Goal: Task Accomplishment & Management: Manage account settings

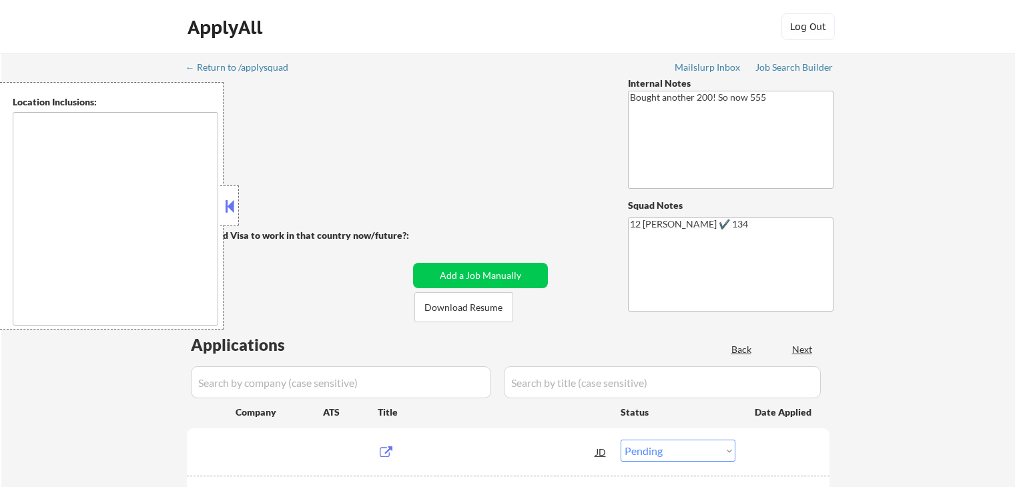
select select ""pending""
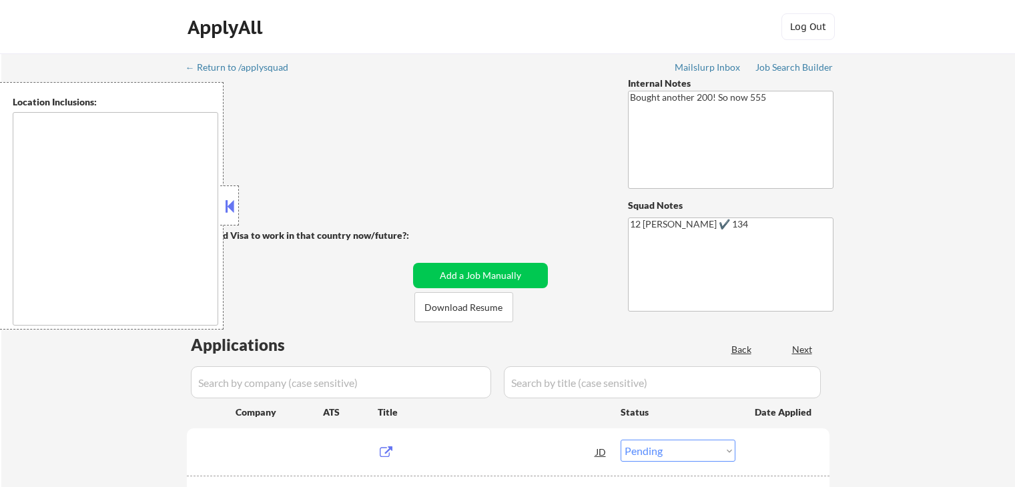
select select ""pending""
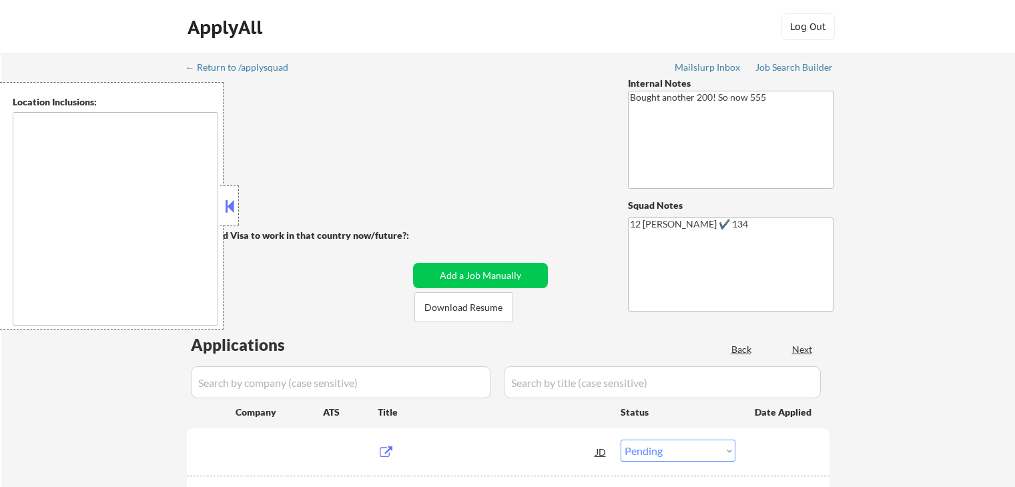
select select ""pending""
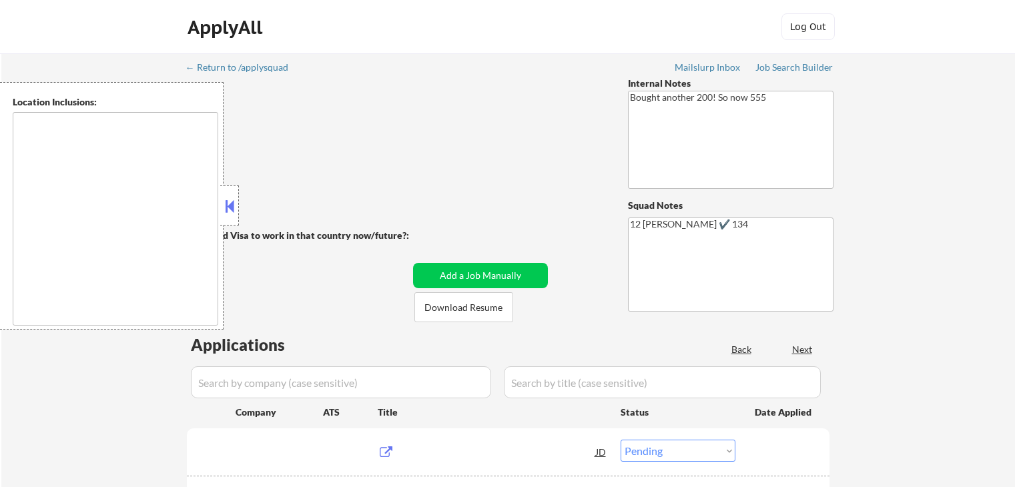
select select ""pending""
type textarea "San Francisco, CA Daly City, CA South San Francisco, CA Brisbane, CA Colma, CA …"
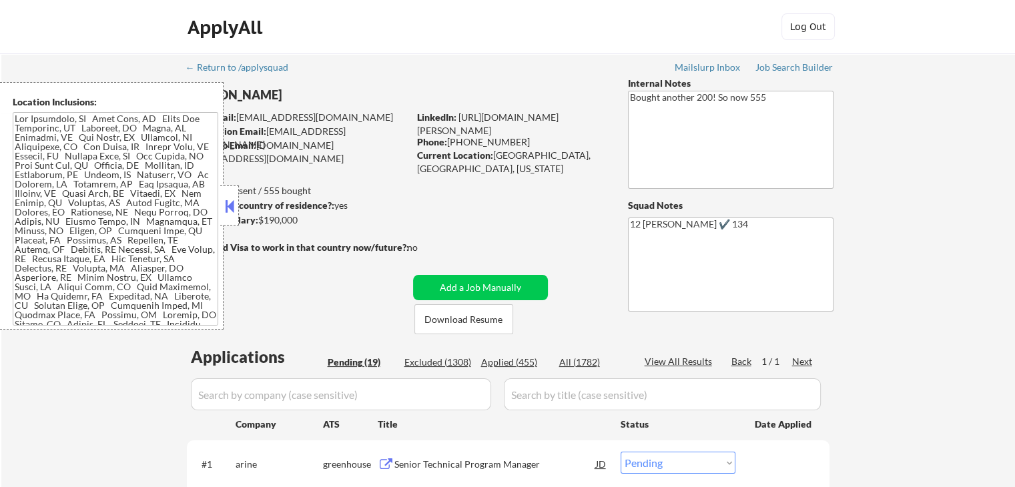
click at [224, 205] on button at bounding box center [229, 206] width 15 height 20
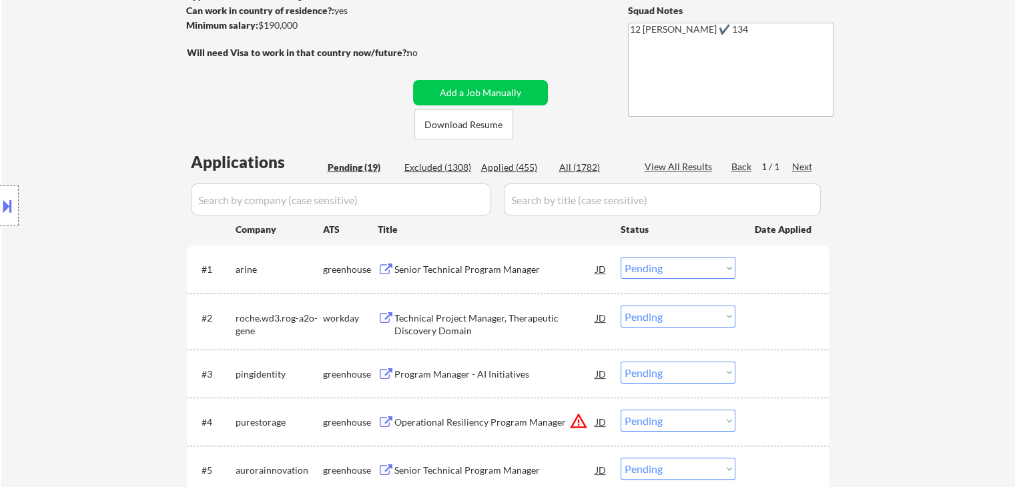
scroll to position [200, 0]
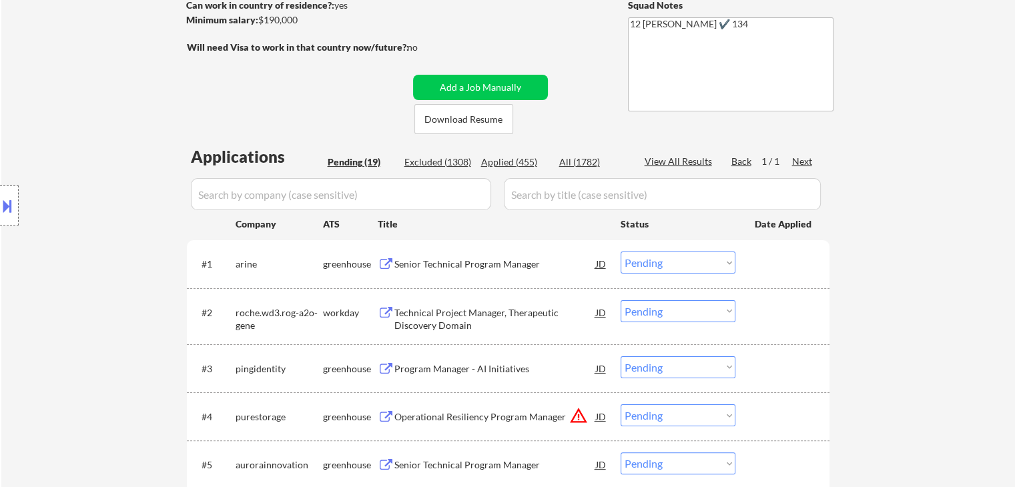
click at [461, 258] on div "Senior Technical Program Manager" at bounding box center [496, 264] width 202 height 13
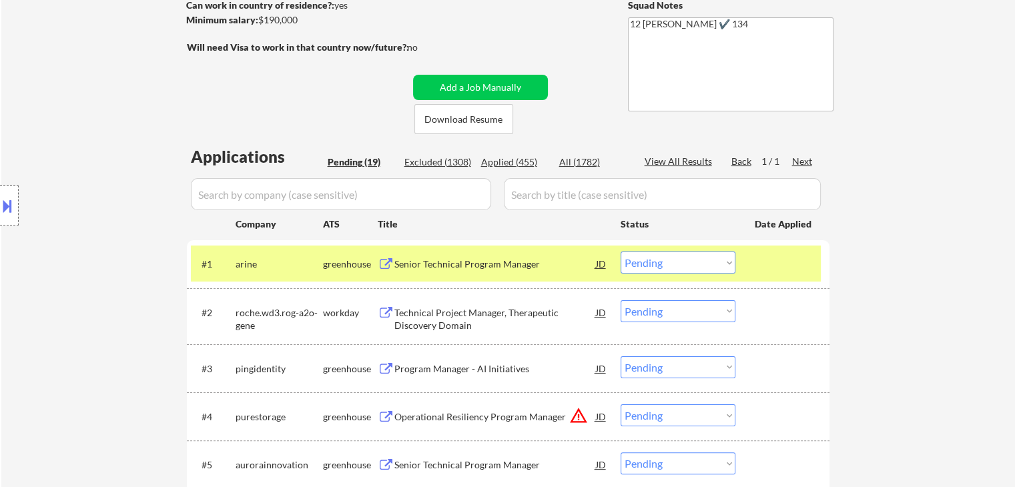
select select ""pending""
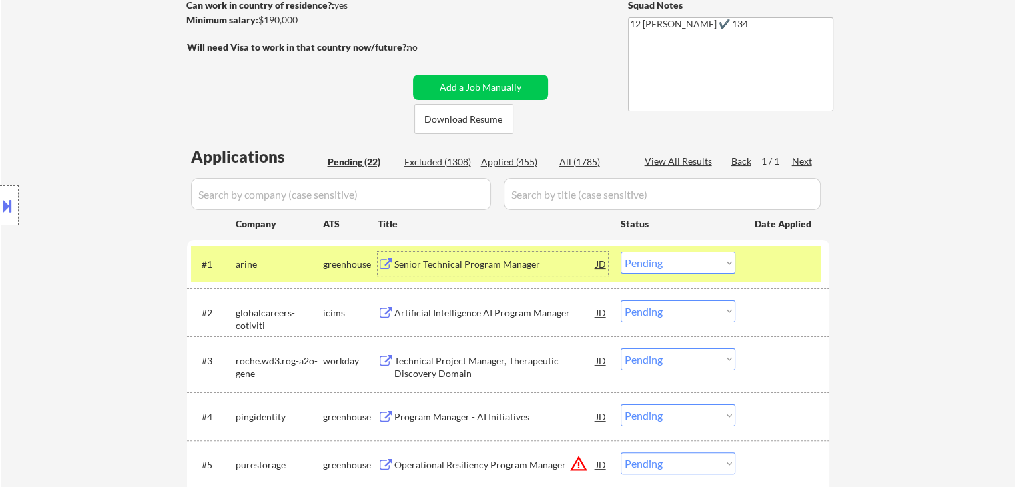
drag, startPoint x: 682, startPoint y: 265, endPoint x: 692, endPoint y: 273, distance: 12.3
click at [682, 265] on select "Choose an option... Pending Applied Excluded (Questions) Excluded (Expired) Exc…" at bounding box center [678, 263] width 115 height 22
click at [621, 252] on select "Choose an option... Pending Applied Excluded (Questions) Excluded (Expired) Exc…" at bounding box center [678, 263] width 115 height 22
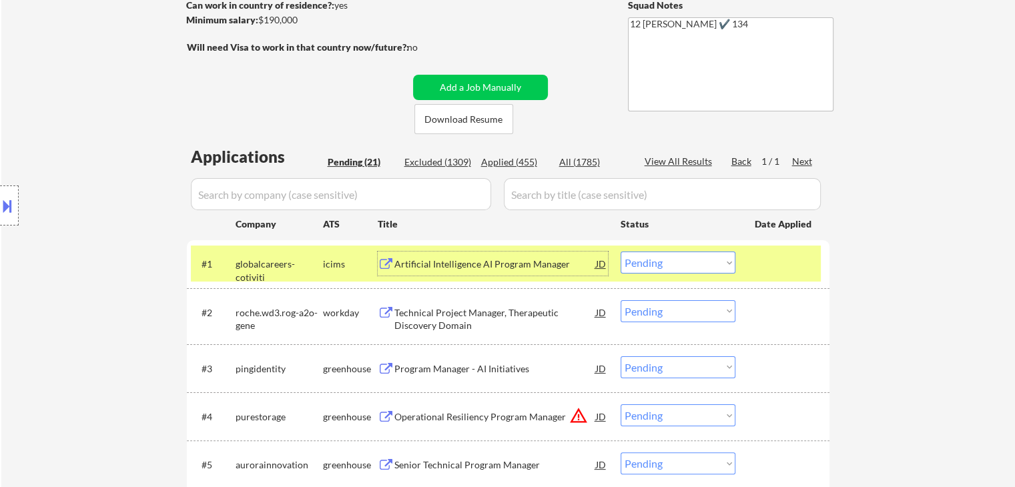
click at [439, 262] on div "Artificial Intelligence AI Program Manager" at bounding box center [496, 264] width 202 height 13
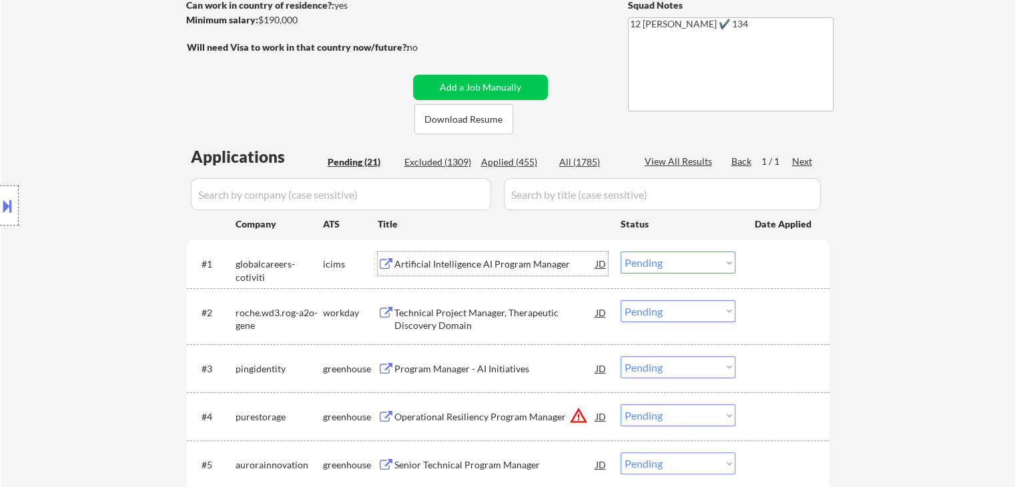
drag, startPoint x: 680, startPoint y: 263, endPoint x: 684, endPoint y: 273, distance: 10.8
click at [680, 263] on select "Choose an option... Pending Applied Excluded (Questions) Excluded (Expired) Exc…" at bounding box center [678, 263] width 115 height 22
click at [621, 252] on select "Choose an option... Pending Applied Excluded (Questions) Excluded (Expired) Exc…" at bounding box center [678, 263] width 115 height 22
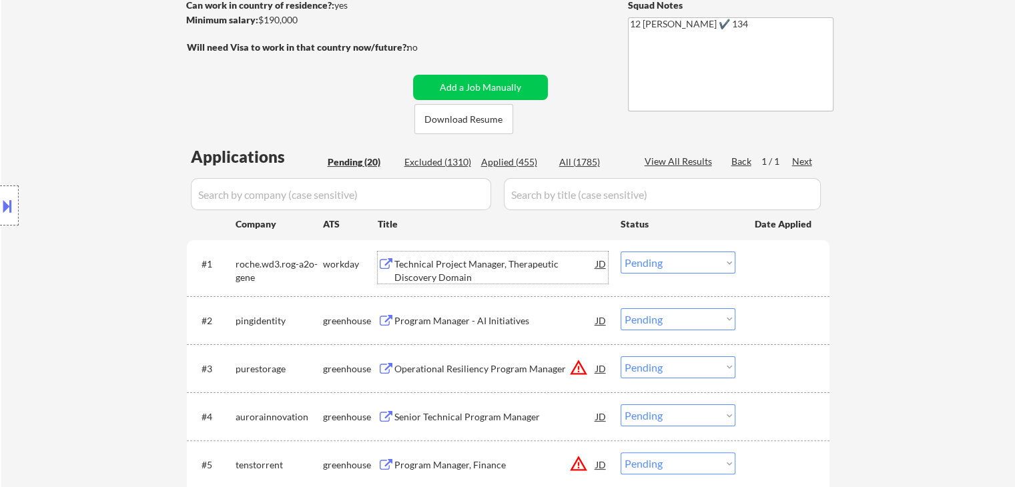
click at [436, 266] on div "Technical Project Manager, Therapeutic Discovery Domain" at bounding box center [496, 271] width 202 height 26
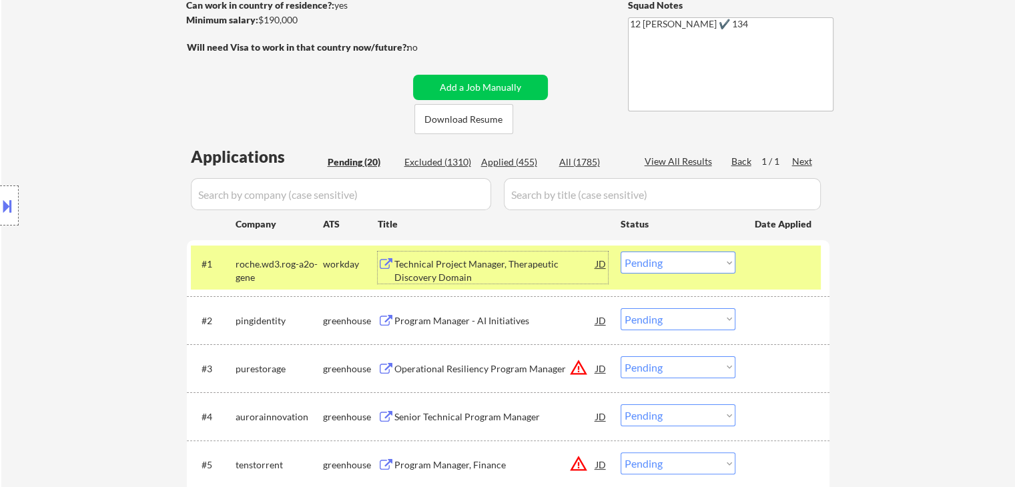
drag, startPoint x: 652, startPoint y: 262, endPoint x: 678, endPoint y: 272, distance: 28.1
click at [654, 262] on select "Choose an option... Pending Applied Excluded (Questions) Excluded (Expired) Exc…" at bounding box center [678, 263] width 115 height 22
click at [621, 252] on select "Choose an option... Pending Applied Excluded (Questions) Excluded (Expired) Exc…" at bounding box center [678, 263] width 115 height 22
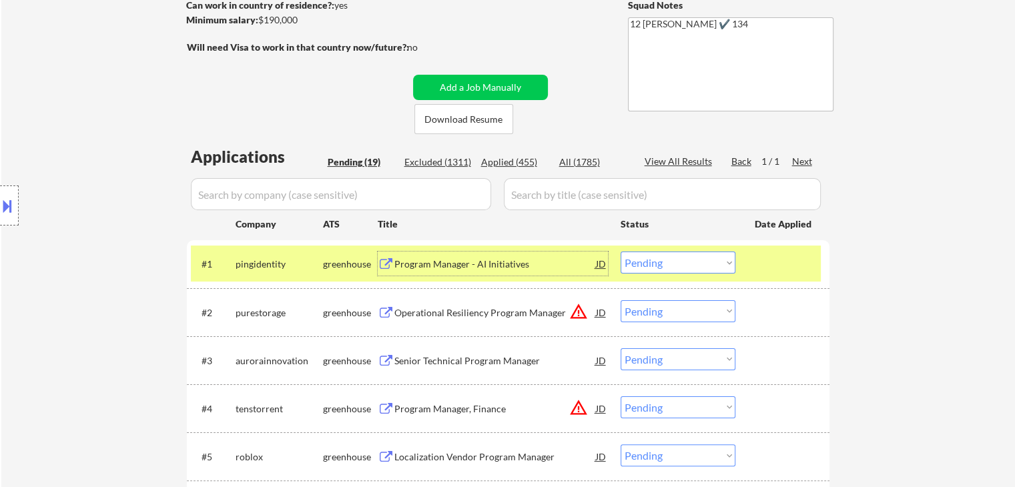
click at [445, 268] on div "Program Manager - AI Initiatives" at bounding box center [496, 264] width 202 height 13
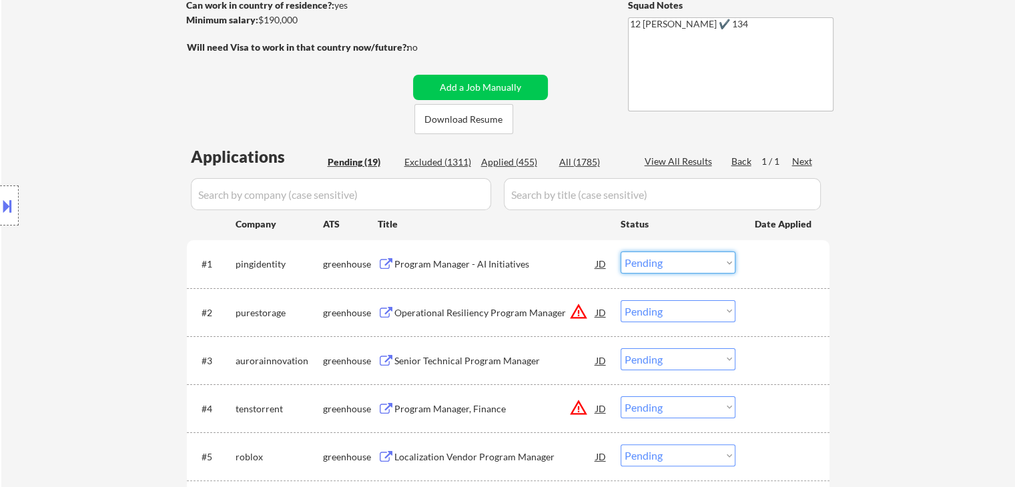
drag, startPoint x: 662, startPoint y: 260, endPoint x: 681, endPoint y: 273, distance: 23.0
click at [662, 260] on select "Choose an option... Pending Applied Excluded (Questions) Excluded (Expired) Exc…" at bounding box center [678, 263] width 115 height 22
click at [621, 252] on select "Choose an option... Pending Applied Excluded (Questions) Excluded (Expired) Exc…" at bounding box center [678, 263] width 115 height 22
select select ""pending""
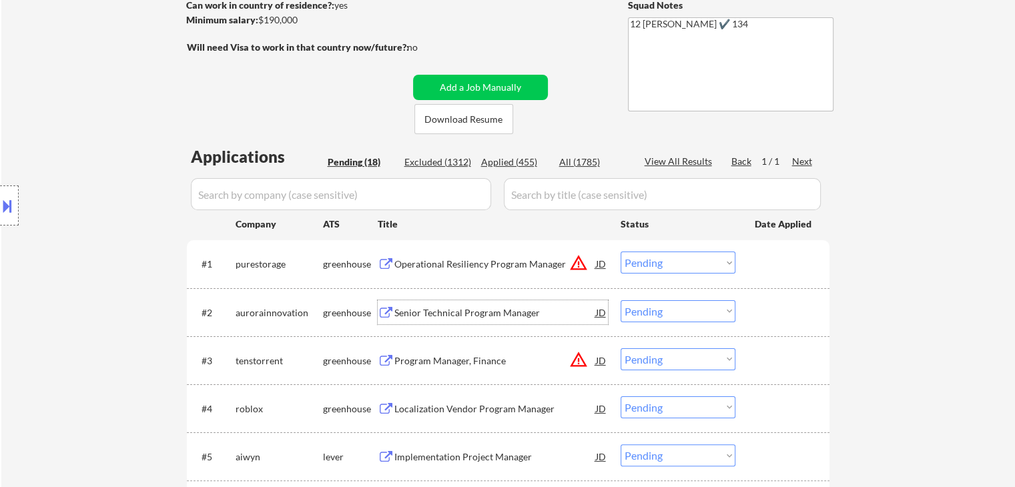
click at [497, 310] on div "Senior Technical Program Manager" at bounding box center [496, 312] width 202 height 13
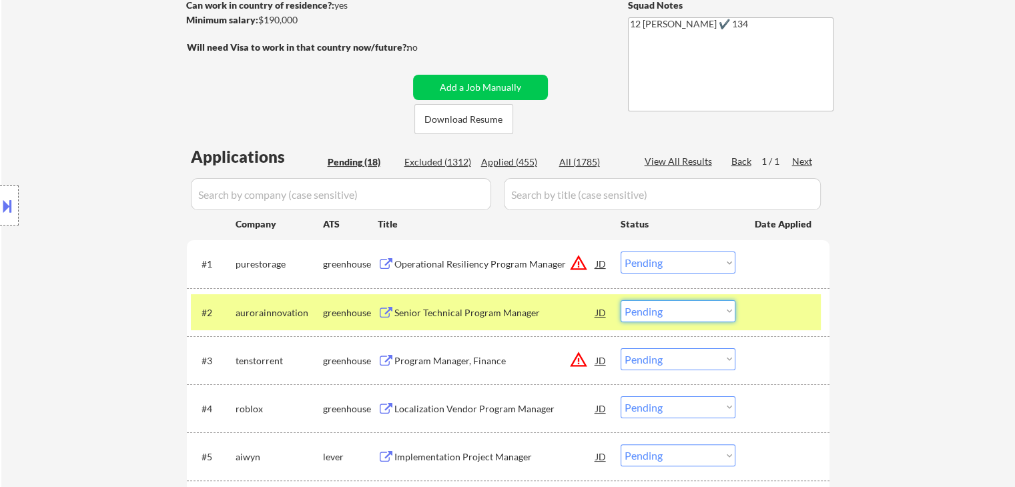
click at [688, 309] on select "Choose an option... Pending Applied Excluded (Questions) Excluded (Expired) Exc…" at bounding box center [678, 311] width 115 height 22
click at [621, 300] on select "Choose an option... Pending Applied Excluded (Questions) Excluded (Expired) Exc…" at bounding box center [678, 311] width 115 height 22
select select ""pending""
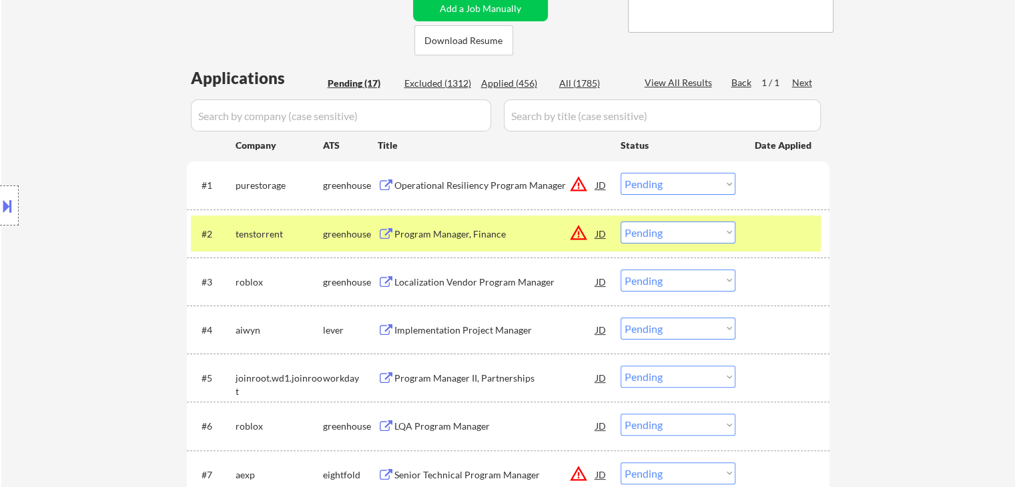
scroll to position [334, 0]
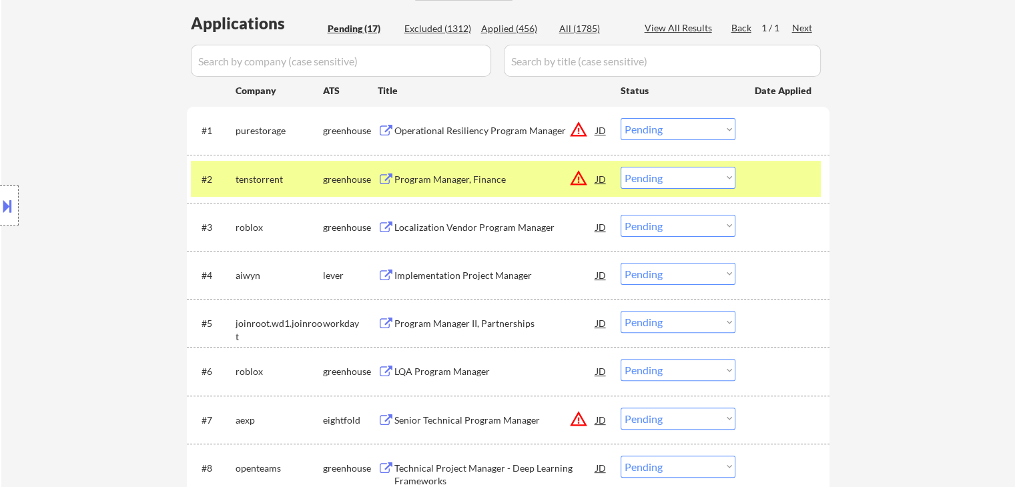
click at [332, 169] on div "greenhouse" at bounding box center [350, 179] width 55 height 24
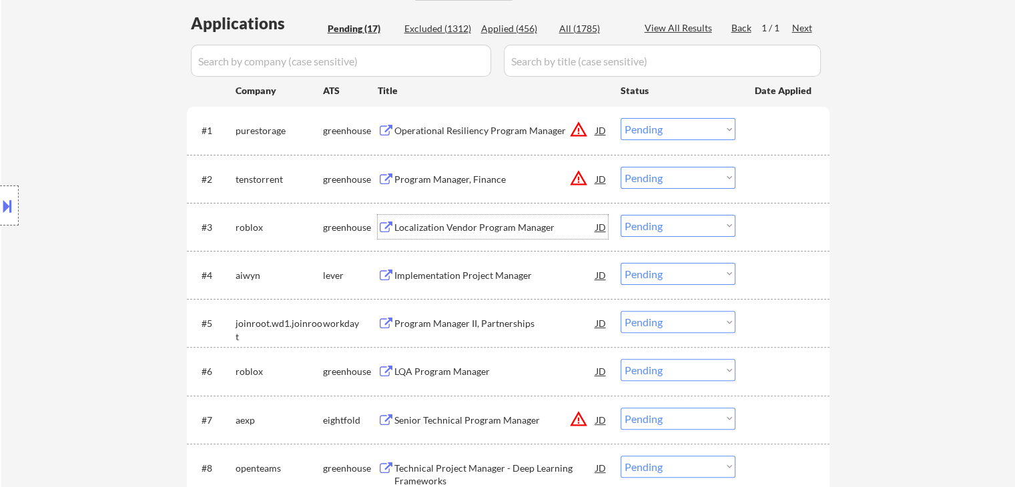
click at [445, 228] on div "Localization Vendor Program Manager" at bounding box center [496, 227] width 202 height 13
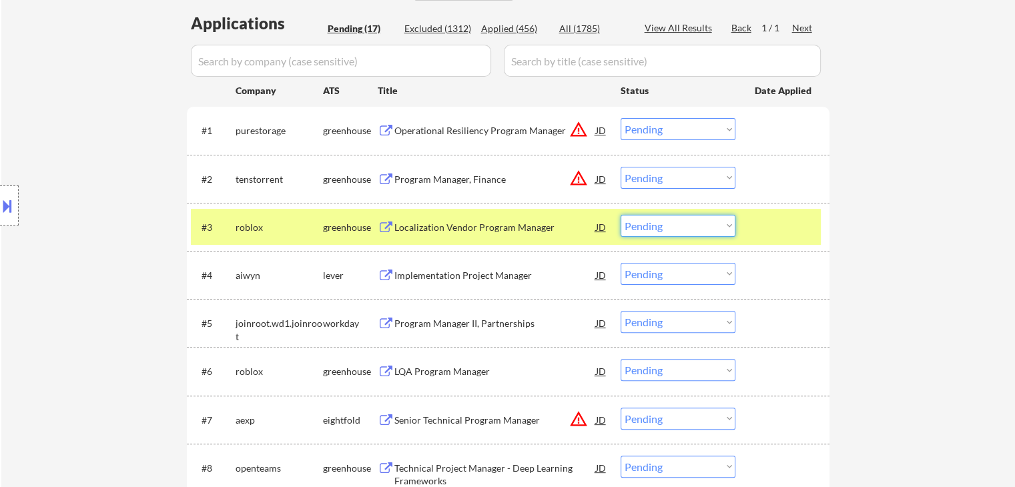
click at [651, 225] on select "Choose an option... Pending Applied Excluded (Questions) Excluded (Expired) Exc…" at bounding box center [678, 226] width 115 height 22
click at [621, 215] on select "Choose an option... Pending Applied Excluded (Questions) Excluded (Expired) Exc…" at bounding box center [678, 226] width 115 height 22
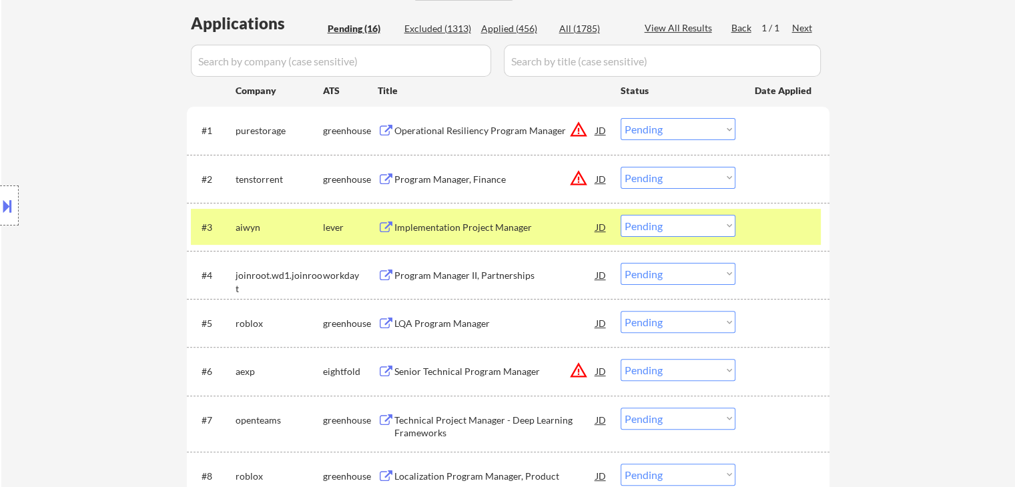
click at [489, 238] on div "Implementation Project Manager" at bounding box center [496, 227] width 202 height 24
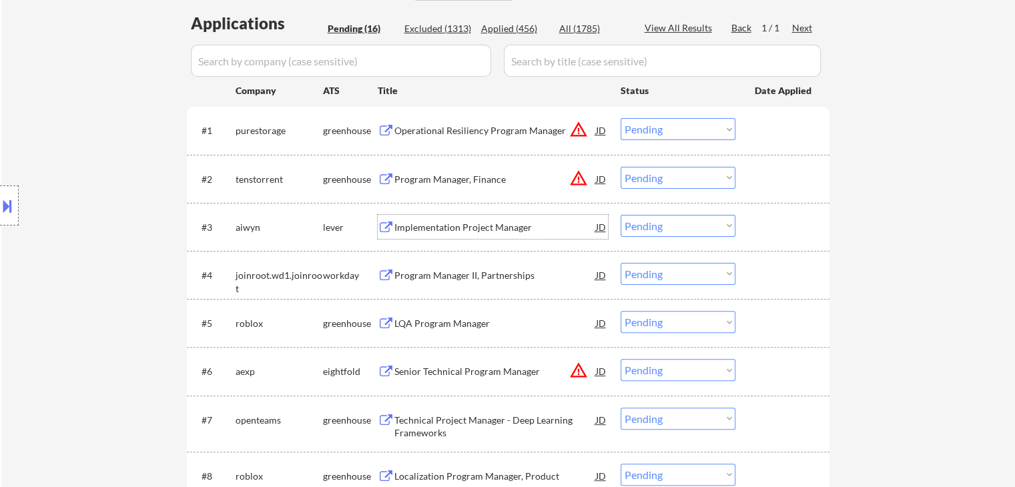
drag, startPoint x: 665, startPoint y: 223, endPoint x: 670, endPoint y: 228, distance: 7.1
click at [665, 223] on select "Choose an option... Pending Applied Excluded (Questions) Excluded (Expired) Exc…" at bounding box center [678, 226] width 115 height 22
click at [621, 215] on select "Choose an option... Pending Applied Excluded (Questions) Excluded (Expired) Exc…" at bounding box center [678, 226] width 115 height 22
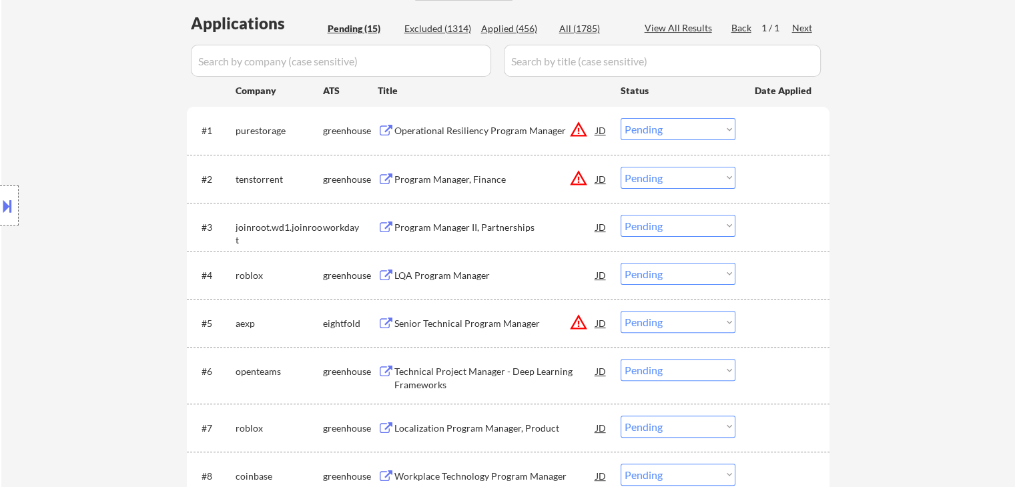
click at [449, 234] on div "Program Manager II, Partnerships" at bounding box center [496, 227] width 202 height 24
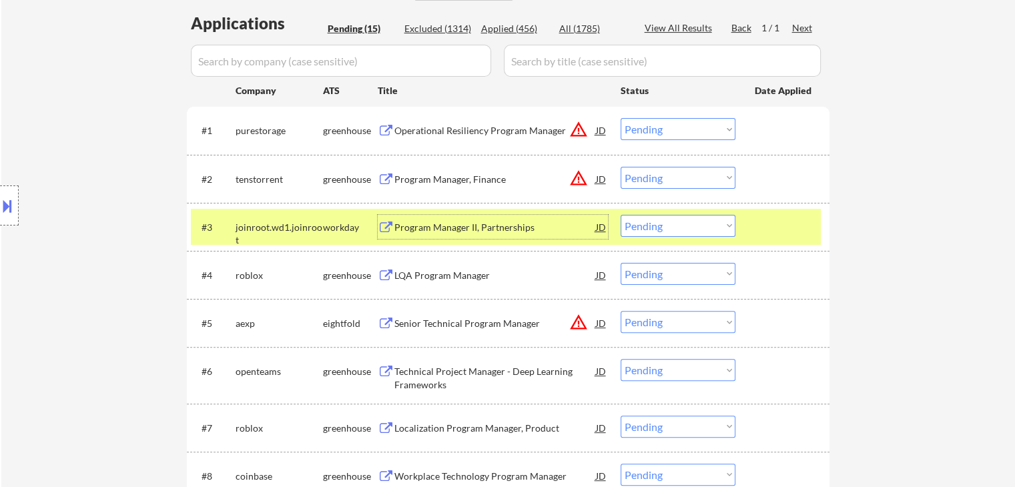
click at [672, 225] on select "Choose an option... Pending Applied Excluded (Questions) Excluded (Expired) Exc…" at bounding box center [678, 226] width 115 height 22
click at [621, 215] on select "Choose an option... Pending Applied Excluded (Questions) Excluded (Expired) Exc…" at bounding box center [678, 226] width 115 height 22
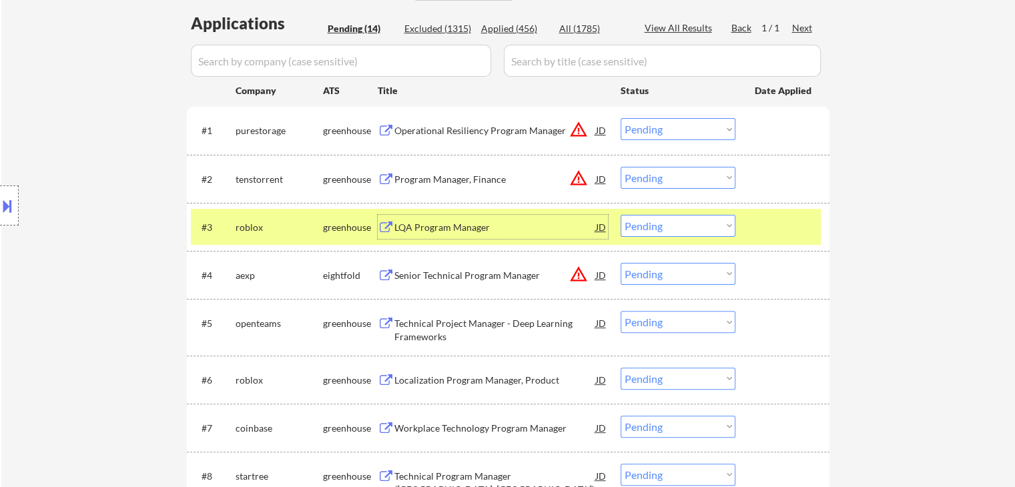
click at [447, 224] on div "LQA Program Manager" at bounding box center [496, 227] width 202 height 13
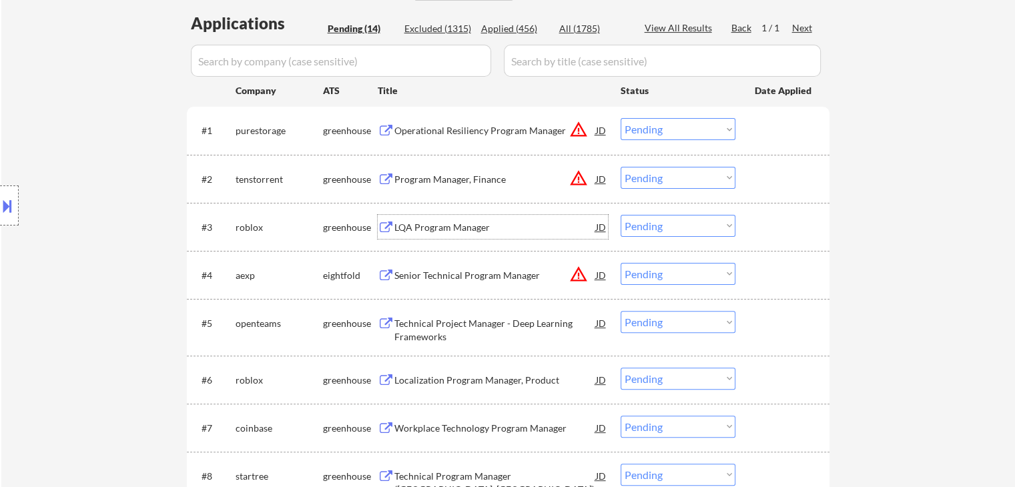
click at [658, 221] on select "Choose an option... Pending Applied Excluded (Questions) Excluded (Expired) Exc…" at bounding box center [678, 226] width 115 height 22
click at [621, 215] on select "Choose an option... Pending Applied Excluded (Questions) Excluded (Expired) Exc…" at bounding box center [678, 226] width 115 height 22
select select ""pending""
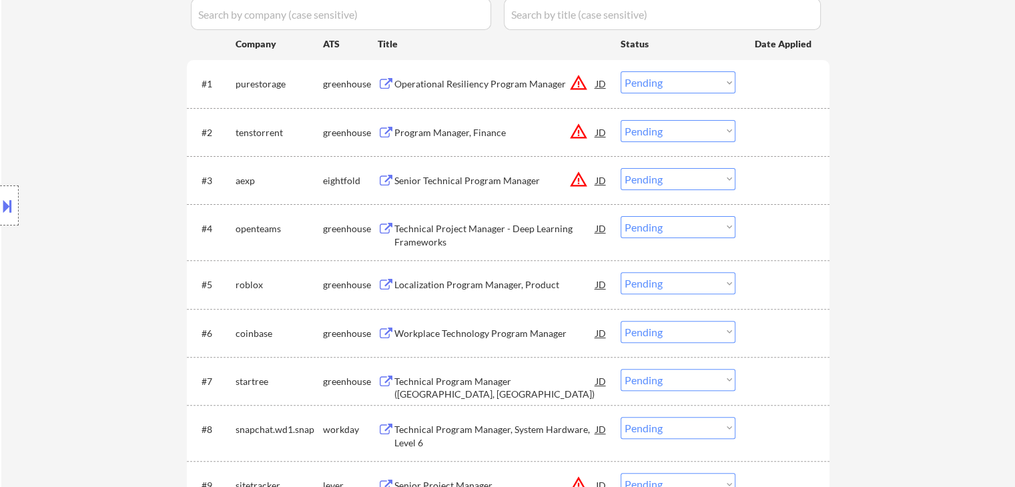
scroll to position [401, 0]
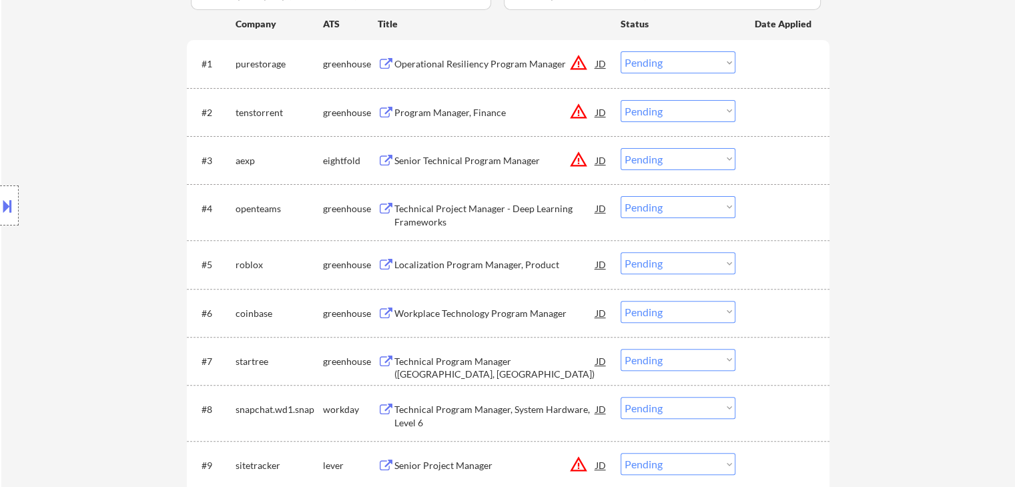
click at [522, 225] on div "Technical Project Manager - Deep Learning Frameworks" at bounding box center [496, 215] width 202 height 26
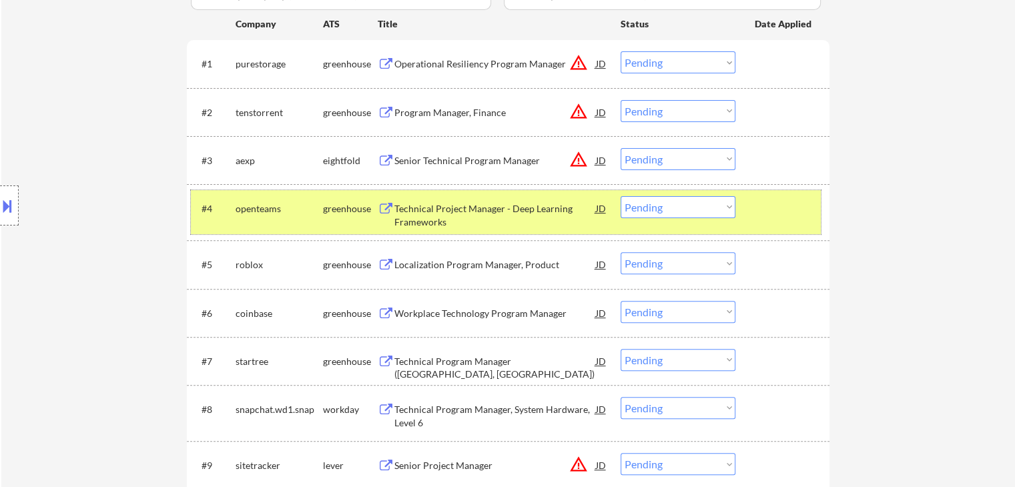
click at [675, 223] on div "#4 openteams greenhouse Technical Project Manager - Deep Learning Frameworks JD…" at bounding box center [506, 212] width 630 height 44
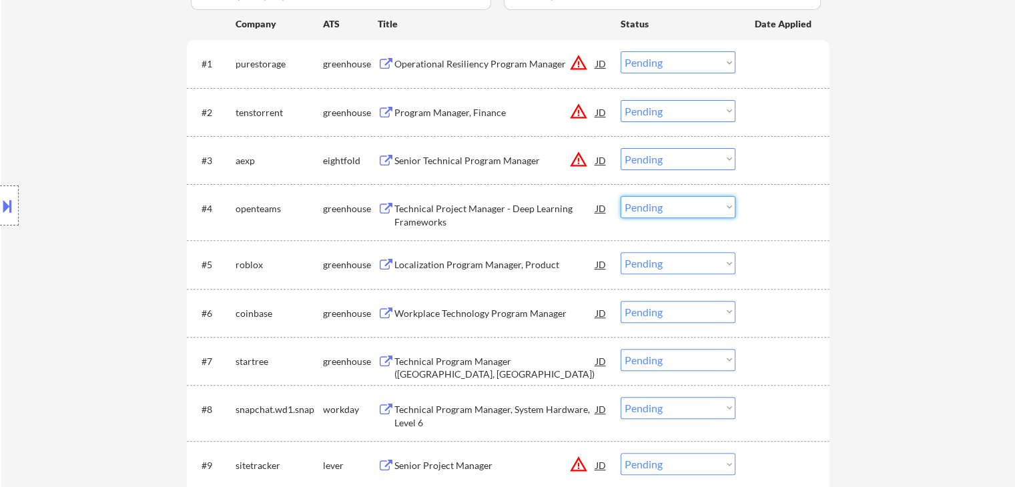
drag, startPoint x: 676, startPoint y: 209, endPoint x: 676, endPoint y: 217, distance: 8.0
click at [676, 209] on select "Choose an option... Pending Applied Excluded (Questions) Excluded (Expired) Exc…" at bounding box center [678, 207] width 115 height 22
click at [621, 196] on select "Choose an option... Pending Applied Excluded (Questions) Excluded (Expired) Exc…" at bounding box center [678, 207] width 115 height 22
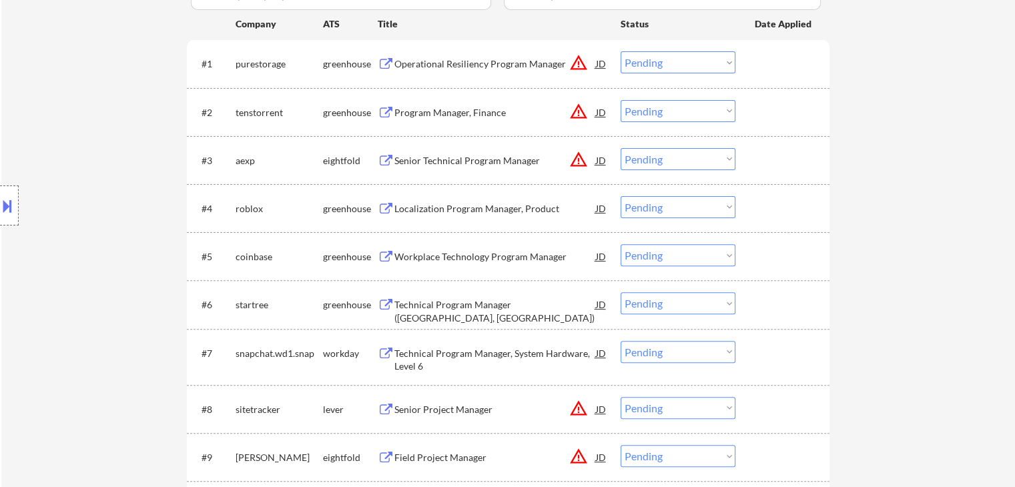
click at [486, 212] on div "Localization Program Manager, Product" at bounding box center [496, 208] width 202 height 13
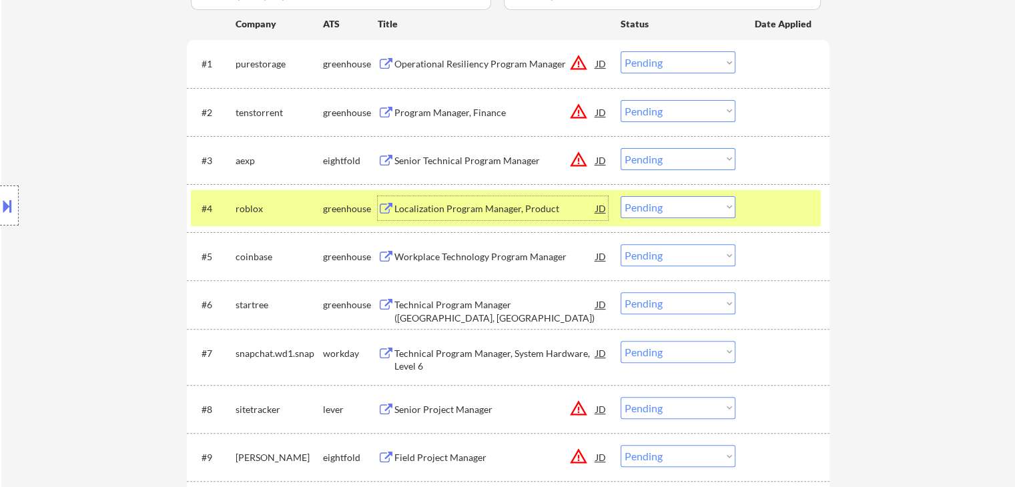
click at [678, 209] on select "Choose an option... Pending Applied Excluded (Questions) Excluded (Expired) Exc…" at bounding box center [678, 207] width 115 height 22
click at [621, 196] on select "Choose an option... Pending Applied Excluded (Questions) Excluded (Expired) Exc…" at bounding box center [678, 207] width 115 height 22
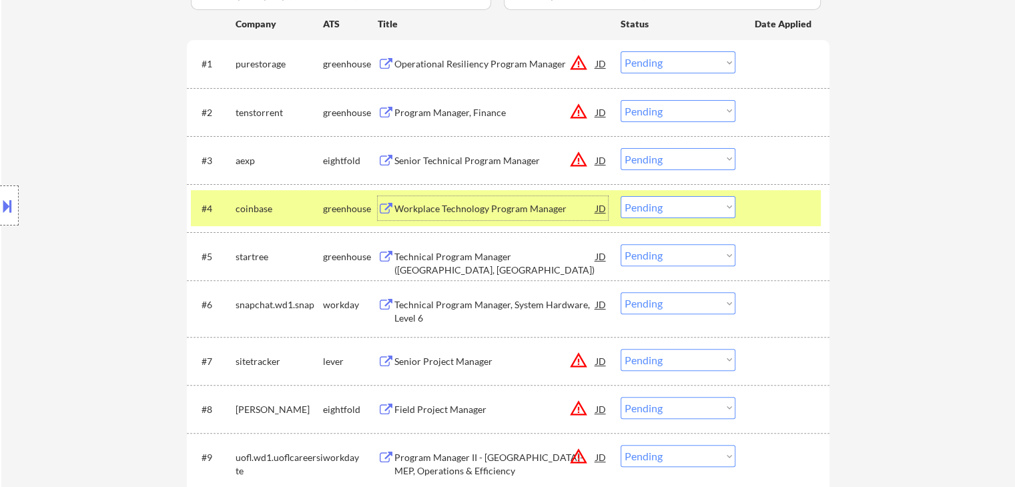
click at [454, 210] on div "Workplace Technology Program Manager" at bounding box center [496, 208] width 202 height 13
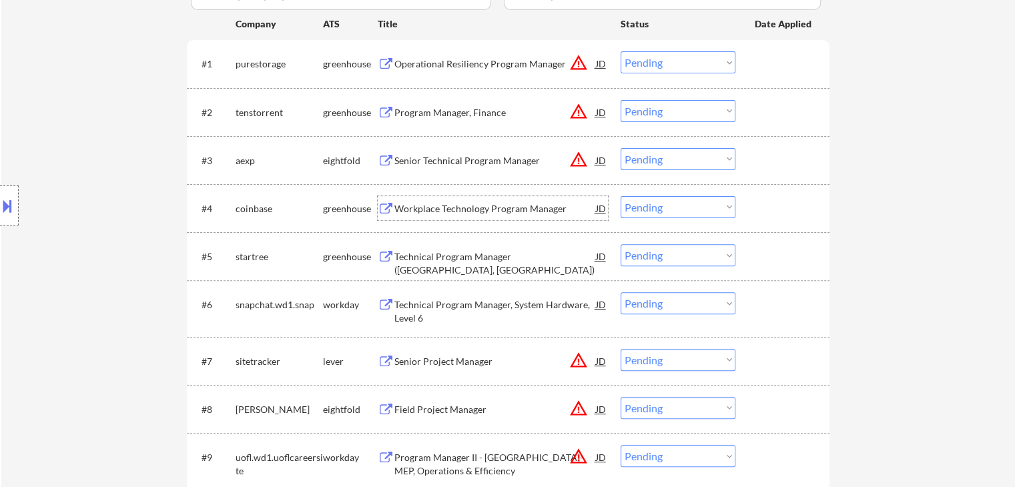
click at [654, 211] on select "Choose an option... Pending Applied Excluded (Questions) Excluded (Expired) Exc…" at bounding box center [678, 207] width 115 height 22
click at [621, 196] on select "Choose an option... Pending Applied Excluded (Questions) Excluded (Expired) Exc…" at bounding box center [678, 207] width 115 height 22
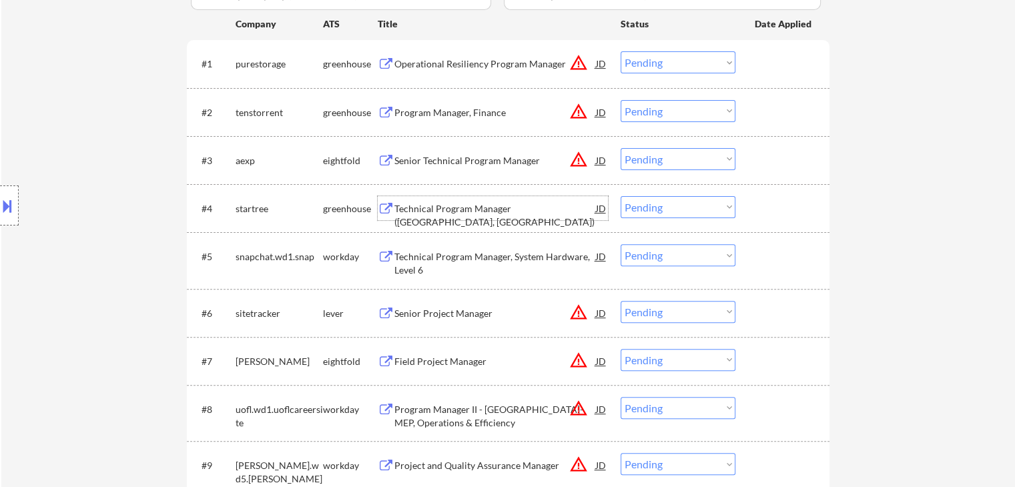
click at [474, 216] on div "Technical Program Manager (Mountain View, CA)" at bounding box center [496, 208] width 202 height 24
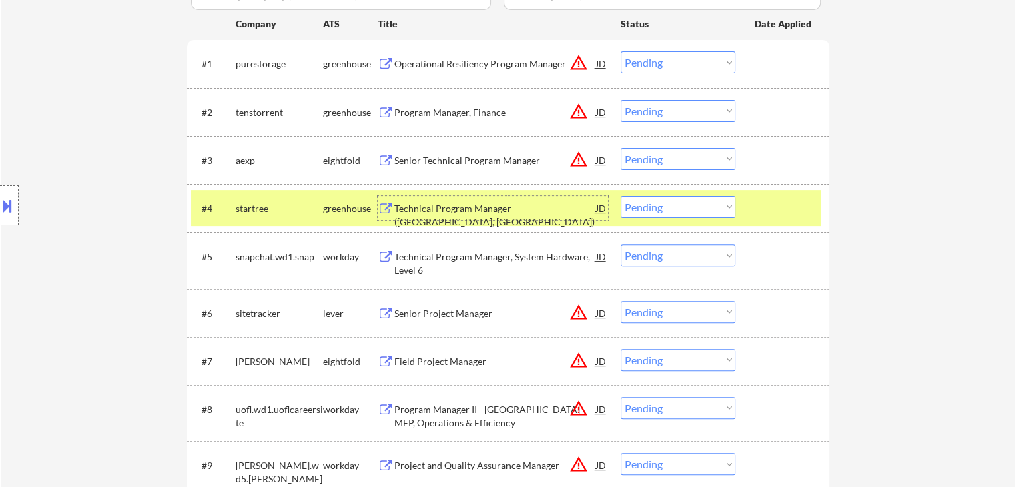
click at [678, 206] on select "Choose an option... Pending Applied Excluded (Questions) Excluded (Expired) Exc…" at bounding box center [678, 207] width 115 height 22
click at [621, 196] on select "Choose an option... Pending Applied Excluded (Questions) Excluded (Expired) Exc…" at bounding box center [678, 207] width 115 height 22
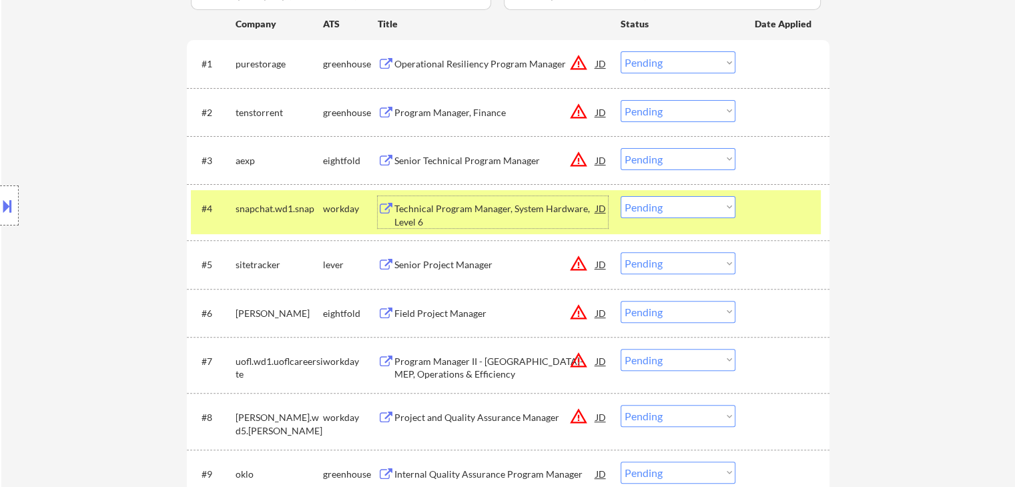
click at [510, 207] on div "Technical Program Manager, System Hardware, Level 6" at bounding box center [496, 215] width 202 height 26
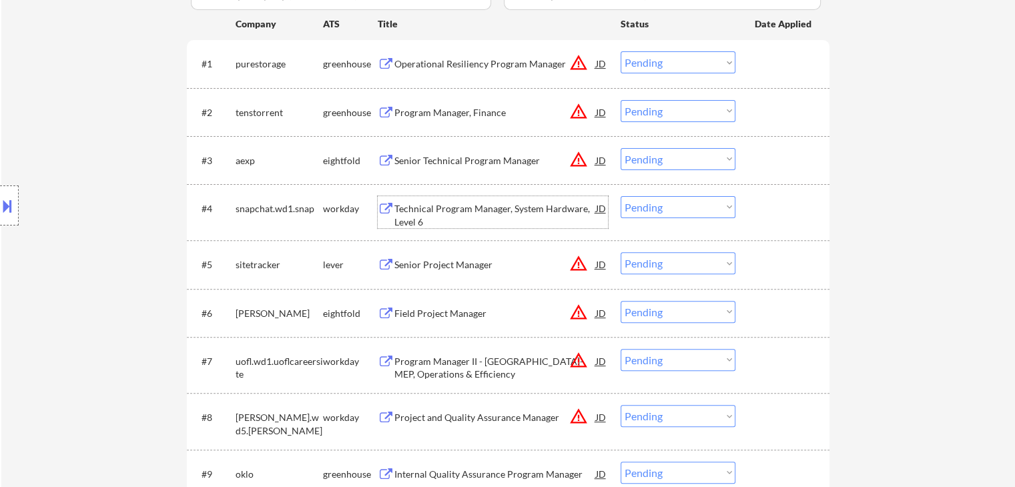
click at [690, 208] on select "Choose an option... Pending Applied Excluded (Questions) Excluded (Expired) Exc…" at bounding box center [678, 207] width 115 height 22
click at [621, 196] on select "Choose an option... Pending Applied Excluded (Questions) Excluded (Expired) Exc…" at bounding box center [678, 207] width 115 height 22
select select ""pending""
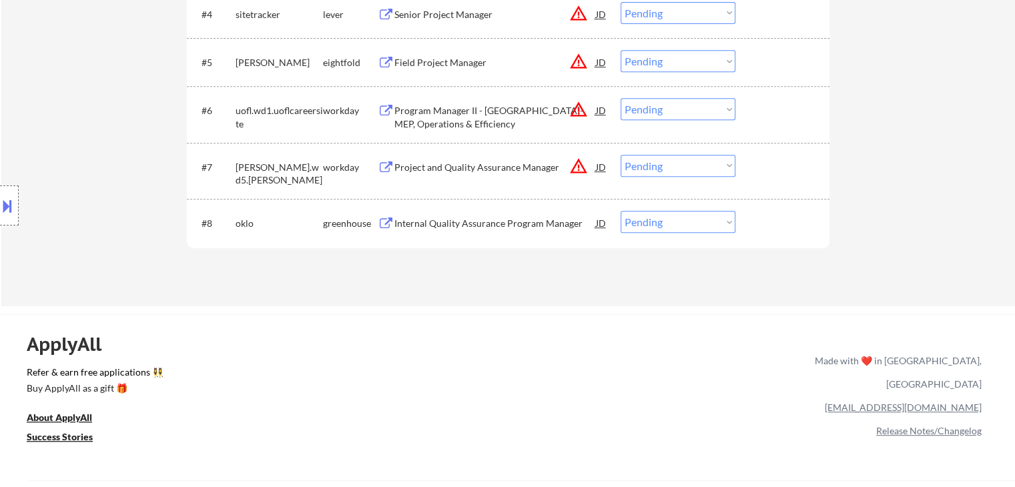
scroll to position [601, 0]
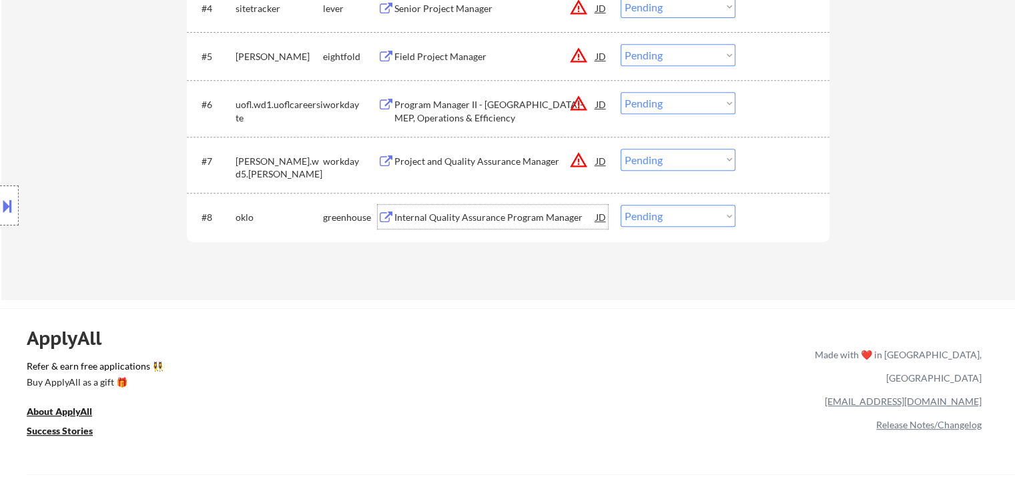
click at [485, 224] on div "Internal Quality Assurance Program Manager" at bounding box center [496, 217] width 202 height 13
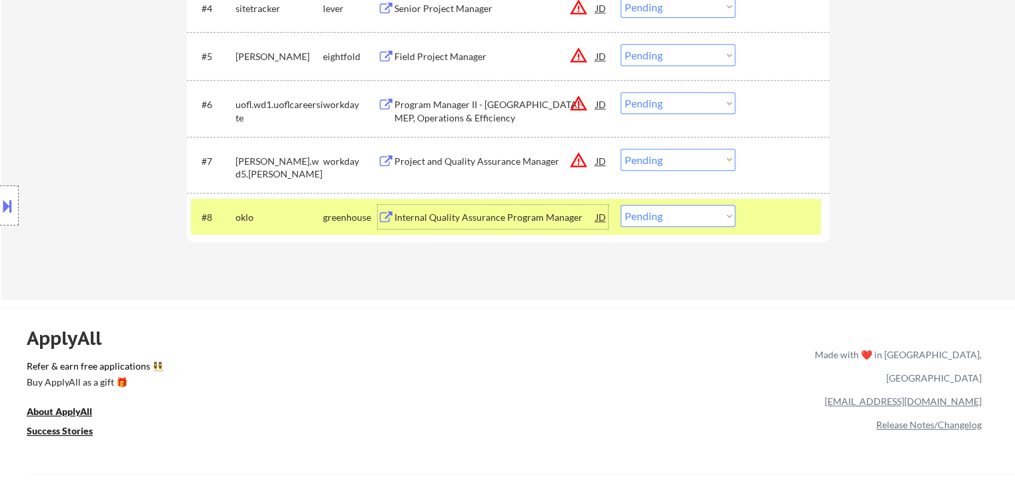
click at [670, 220] on select "Choose an option... Pending Applied Excluded (Questions) Excluded (Expired) Exc…" at bounding box center [678, 216] width 115 height 22
select select ""excluded__salary_""
click at [621, 205] on select "Choose an option... Pending Applied Excluded (Questions) Excluded (Expired) Exc…" at bounding box center [678, 216] width 115 height 22
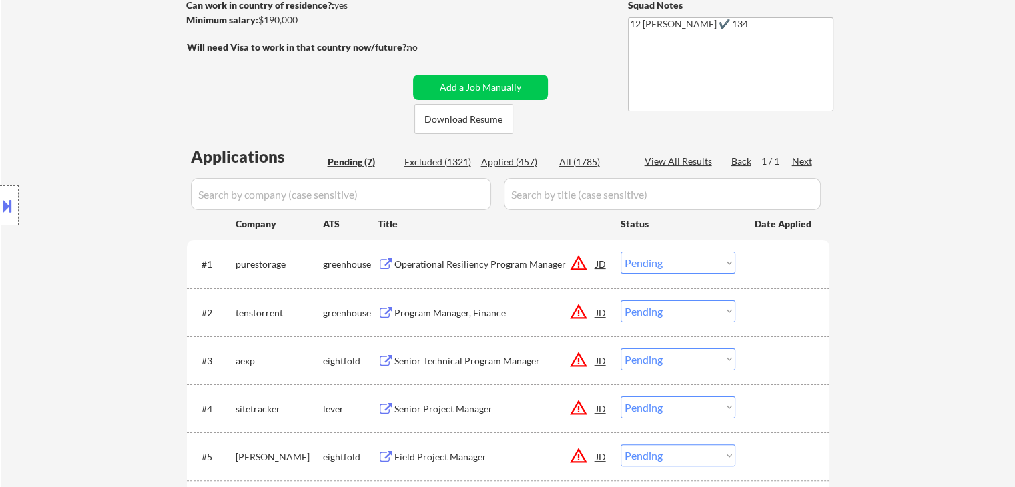
scroll to position [134, 0]
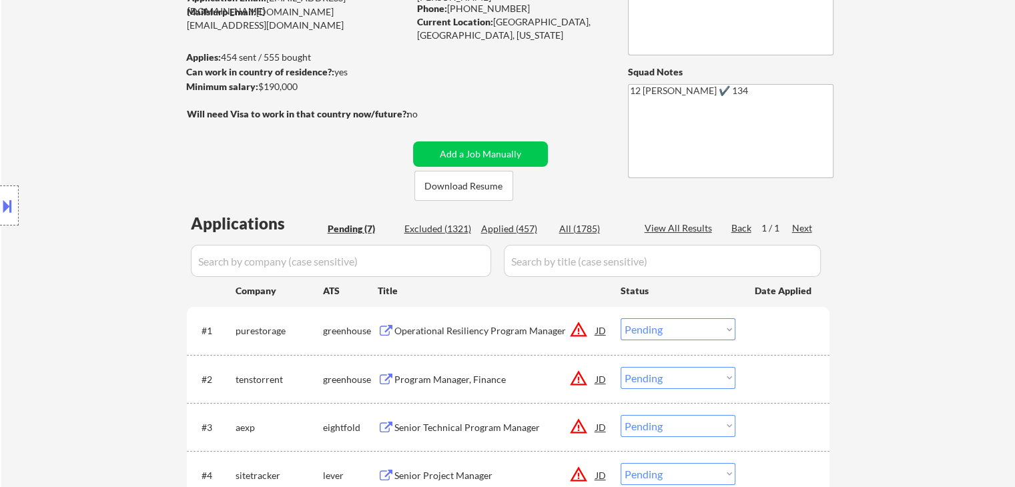
click at [481, 326] on div "Operational Resiliency Program Manager" at bounding box center [496, 330] width 202 height 13
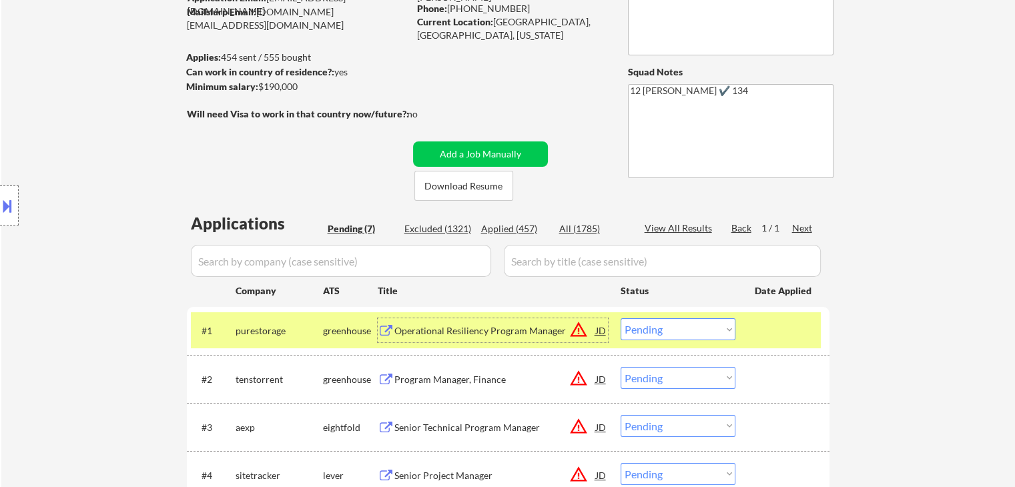
click at [674, 330] on select "Choose an option... Pending Applied Excluded (Questions) Excluded (Expired) Exc…" at bounding box center [678, 329] width 115 height 22
click at [621, 318] on select "Choose an option... Pending Applied Excluded (Questions) Excluded (Expired) Exc…" at bounding box center [678, 329] width 115 height 22
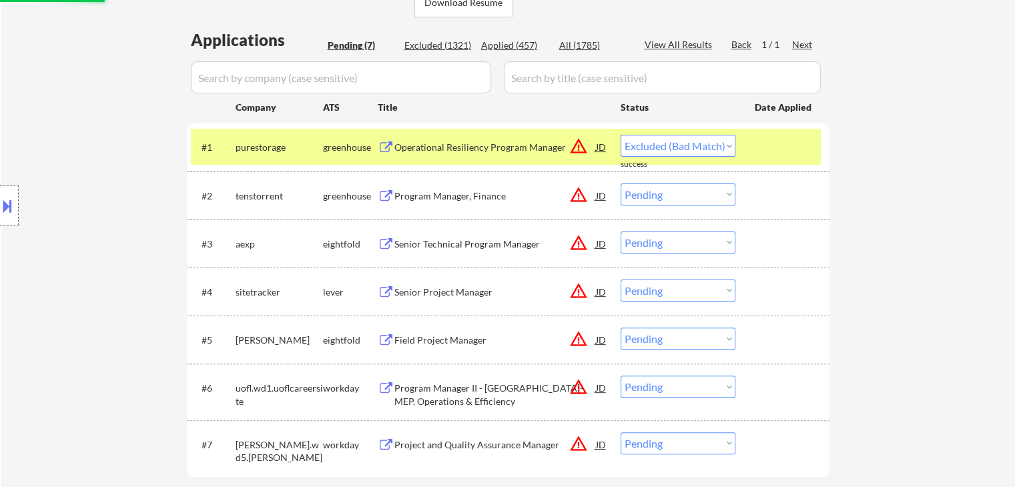
scroll to position [334, 0]
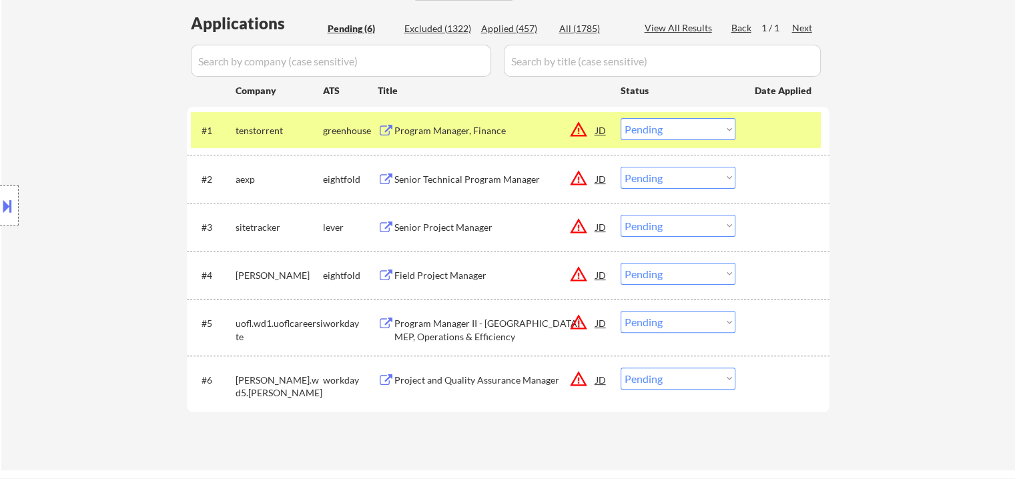
click at [434, 132] on div "Program Manager, Finance" at bounding box center [496, 130] width 202 height 13
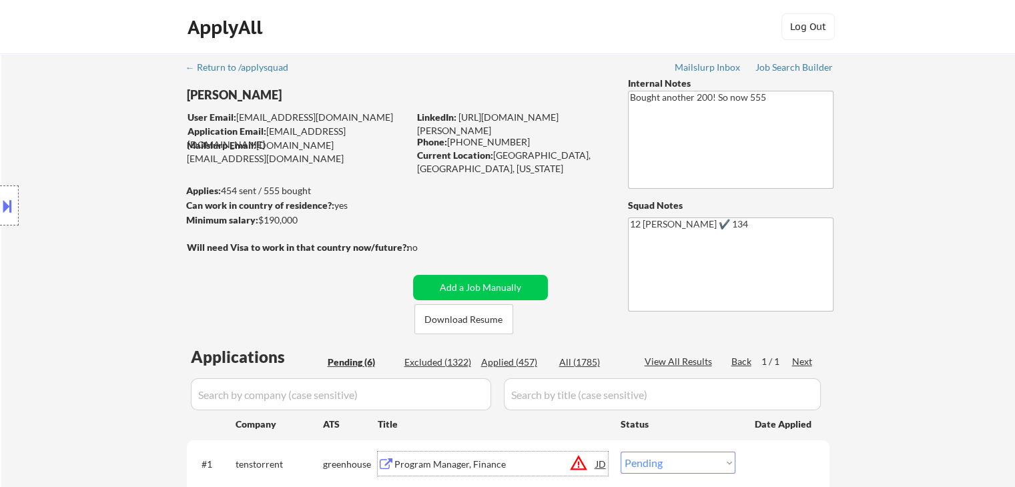
scroll to position [200, 0]
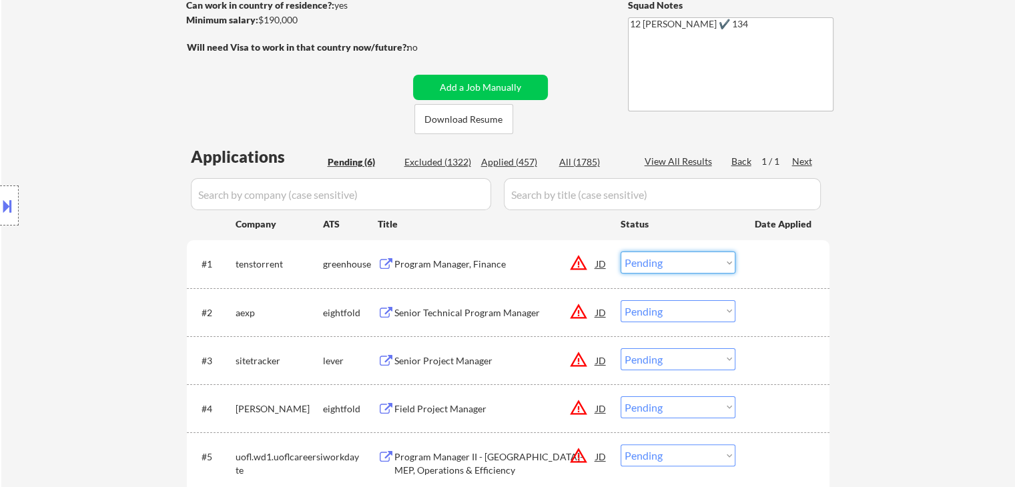
drag, startPoint x: 664, startPoint y: 265, endPoint x: 670, endPoint y: 273, distance: 10.0
click at [664, 265] on select "Choose an option... Pending Applied Excluded (Questions) Excluded (Expired) Exc…" at bounding box center [678, 263] width 115 height 22
click at [621, 252] on select "Choose an option... Pending Applied Excluded (Questions) Excluded (Expired) Exc…" at bounding box center [678, 263] width 115 height 22
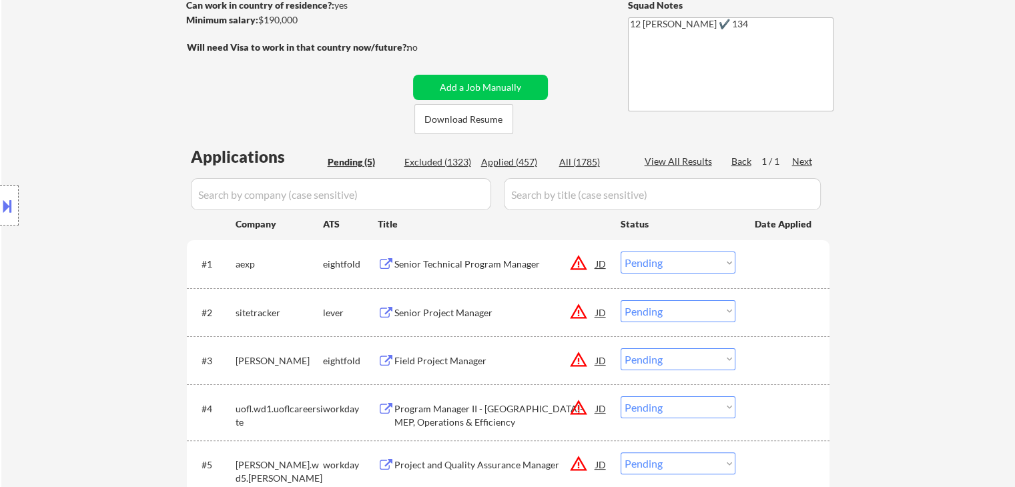
scroll to position [334, 0]
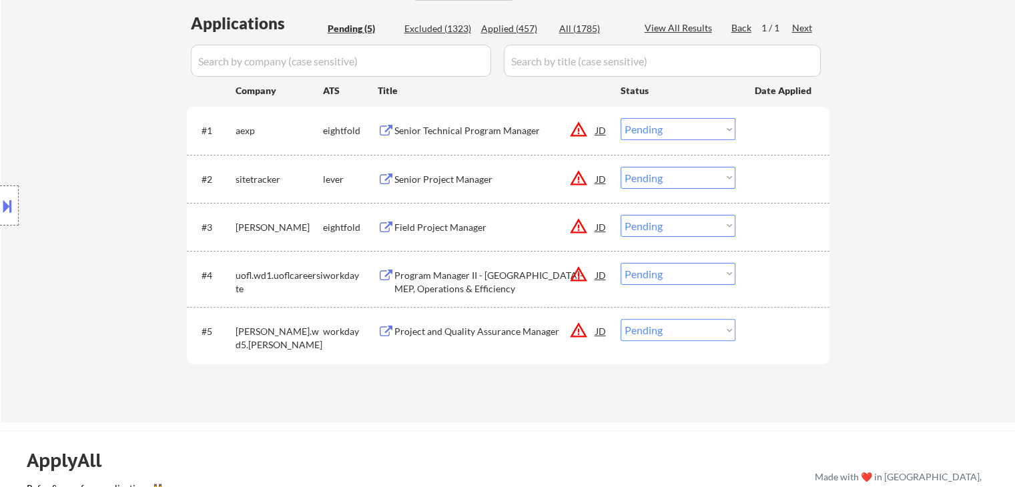
click at [481, 131] on div "Senior Technical Program Manager" at bounding box center [496, 130] width 202 height 13
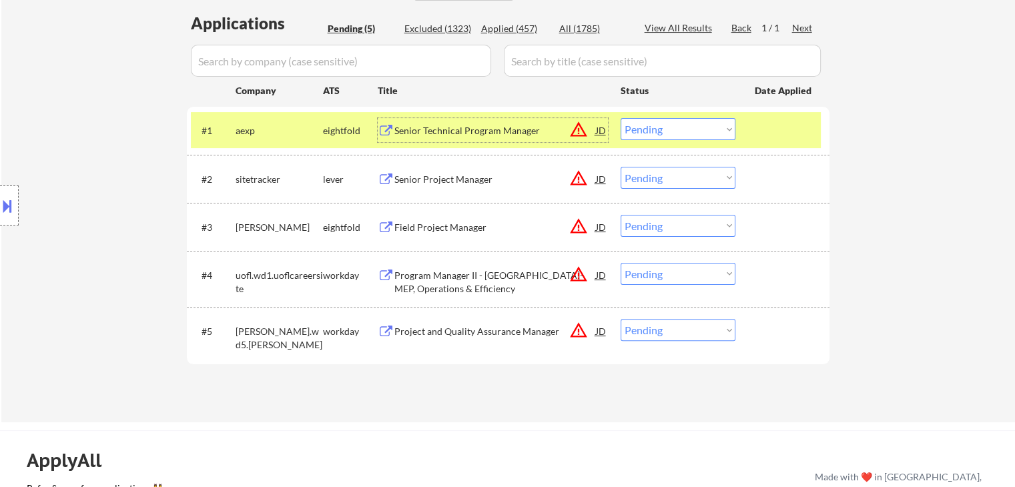
drag, startPoint x: 653, startPoint y: 133, endPoint x: 659, endPoint y: 140, distance: 9.0
click at [654, 136] on select "Choose an option... Pending Applied Excluded (Questions) Excluded (Expired) Exc…" at bounding box center [678, 129] width 115 height 22
click at [648, 127] on select "Choose an option... Pending Applied Excluded (Questions) Excluded (Expired) Exc…" at bounding box center [678, 129] width 115 height 22
click at [621, 118] on select "Choose an option... Pending Applied Excluded (Questions) Excluded (Expired) Exc…" at bounding box center [678, 129] width 115 height 22
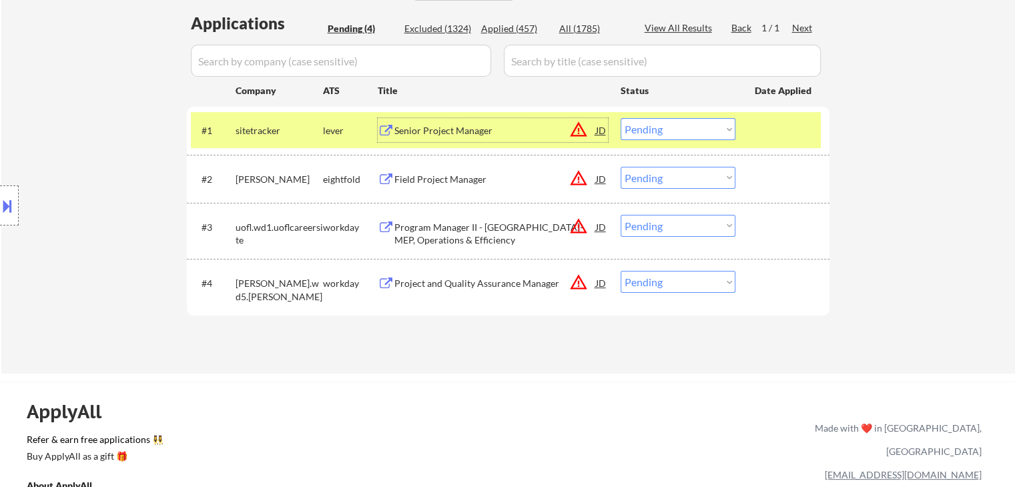
click at [426, 126] on div "Senior Project Manager" at bounding box center [496, 130] width 202 height 13
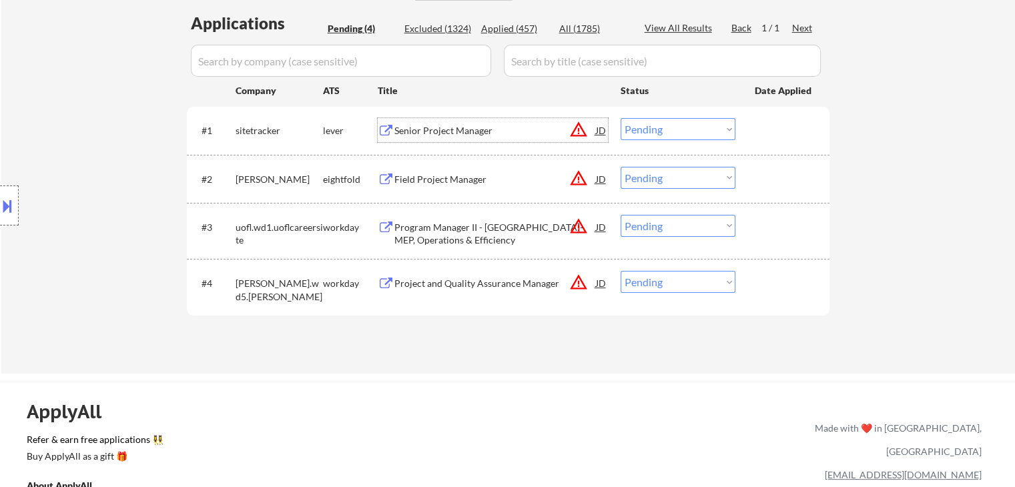
click at [11, 201] on button at bounding box center [7, 206] width 15 height 22
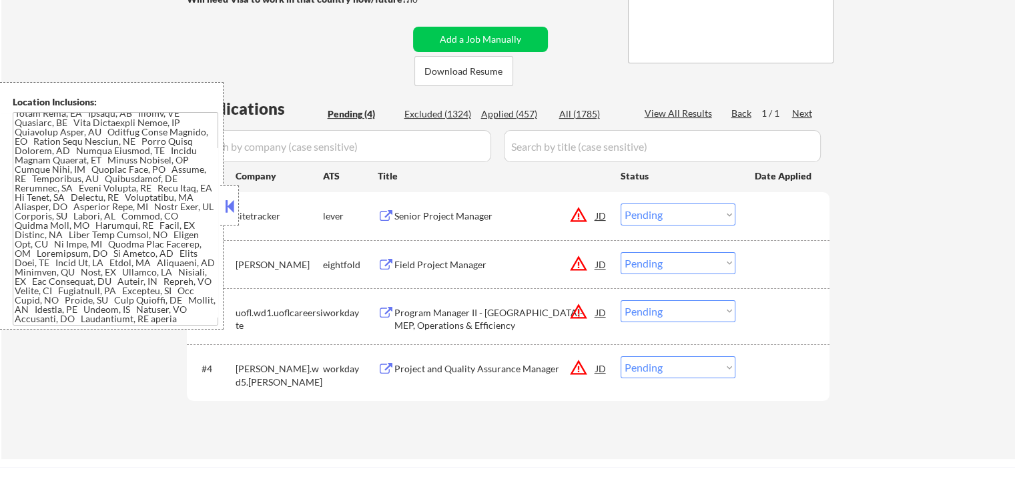
scroll to position [134, 0]
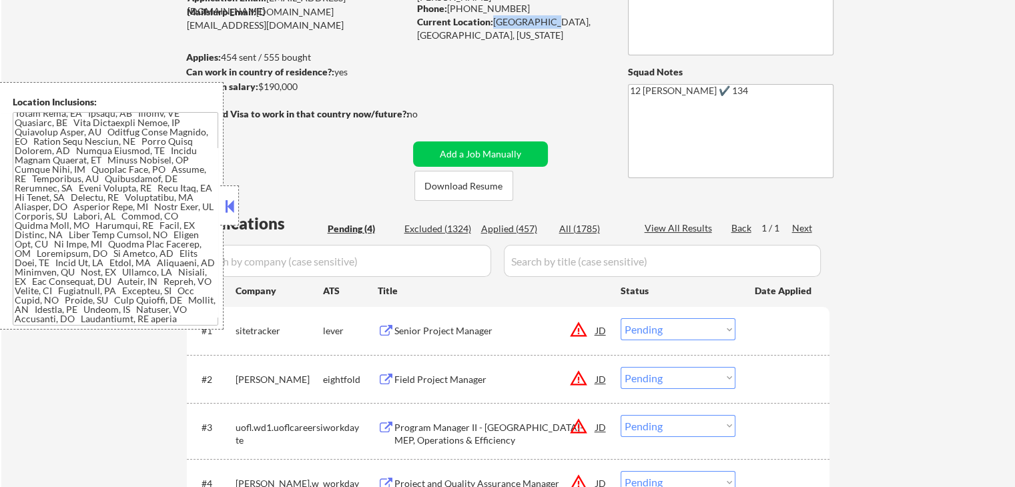
drag, startPoint x: 491, startPoint y: 22, endPoint x: 543, endPoint y: 27, distance: 51.6
click at [543, 27] on div "Current Location: Oakland, CA, California" at bounding box center [511, 28] width 189 height 26
copy div "Oakland, CA"
click at [235, 212] on button at bounding box center [229, 206] width 15 height 20
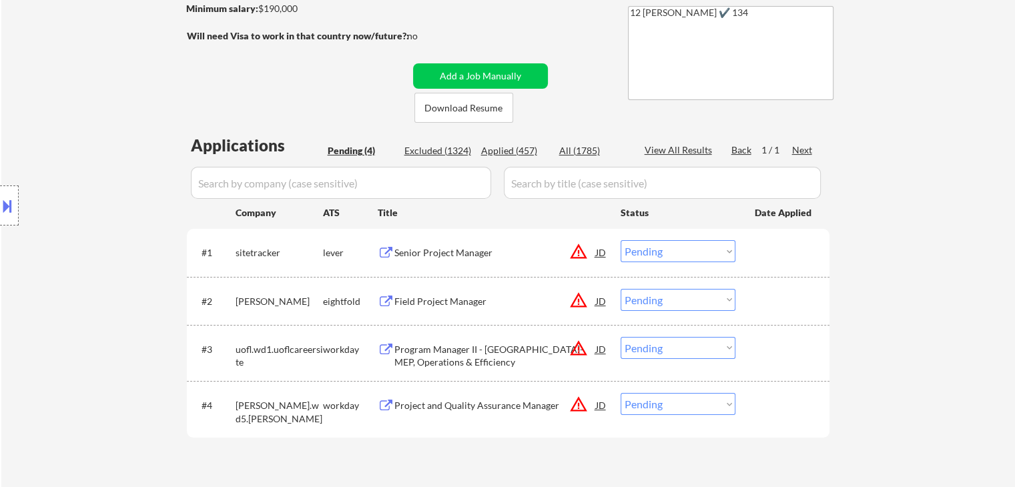
scroll to position [334, 0]
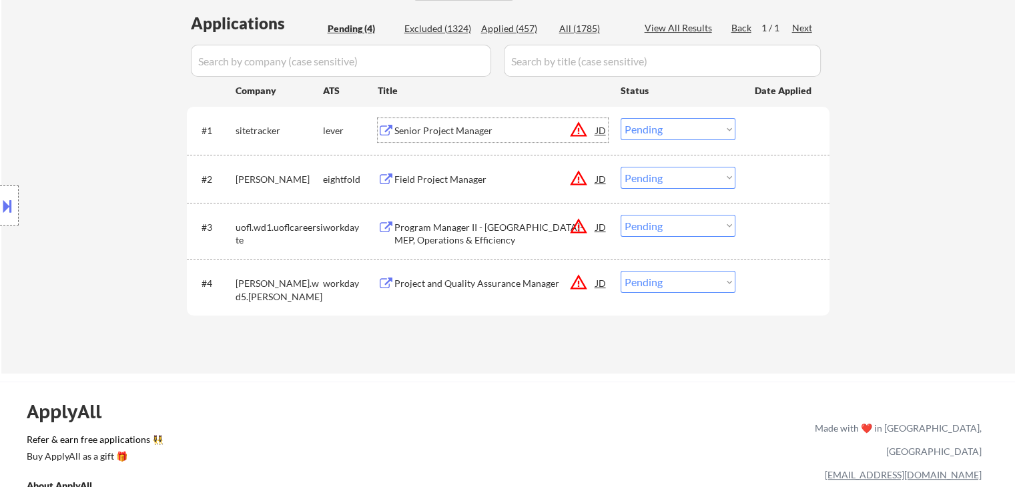
click at [465, 132] on div "Senior Project Manager" at bounding box center [496, 130] width 202 height 13
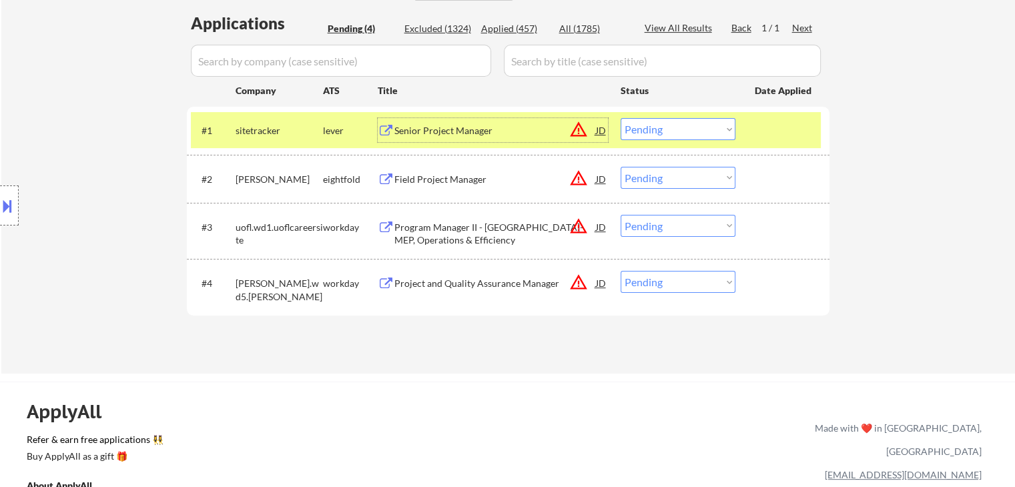
click at [660, 132] on select "Choose an option... Pending Applied Excluded (Questions) Excluded (Expired) Exc…" at bounding box center [678, 129] width 115 height 22
click at [621, 118] on select "Choose an option... Pending Applied Excluded (Questions) Excluded (Expired) Exc…" at bounding box center [678, 129] width 115 height 22
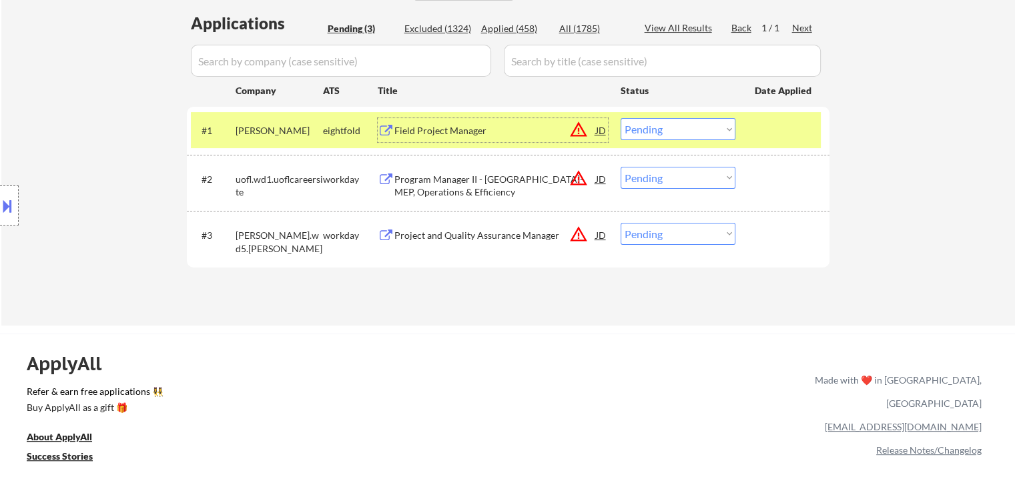
click at [424, 130] on div "Field Project Manager" at bounding box center [496, 130] width 202 height 13
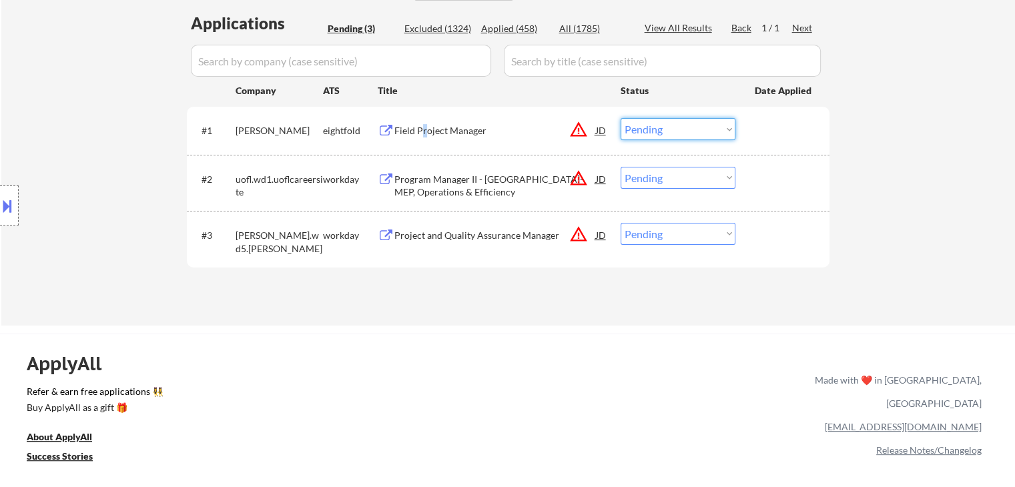
drag, startPoint x: 670, startPoint y: 129, endPoint x: 676, endPoint y: 135, distance: 8.0
click at [673, 132] on select "Choose an option... Pending Applied Excluded (Questions) Excluded (Expired) Exc…" at bounding box center [678, 129] width 115 height 22
click at [621, 118] on select "Choose an option... Pending Applied Excluded (Questions) Excluded (Expired) Exc…" at bounding box center [678, 129] width 115 height 22
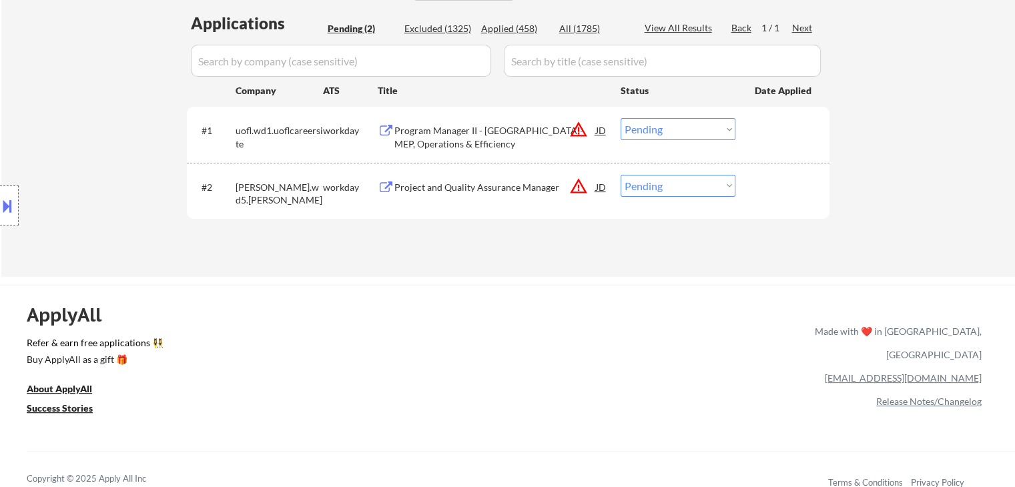
click at [439, 132] on div "Program Manager II - KY-MEP, Operations & Efficiency" at bounding box center [496, 137] width 202 height 26
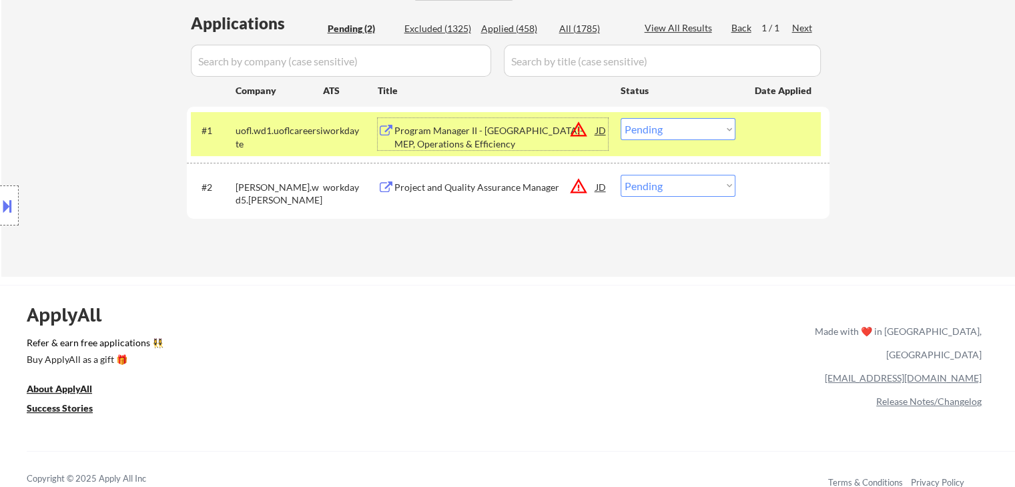
drag, startPoint x: 644, startPoint y: 128, endPoint x: 652, endPoint y: 139, distance: 13.9
click at [644, 128] on select "Choose an option... Pending Applied Excluded (Questions) Excluded (Expired) Exc…" at bounding box center [678, 129] width 115 height 22
click at [621, 118] on select "Choose an option... Pending Applied Excluded (Questions) Excluded (Expired) Exc…" at bounding box center [678, 129] width 115 height 22
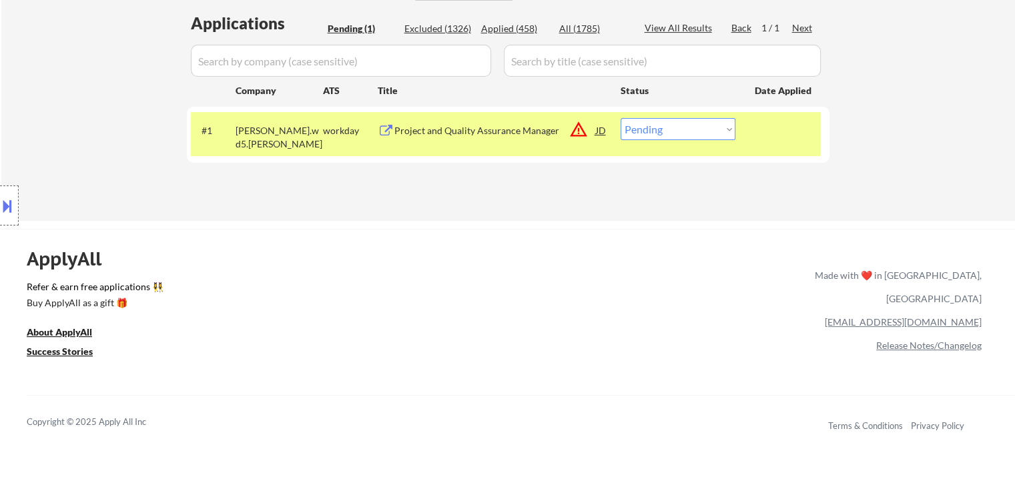
click at [459, 140] on div "Project and Quality Assurance Manager" at bounding box center [496, 130] width 202 height 24
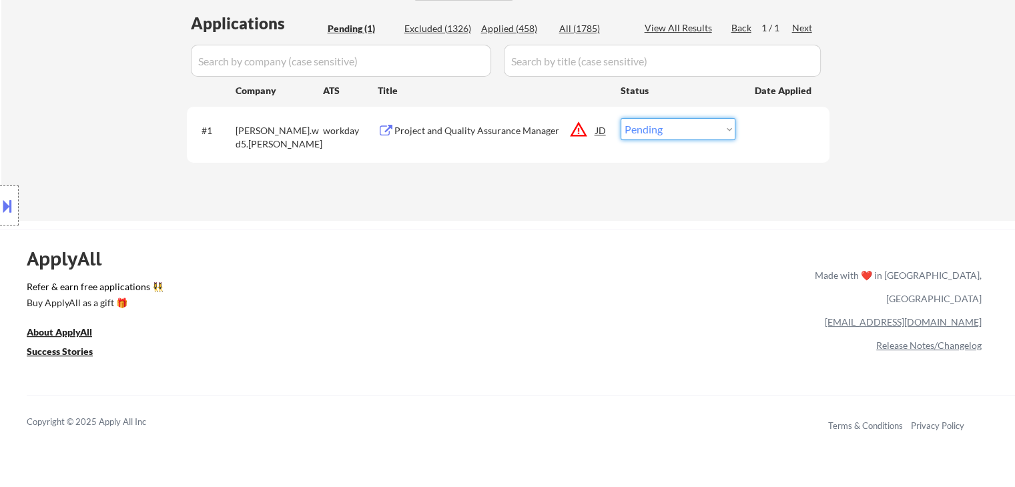
click at [641, 129] on select "Choose an option... Pending Applied Excluded (Questions) Excluded (Expired) Exc…" at bounding box center [678, 129] width 115 height 22
click at [621, 118] on select "Choose an option... Pending Applied Excluded (Questions) Excluded (Expired) Exc…" at bounding box center [678, 129] width 115 height 22
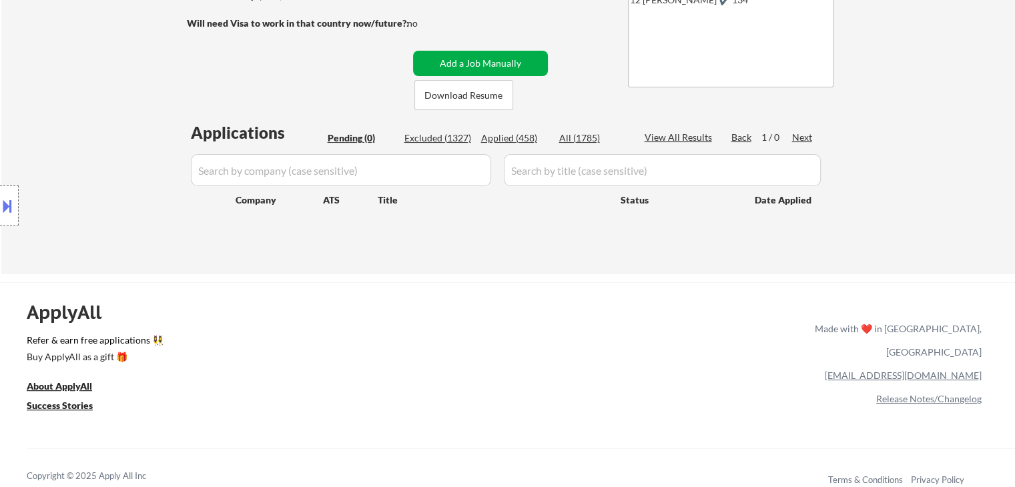
scroll to position [134, 0]
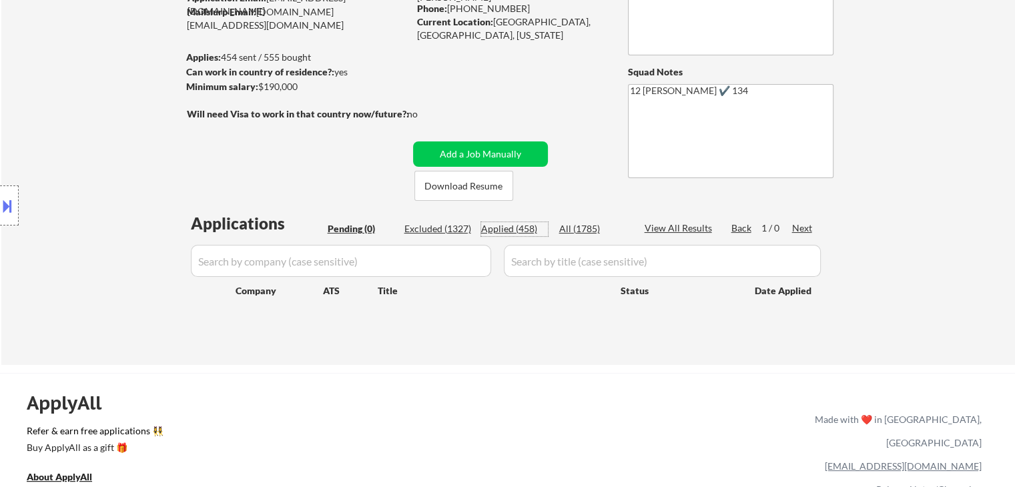
click at [510, 230] on div "Applied (458)" at bounding box center [514, 228] width 67 height 13
select select ""applied""
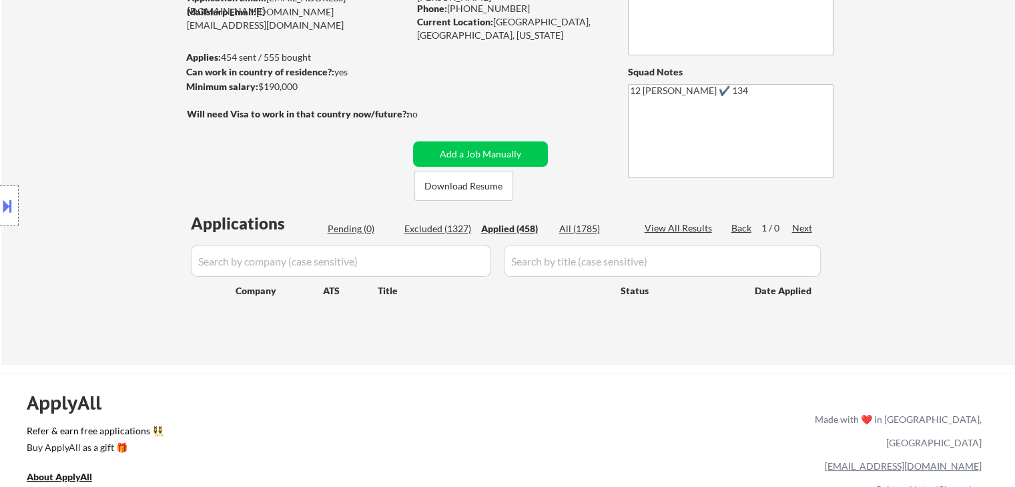
select select ""applied""
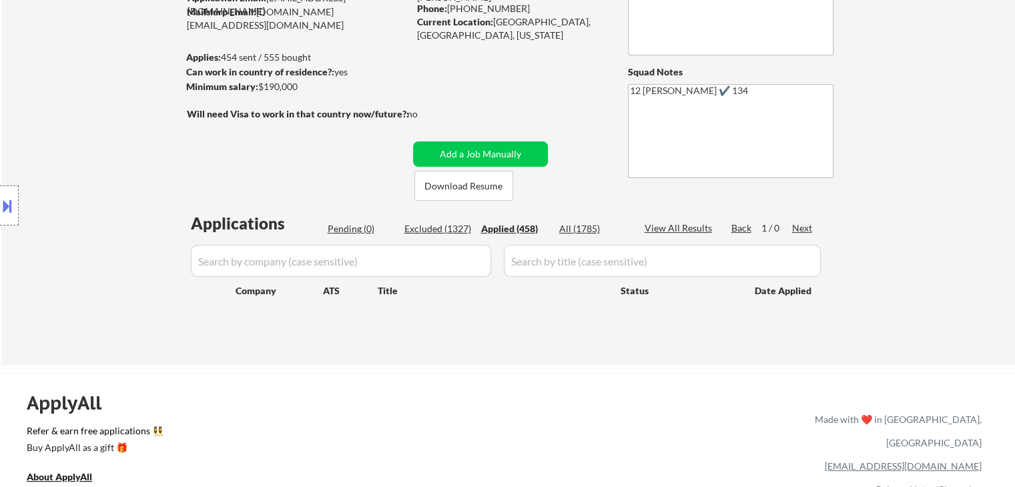
select select ""applied""
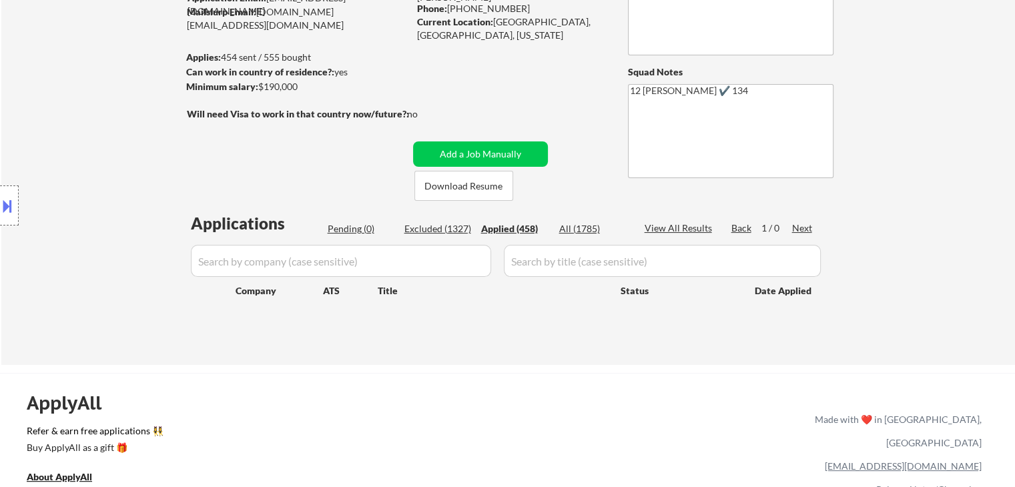
select select ""applied""
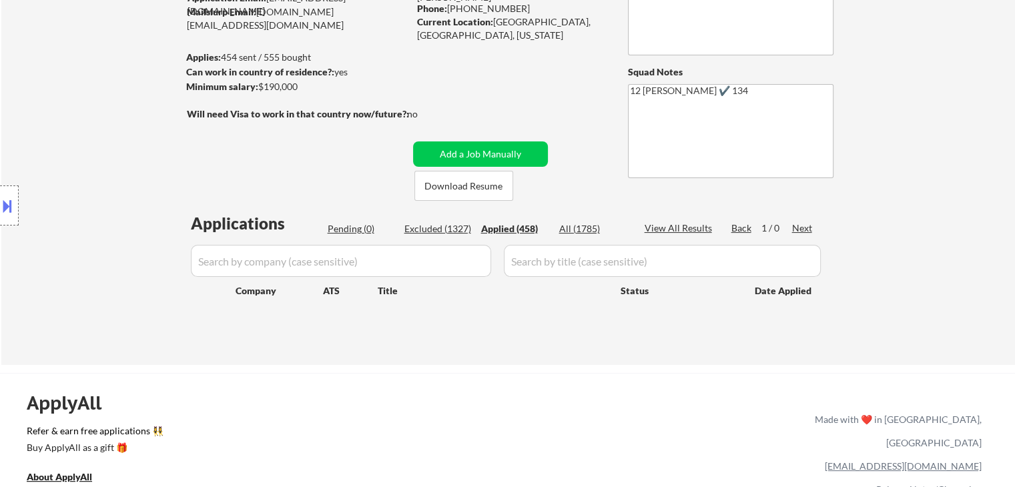
select select ""applied""
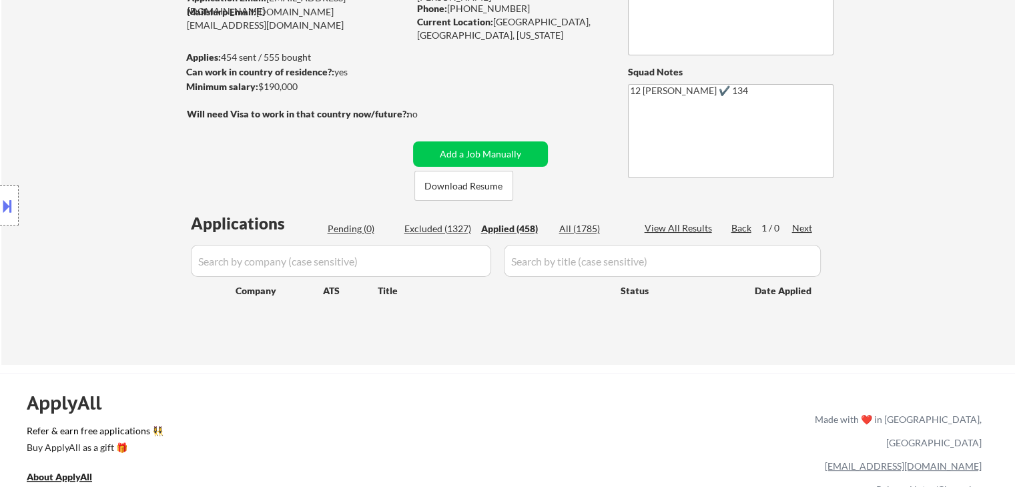
select select ""applied""
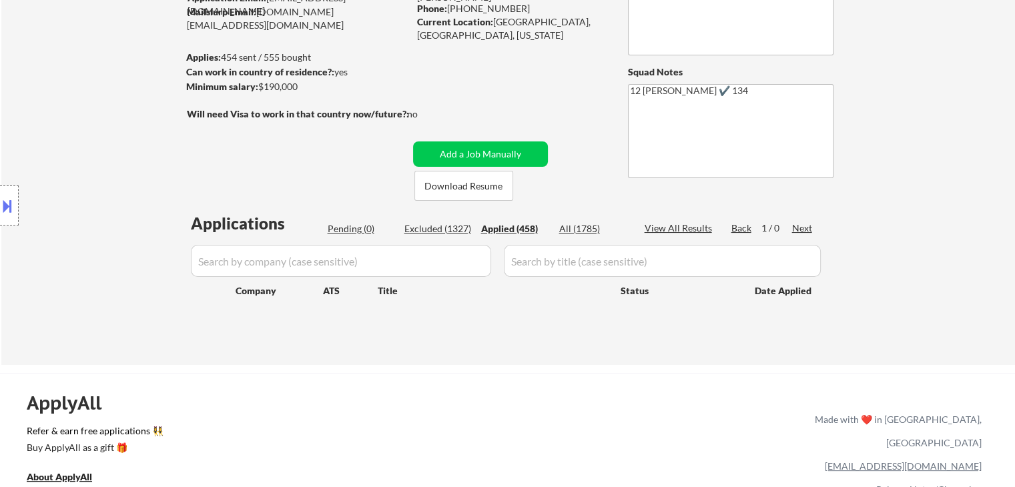
select select ""applied""
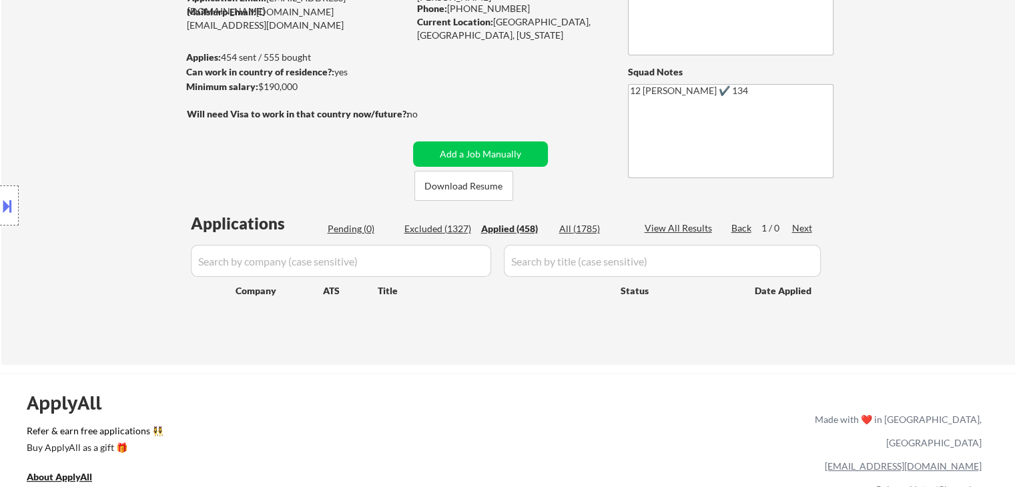
select select ""applied""
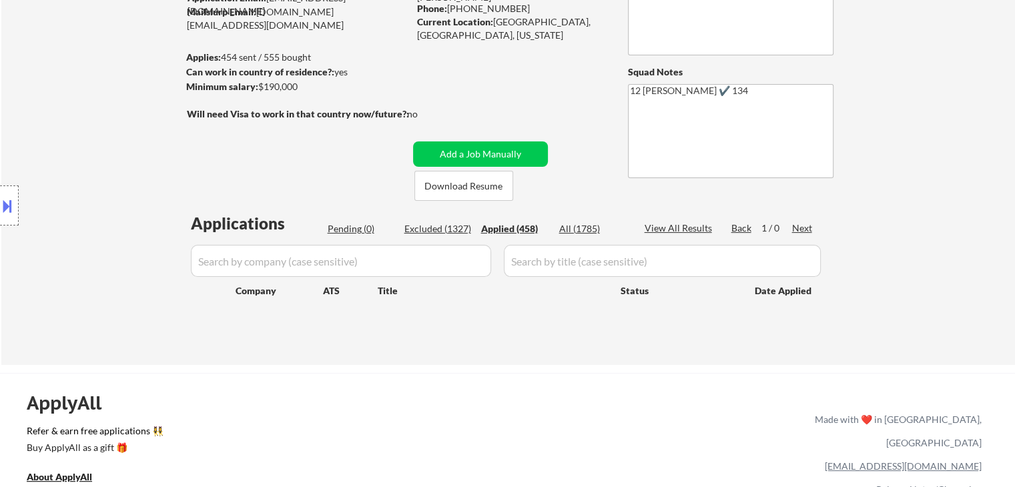
select select ""applied""
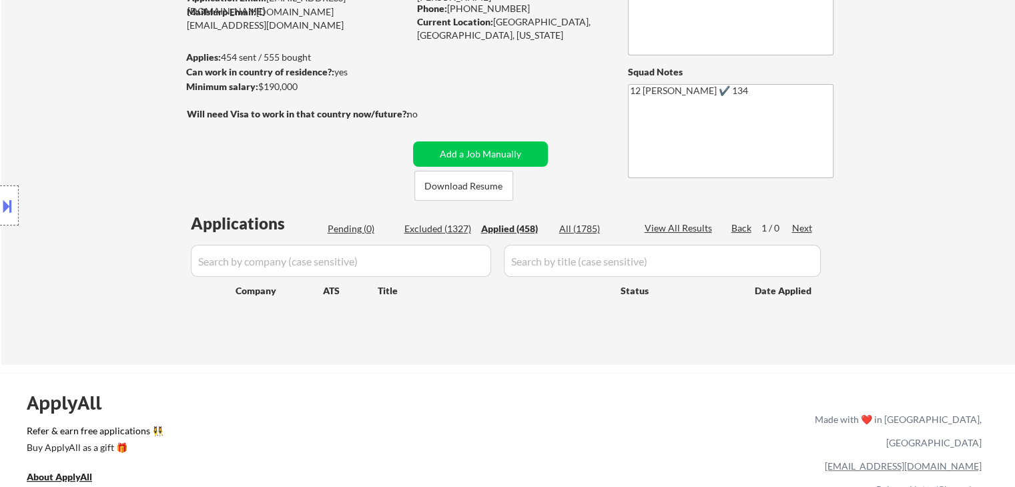
select select ""applied""
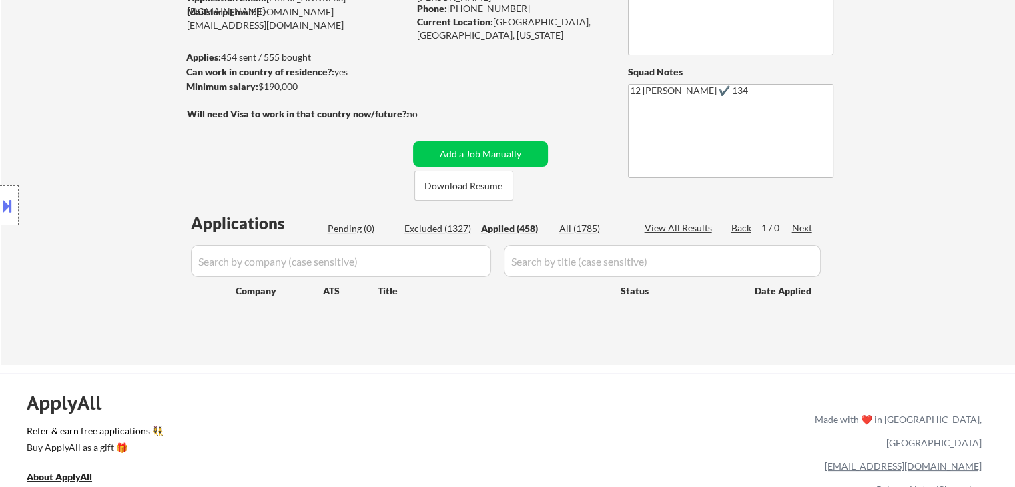
select select ""applied""
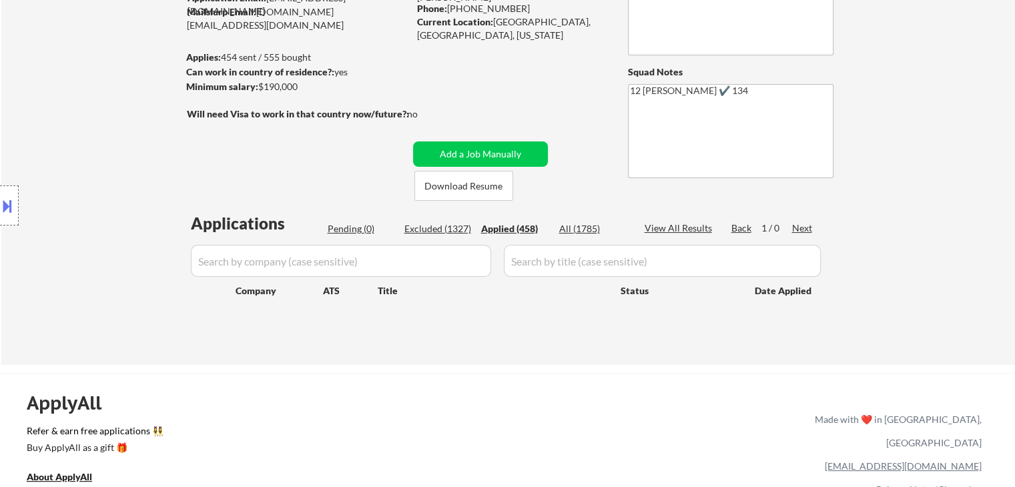
select select ""applied""
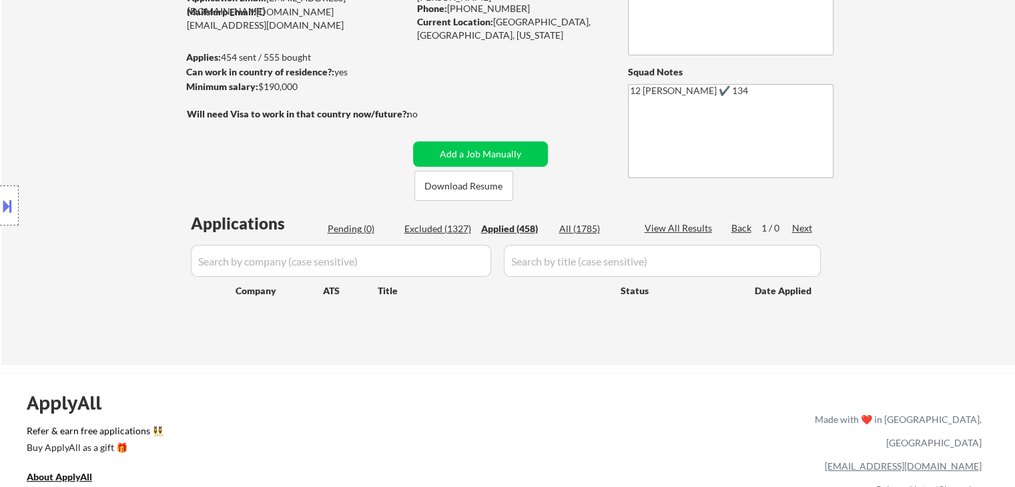
select select ""applied""
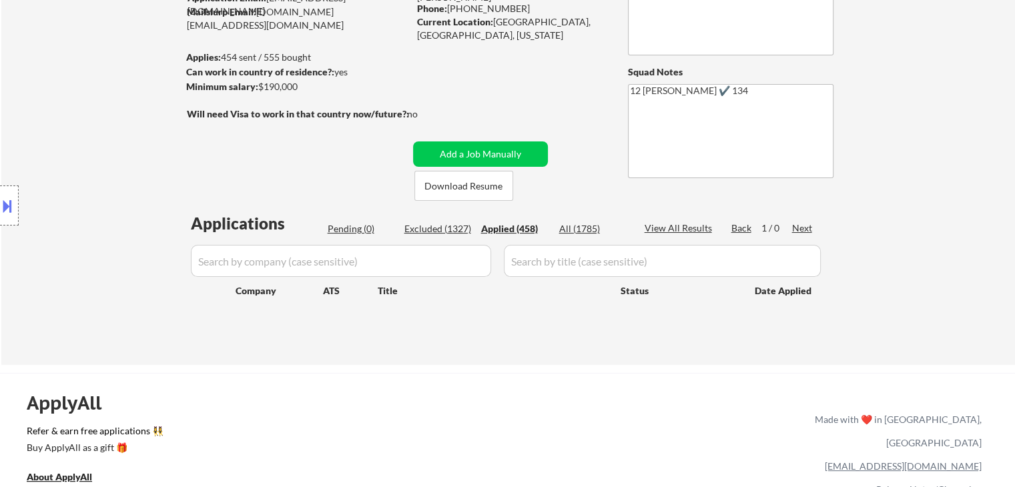
select select ""applied""
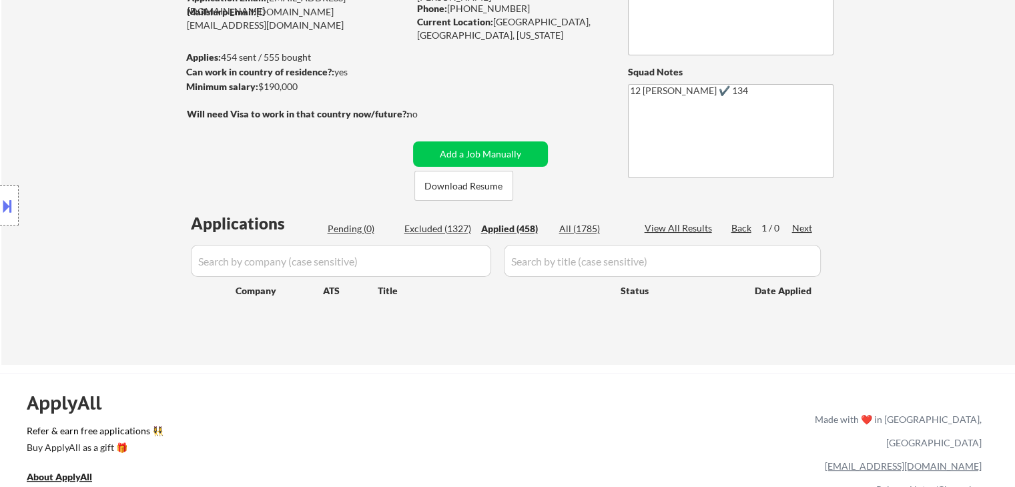
select select ""applied""
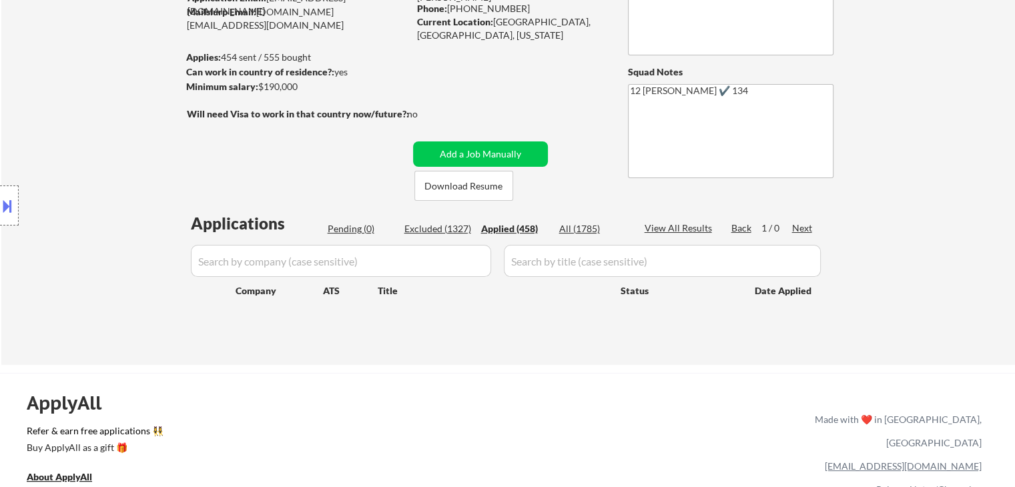
select select ""applied""
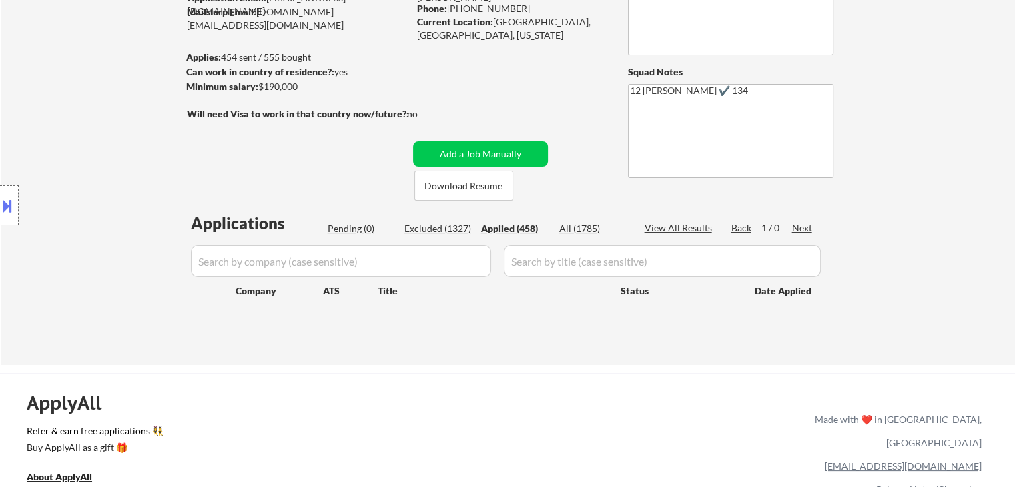
select select ""applied""
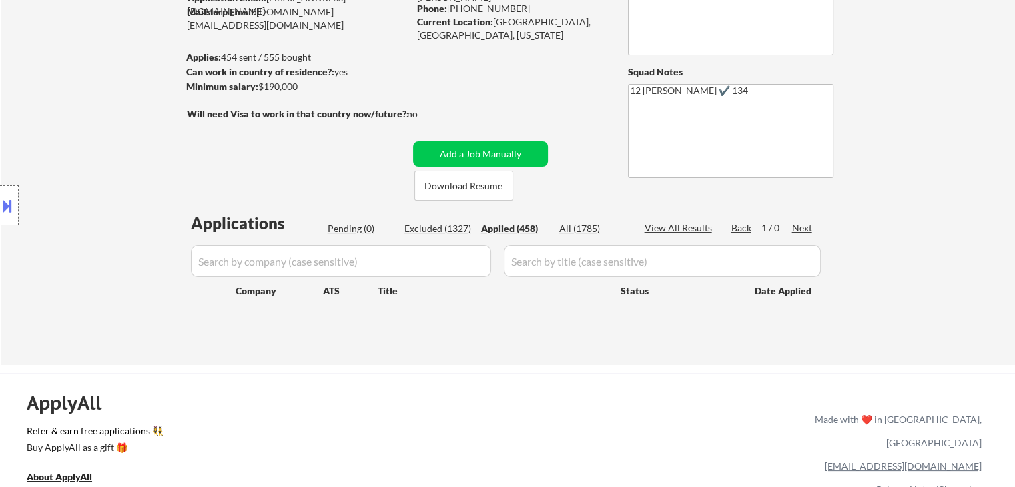
select select ""applied""
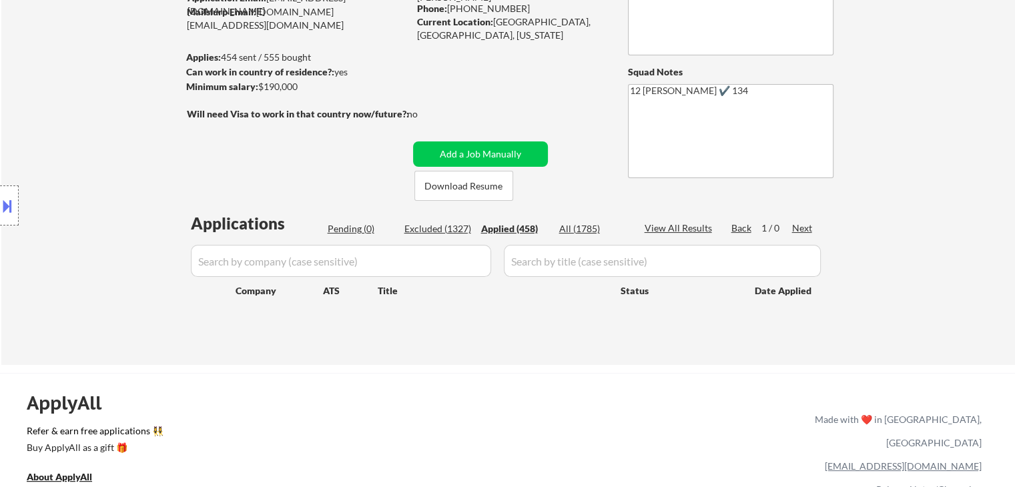
select select ""applied""
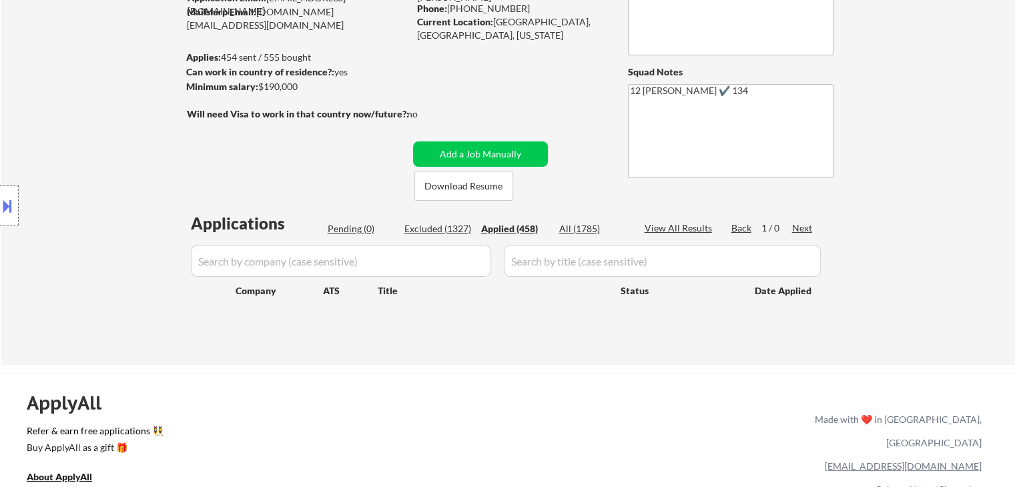
select select ""applied""
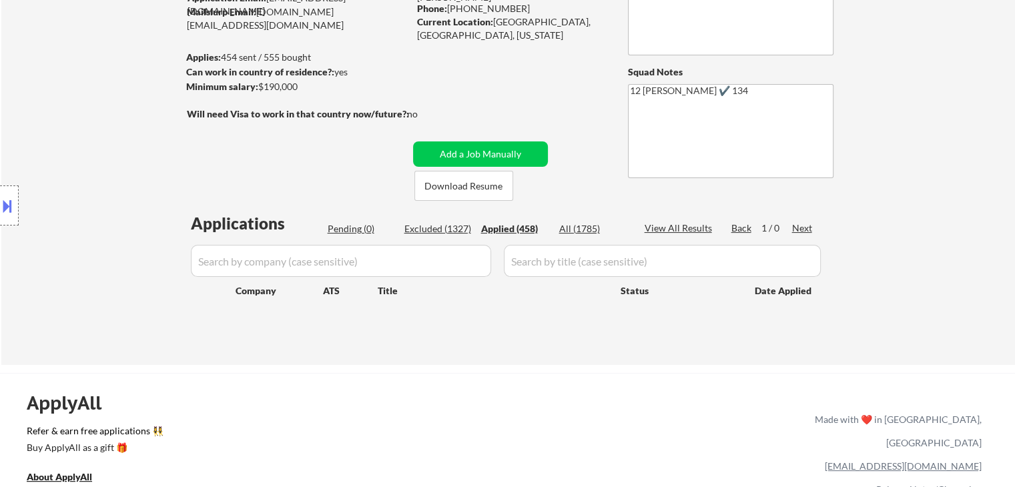
select select ""applied""
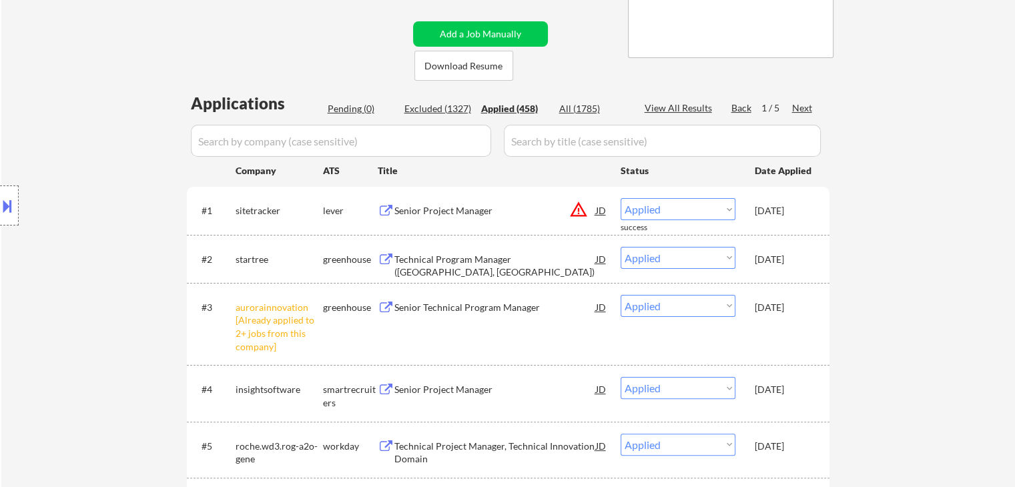
scroll to position [334, 0]
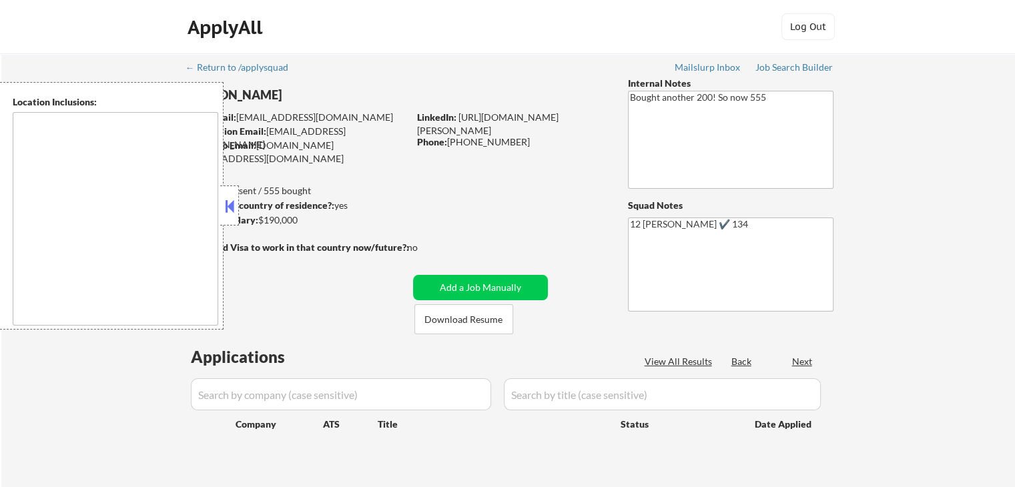
click at [230, 203] on button at bounding box center [229, 206] width 15 height 20
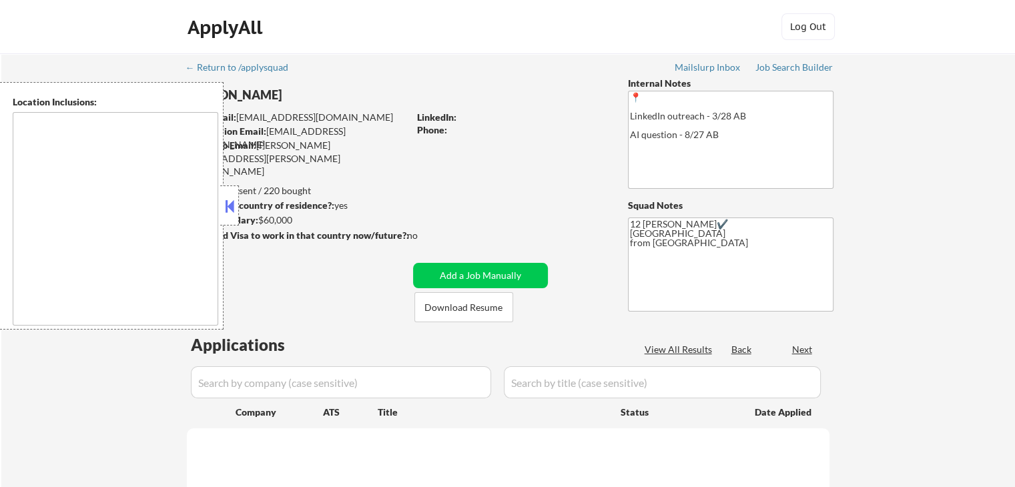
click at [230, 208] on button at bounding box center [229, 206] width 15 height 20
select select ""pending""
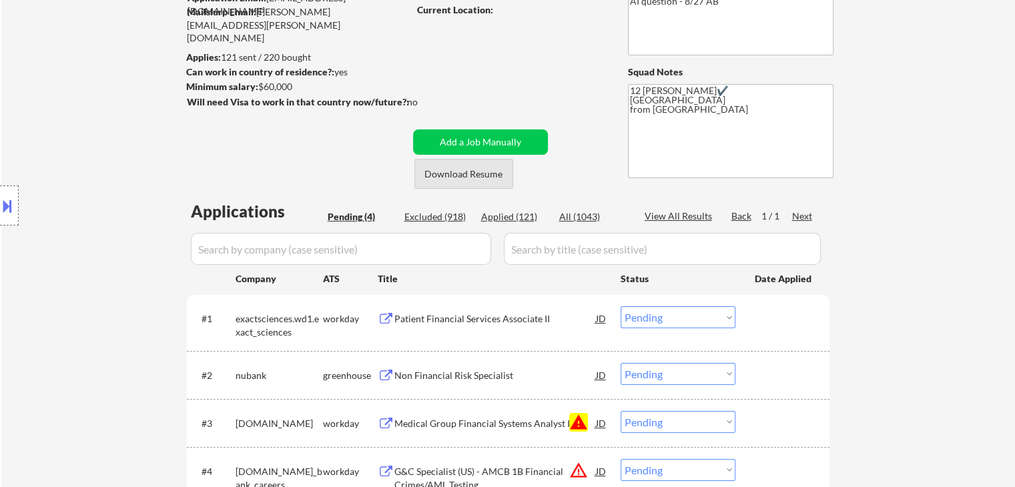
click at [492, 173] on button "Download Resume" at bounding box center [464, 174] width 99 height 30
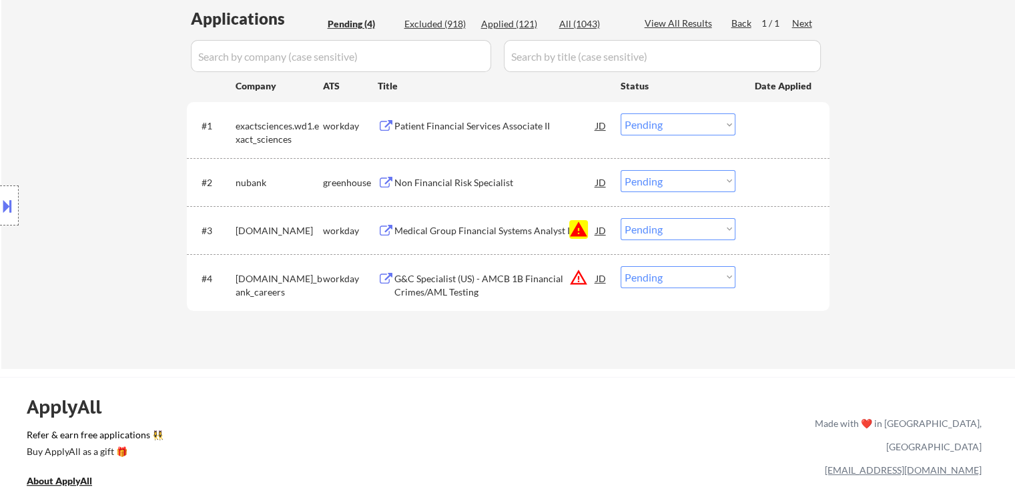
scroll to position [334, 0]
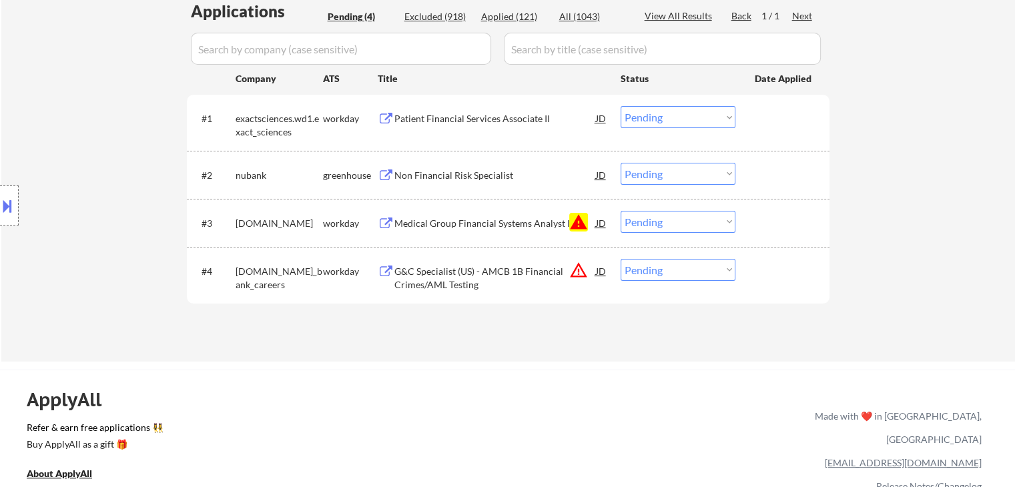
click at [653, 226] on select "Choose an option... Pending Applied Excluded (Questions) Excluded (Expired) Exc…" at bounding box center [678, 222] width 115 height 22
click at [621, 211] on select "Choose an option... Pending Applied Excluded (Questions) Excluded (Expired) Exc…" at bounding box center [678, 222] width 115 height 22
select select ""pending""
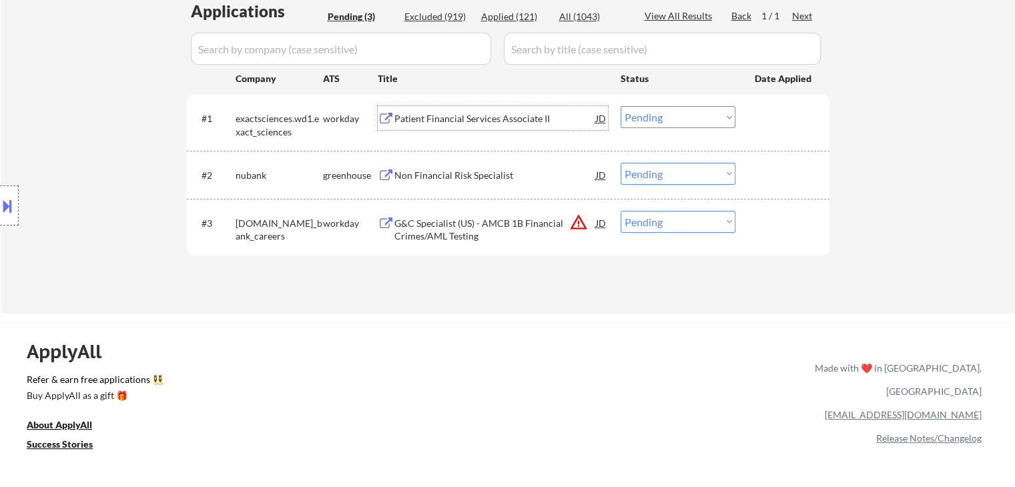
click at [467, 113] on div "Patient Financial Services Associate II" at bounding box center [496, 118] width 202 height 13
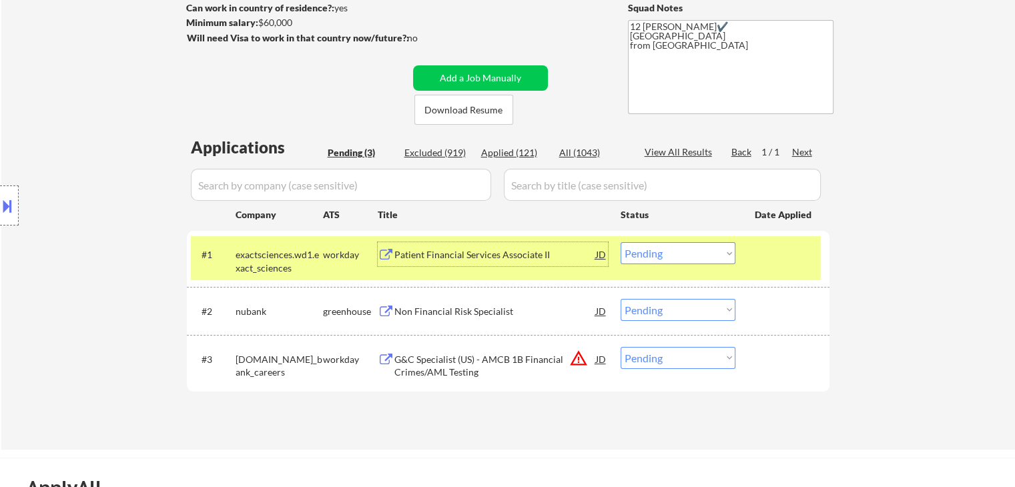
scroll to position [134, 0]
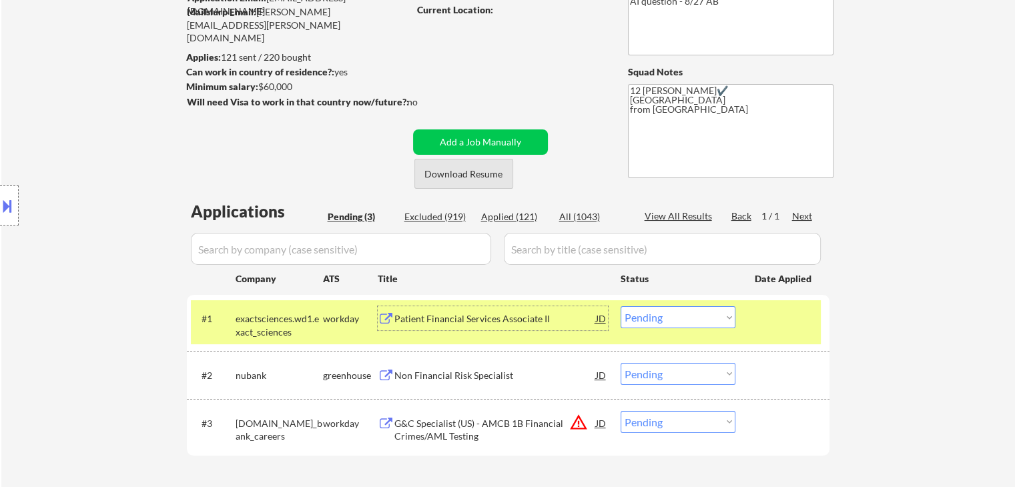
click at [467, 168] on button "Download Resume" at bounding box center [464, 174] width 99 height 30
click at [668, 320] on select "Choose an option... Pending Applied Excluded (Questions) Excluded (Expired) Exc…" at bounding box center [678, 317] width 115 height 22
click at [621, 306] on select "Choose an option... Pending Applied Excluded (Questions) Excluded (Expired) Exc…" at bounding box center [678, 317] width 115 height 22
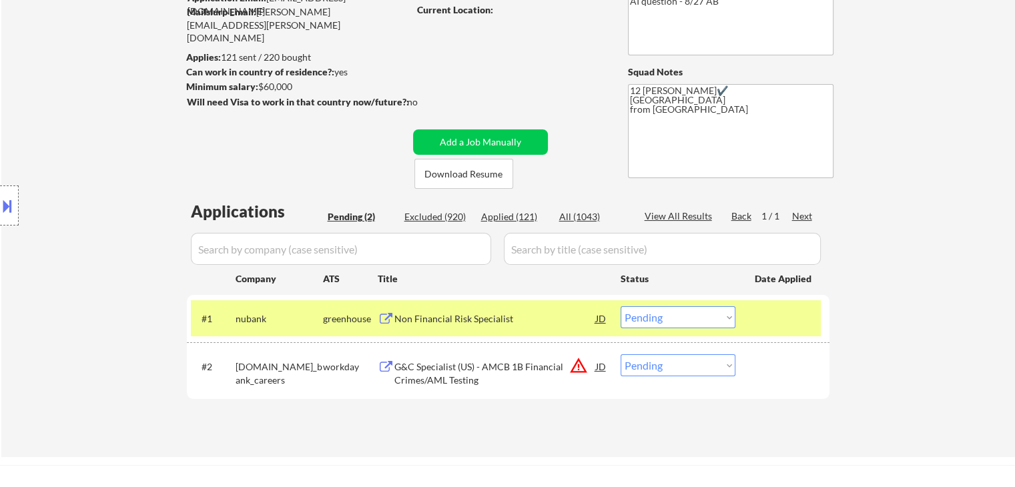
click at [439, 317] on div "Non Financial Risk Specialist" at bounding box center [496, 318] width 202 height 13
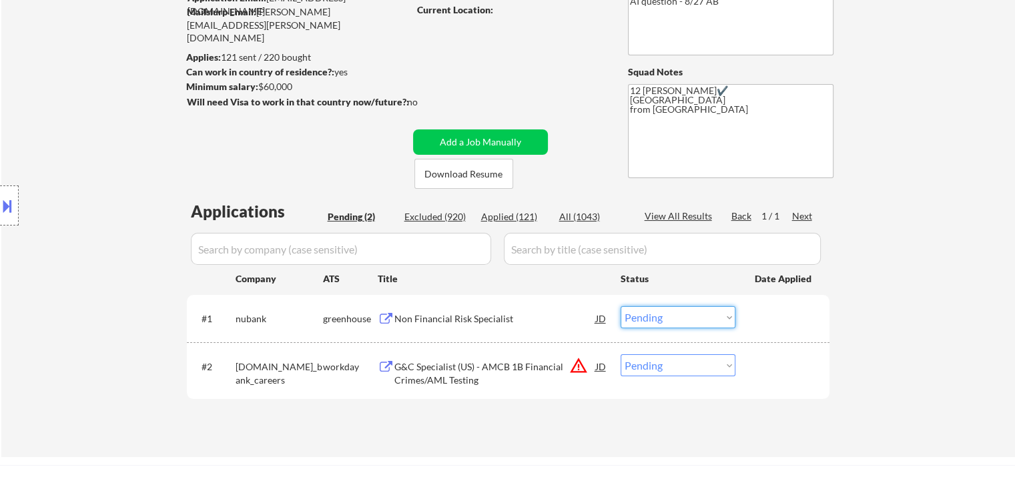
drag, startPoint x: 642, startPoint y: 318, endPoint x: 647, endPoint y: 345, distance: 27.1
click at [642, 318] on select "Choose an option... Pending Applied Excluded (Questions) Excluded (Expired) Exc…" at bounding box center [678, 317] width 115 height 22
click at [621, 306] on select "Choose an option... Pending Applied Excluded (Questions) Excluded (Expired) Exc…" at bounding box center [678, 317] width 115 height 22
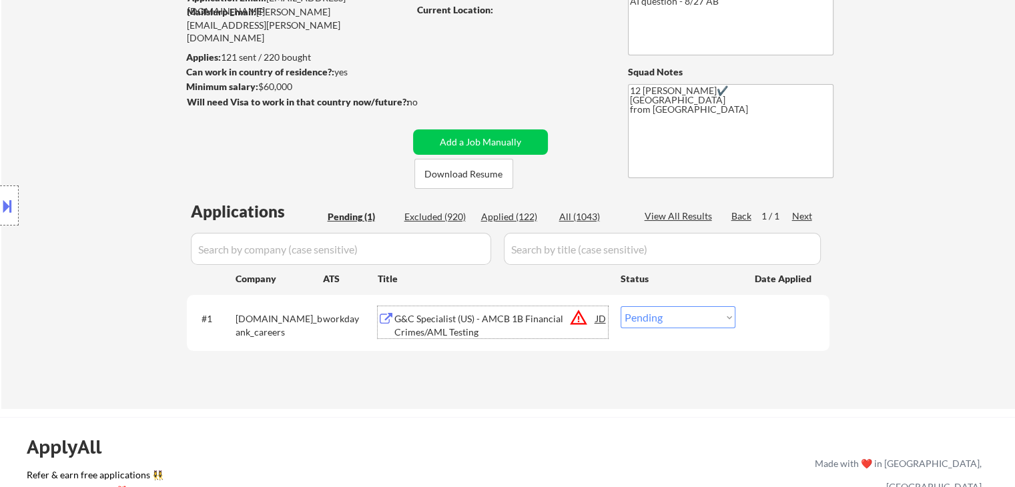
click at [431, 324] on div "G&C Specialist (US) - AMCB 1B Financial Crimes/AML Testing" at bounding box center [496, 325] width 202 height 26
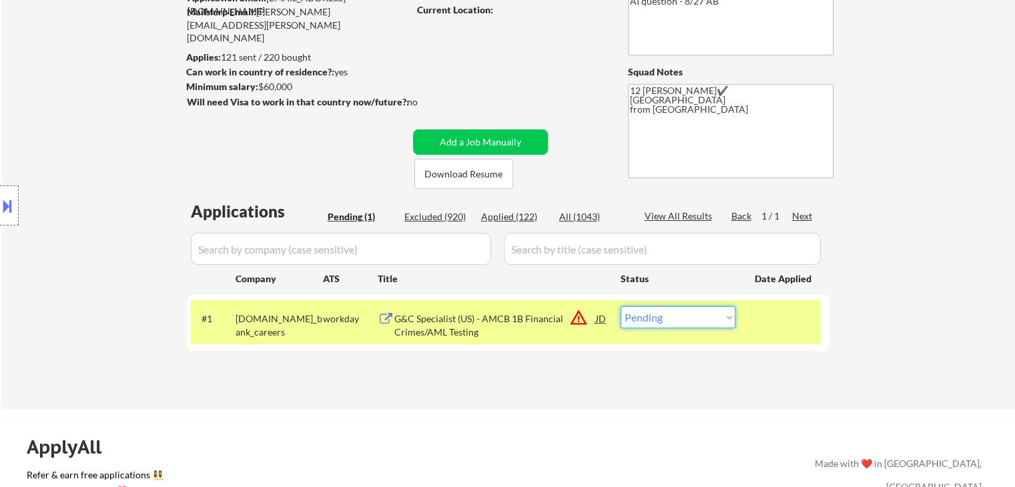
click at [660, 316] on select "Choose an option... Pending Applied Excluded (Questions) Excluded (Expired) Exc…" at bounding box center [678, 317] width 115 height 22
select select ""excluded__bad_match_""
click at [621, 306] on select "Choose an option... Pending Applied Excluded (Questions) Excluded (Expired) Exc…" at bounding box center [678, 317] width 115 height 22
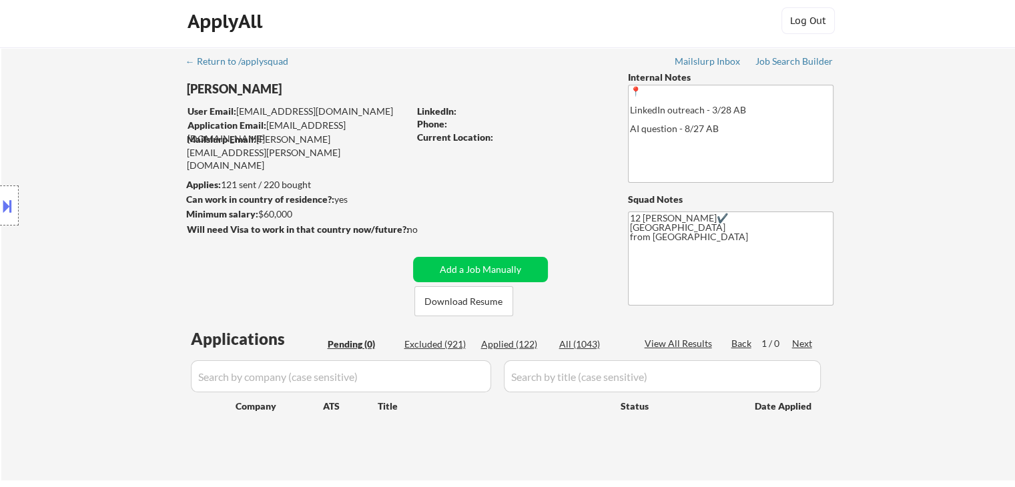
scroll to position [0, 0]
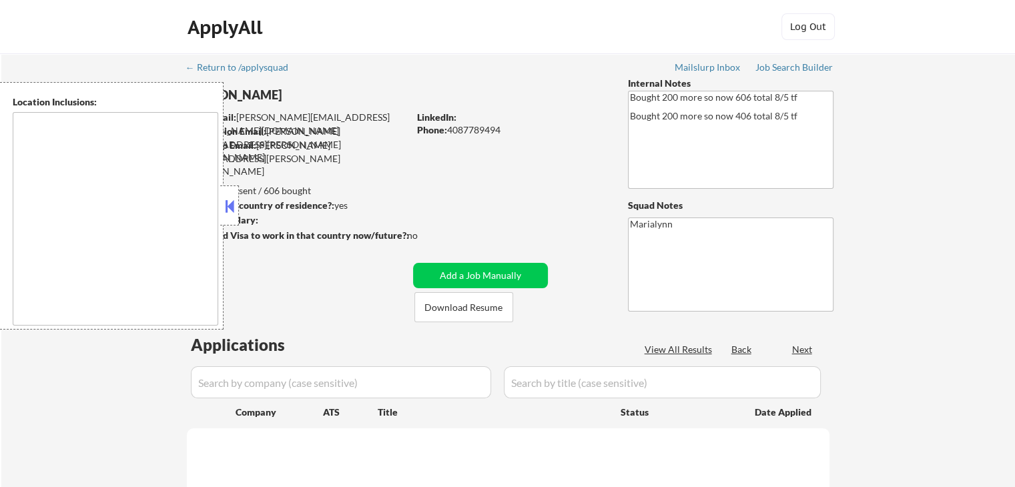
click at [235, 196] on button at bounding box center [229, 206] width 15 height 20
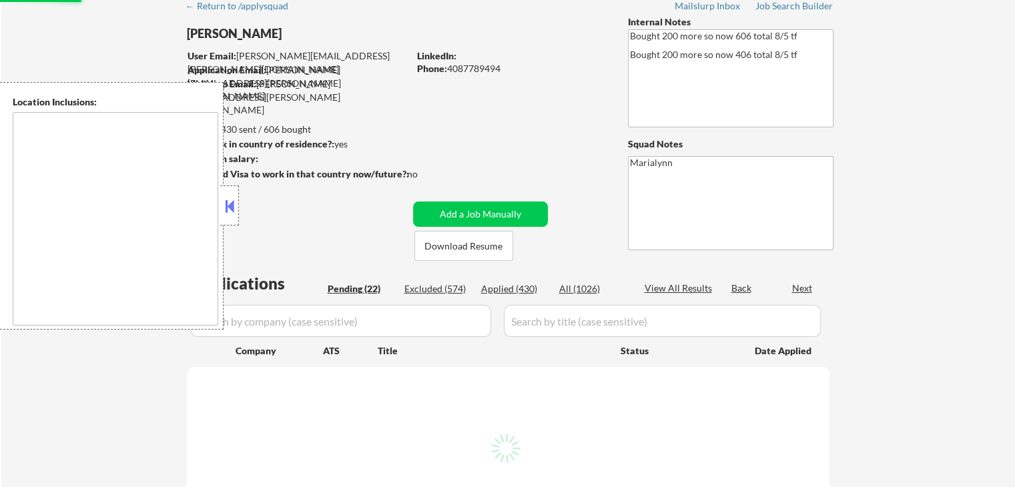
scroll to position [134, 0]
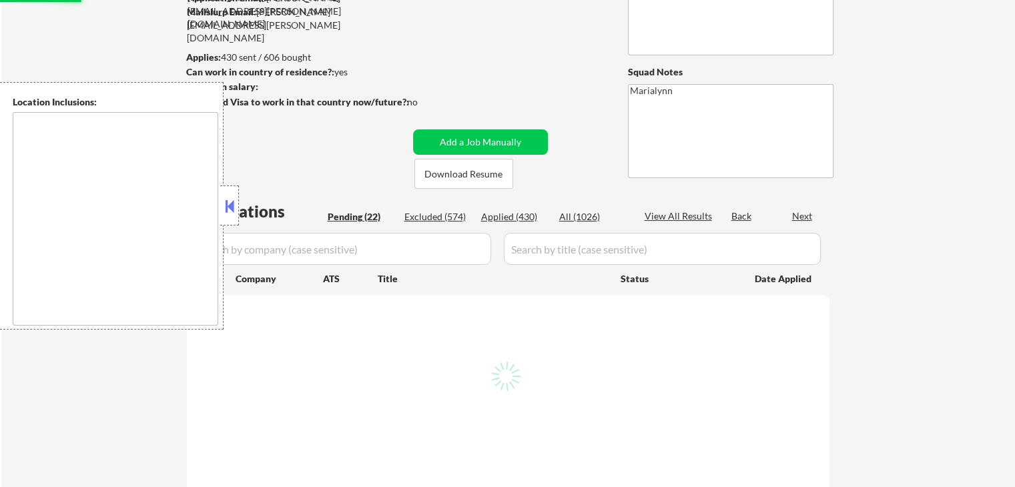
select select ""pending""
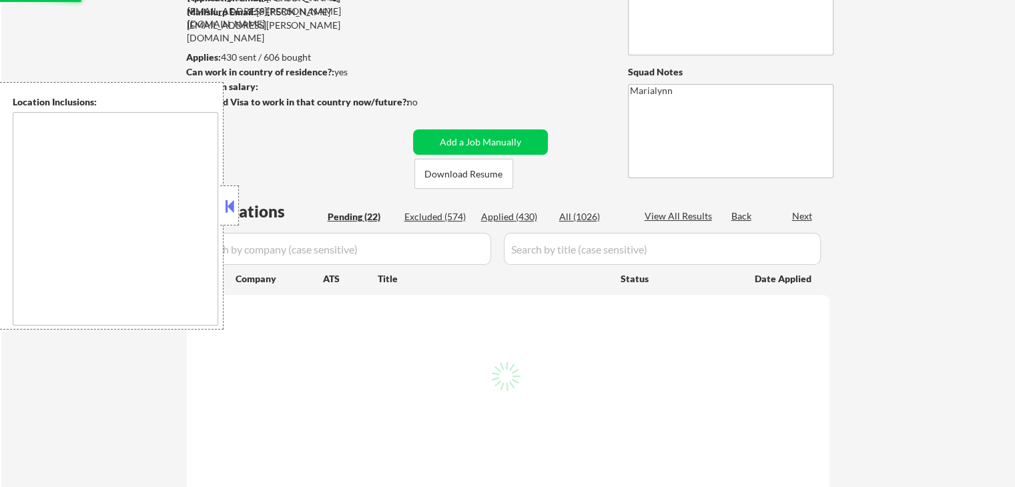
select select ""pending""
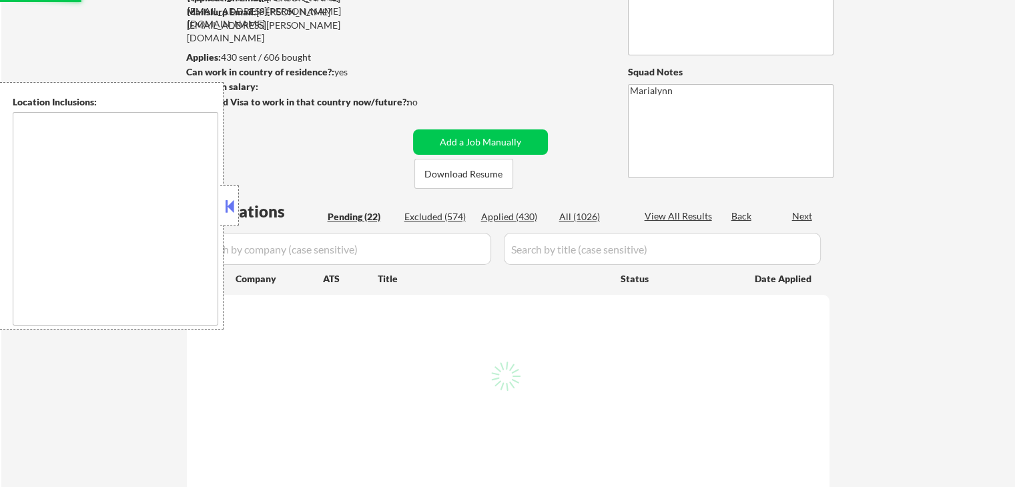
select select ""pending""
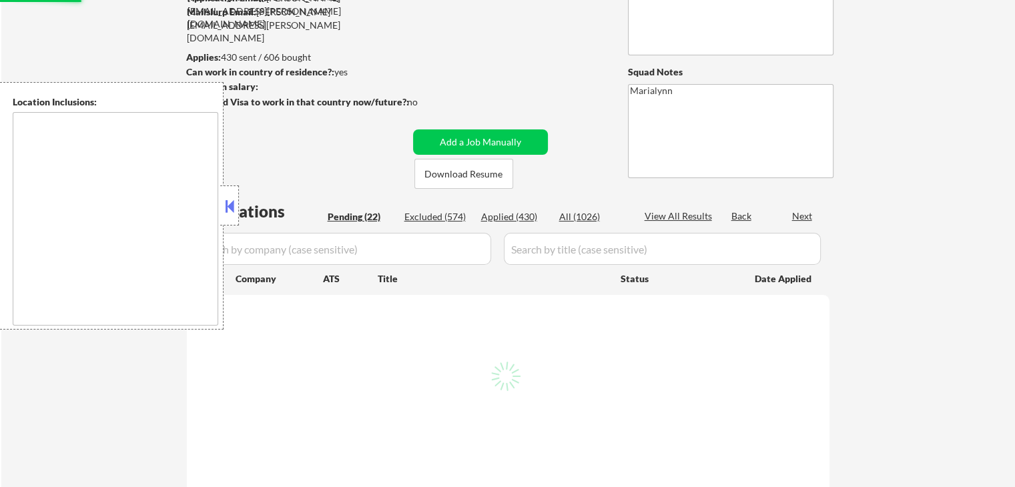
select select ""pending""
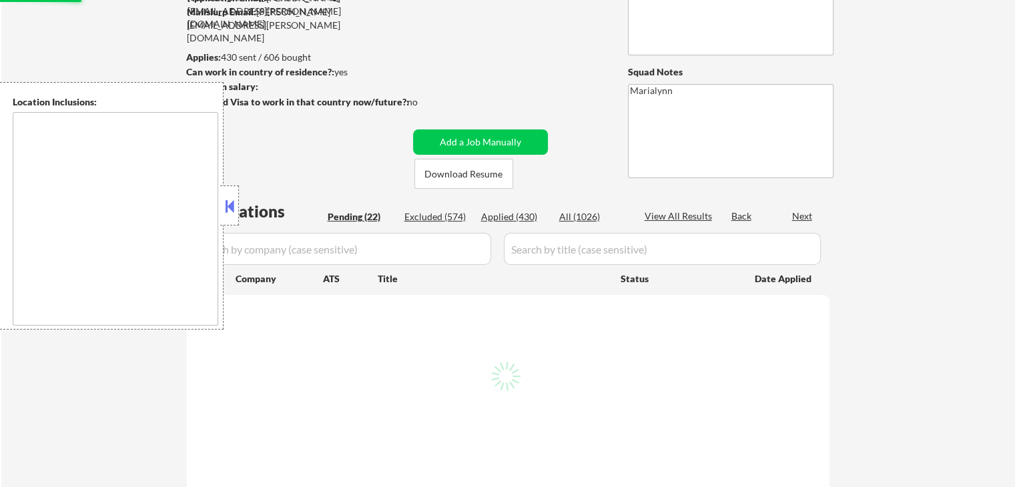
select select ""pending""
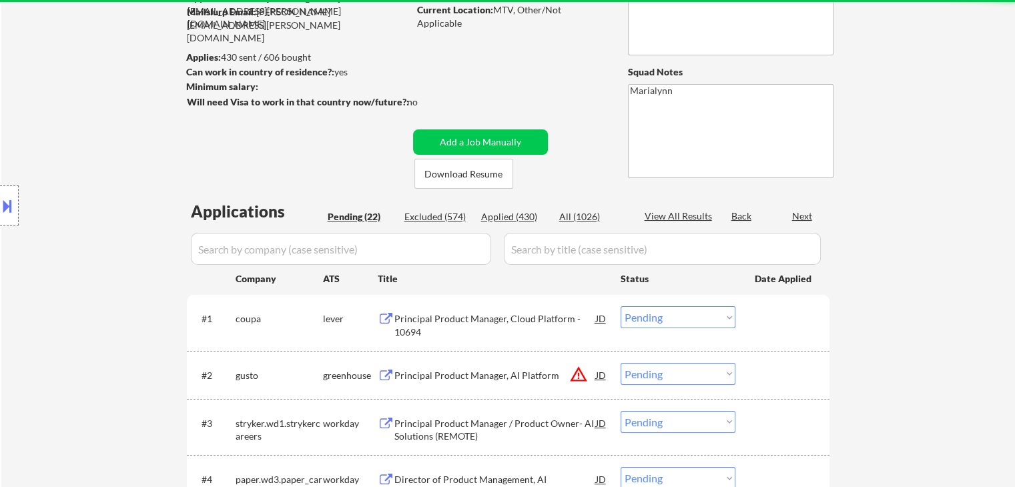
click at [232, 204] on div "Location Inclusions:" at bounding box center [119, 206] width 239 height 248
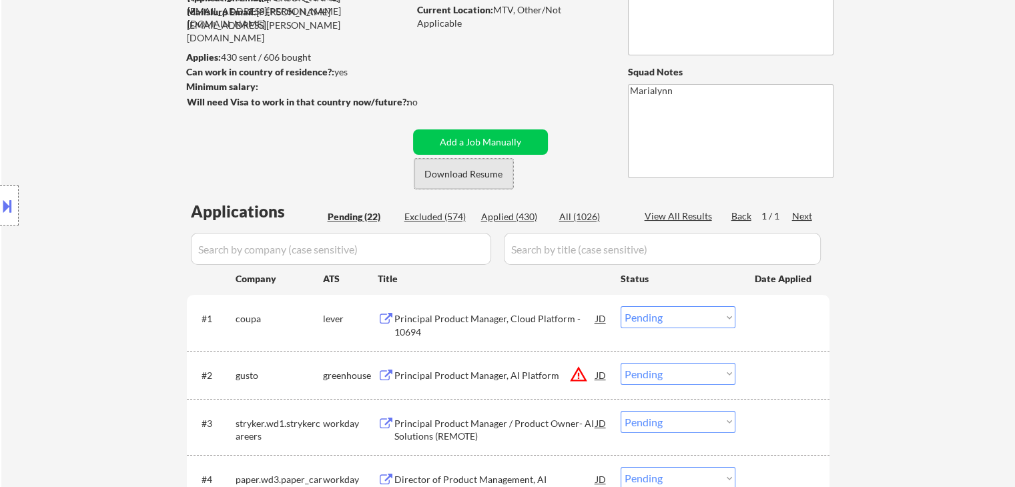
click at [479, 180] on button "Download Resume" at bounding box center [464, 174] width 99 height 30
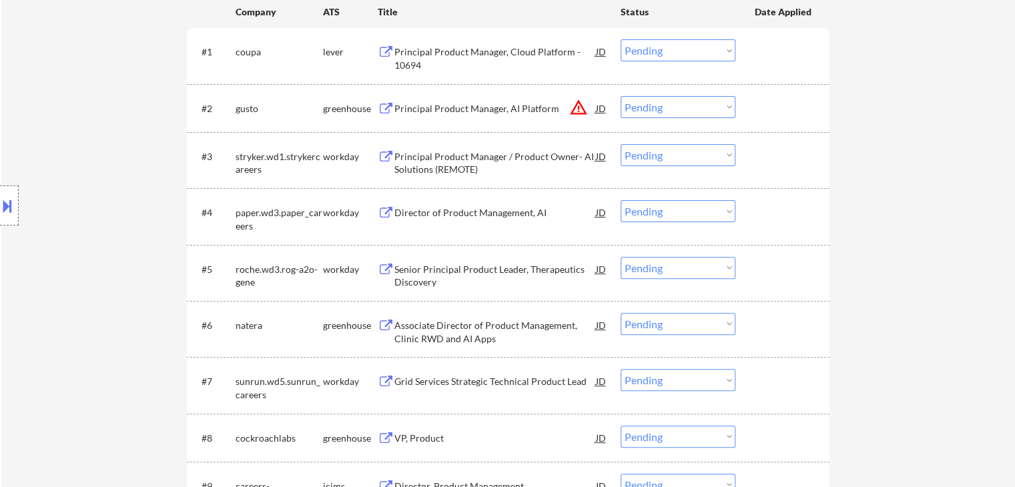
scroll to position [267, 0]
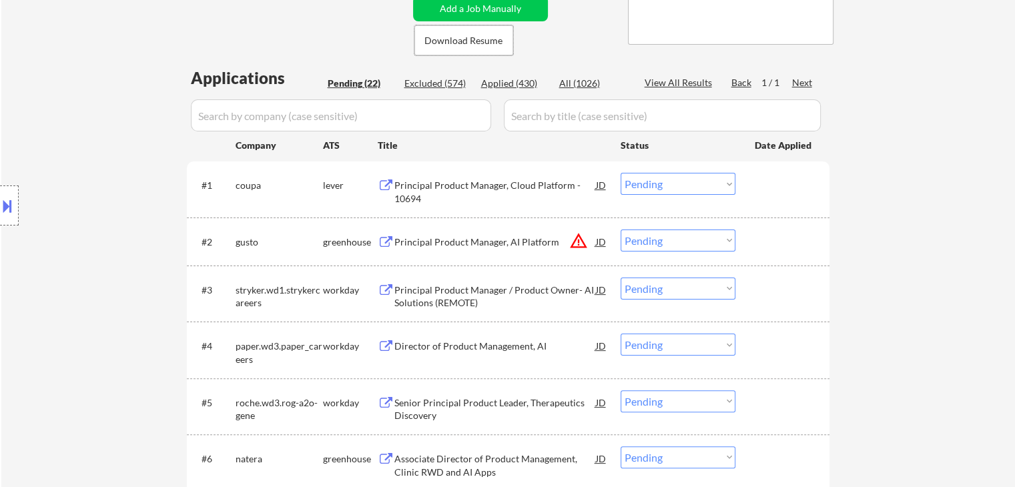
click at [447, 185] on div "Principal Product Manager, Cloud Platform - 10694" at bounding box center [496, 192] width 202 height 26
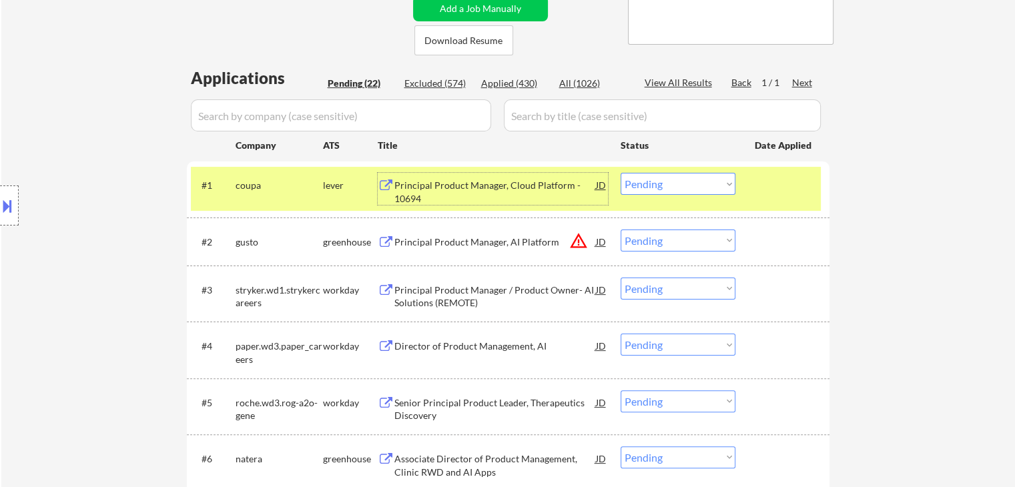
click at [650, 184] on select "Choose an option... Pending Applied Excluded (Questions) Excluded (Expired) Exc…" at bounding box center [678, 184] width 115 height 22
click at [423, 243] on div "Principal Product Manager, AI Platform" at bounding box center [496, 242] width 202 height 13
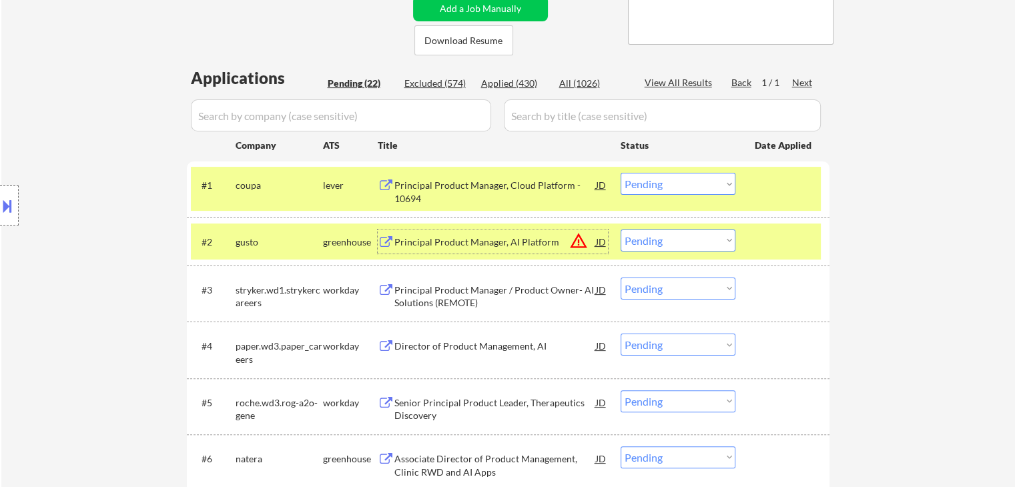
click at [336, 187] on div "lever" at bounding box center [350, 185] width 55 height 13
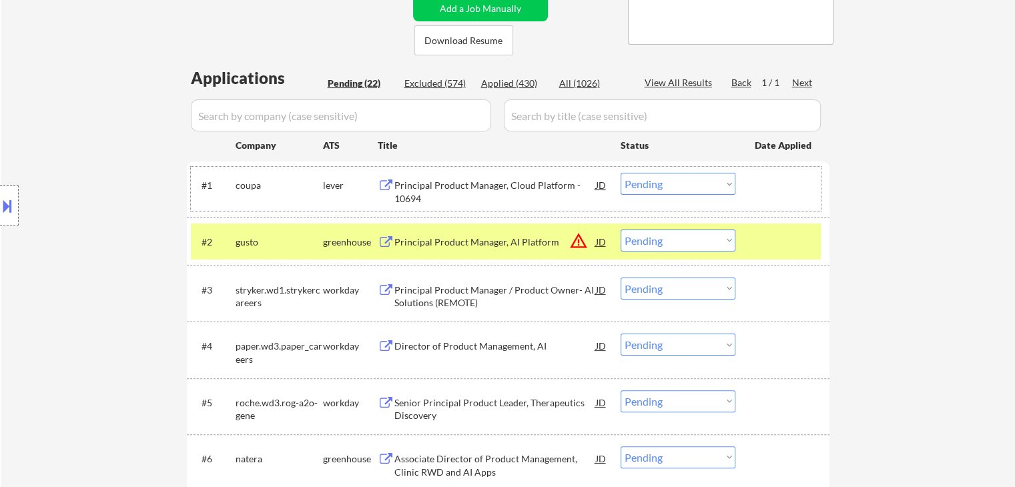
click at [340, 236] on div "greenhouse" at bounding box center [350, 242] width 55 height 13
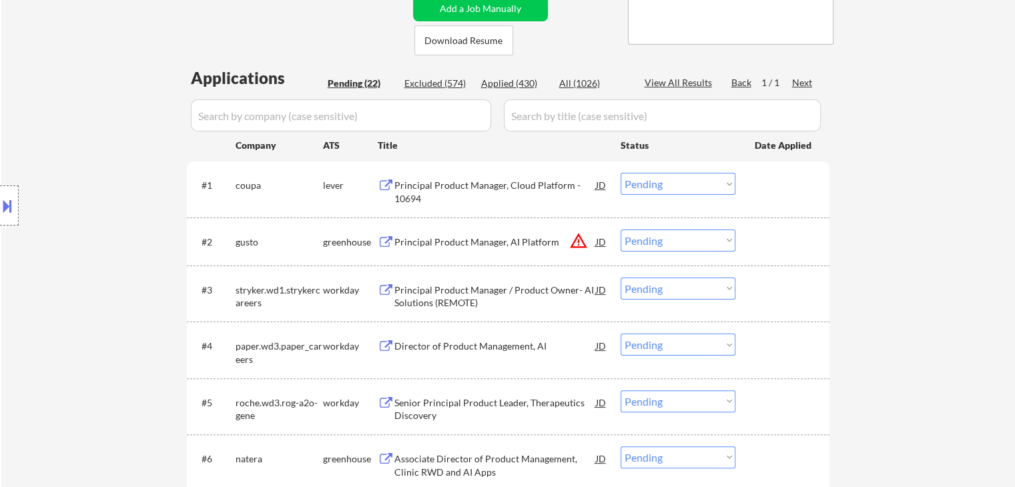
drag, startPoint x: 445, startPoint y: 290, endPoint x: 453, endPoint y: 286, distance: 9.0
click at [446, 290] on div "Principal Product Manager / Product Owner- AI Solutions (REMOTE)" at bounding box center [496, 297] width 202 height 26
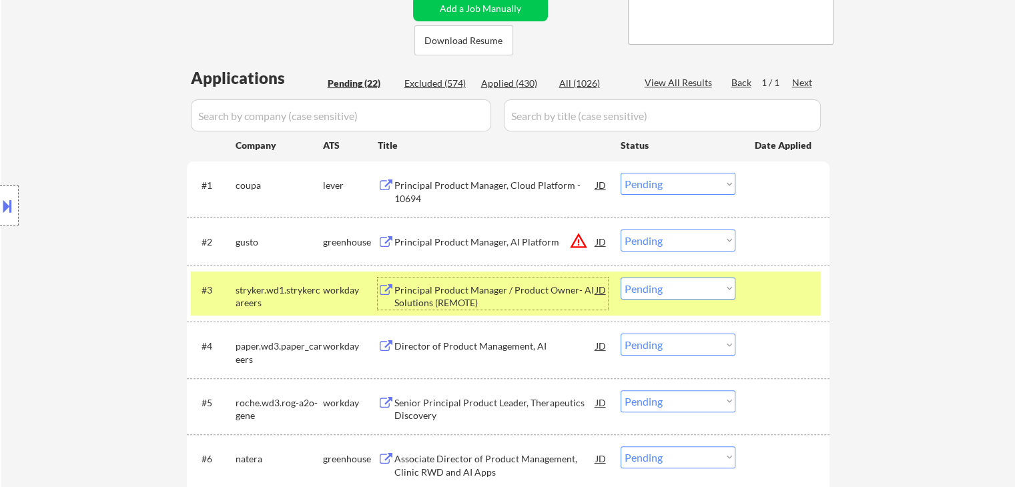
click at [662, 284] on select "Choose an option... Pending Applied Excluded (Questions) Excluded (Expired) Exc…" at bounding box center [678, 289] width 115 height 22
click at [621, 278] on select "Choose an option... Pending Applied Excluded (Questions) Excluded (Expired) Exc…" at bounding box center [678, 289] width 115 height 22
select select ""pending""
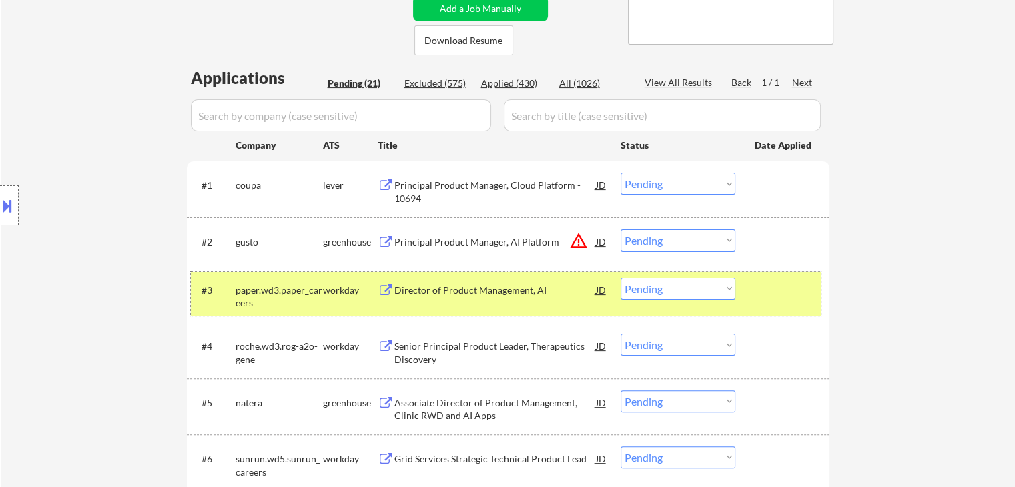
click at [484, 308] on div "#3 paper.wd3.paper_careers workday Director of Product Management, AI JD Choose…" at bounding box center [506, 294] width 630 height 44
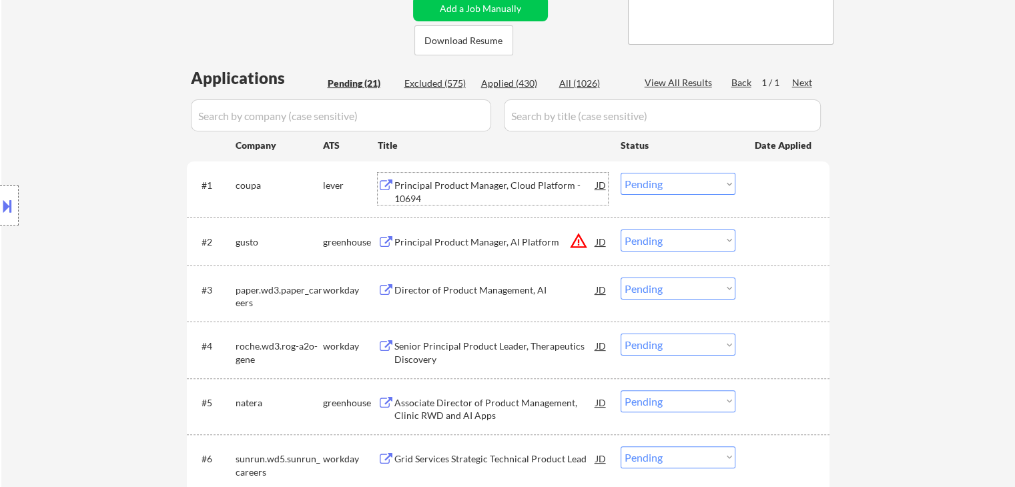
click at [436, 179] on div "Principal Product Manager, Cloud Platform - 10694" at bounding box center [496, 192] width 202 height 26
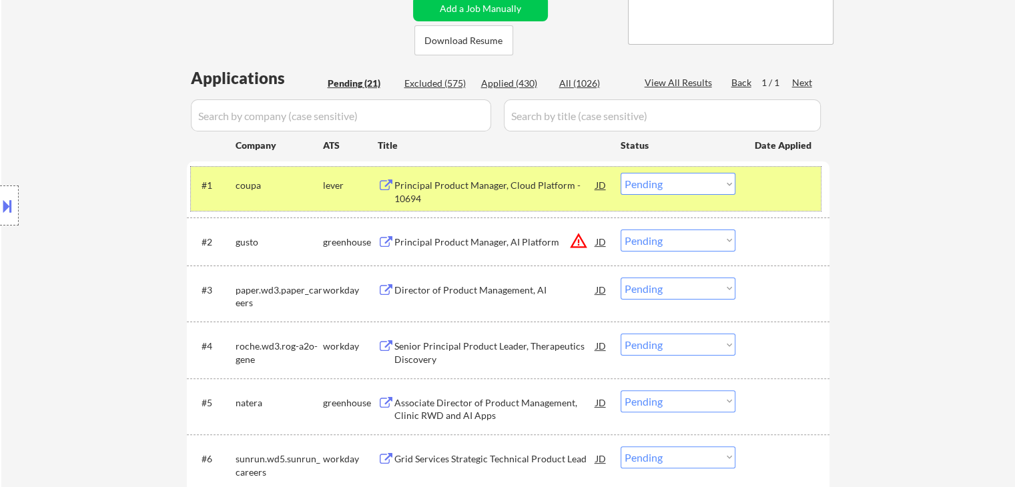
click at [323, 180] on div "lever" at bounding box center [350, 185] width 55 height 13
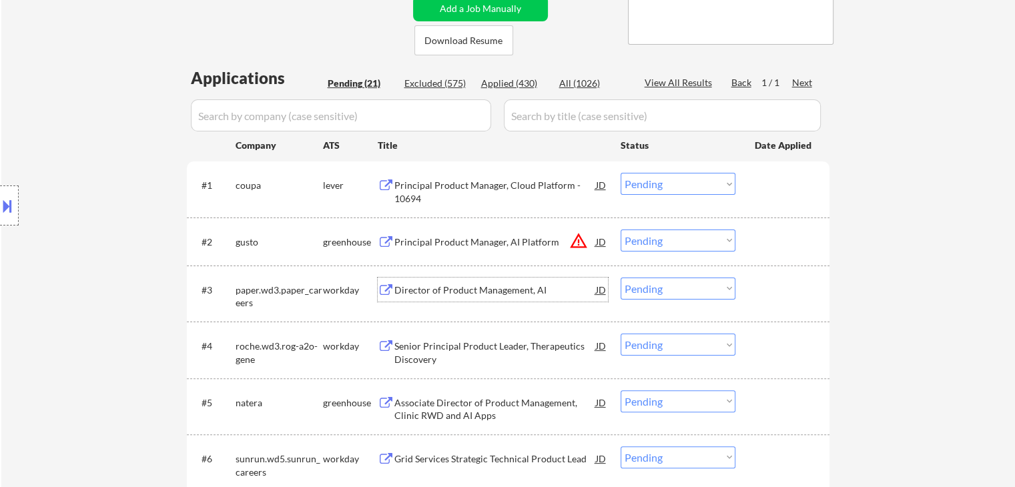
click at [463, 297] on div "Director of Product Management, AI" at bounding box center [496, 290] width 202 height 24
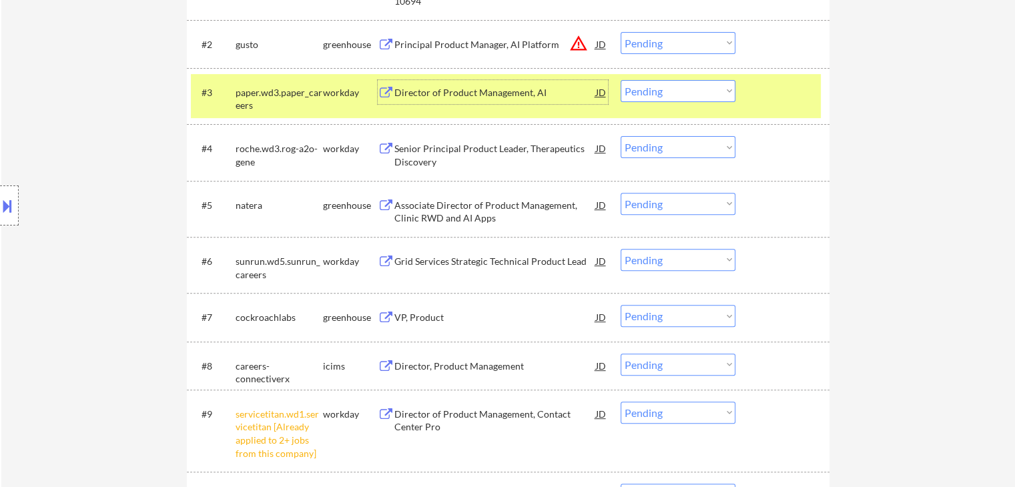
scroll to position [467, 0]
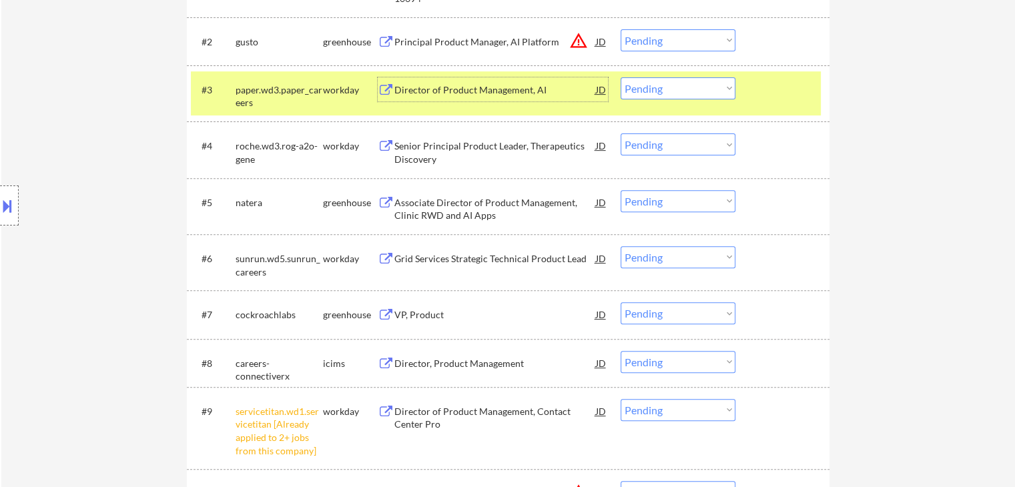
click at [662, 411] on select "Choose an option... Pending Applied Excluded (Questions) Excluded (Expired) Exc…" at bounding box center [678, 410] width 115 height 22
click at [621, 399] on select "Choose an option... Pending Applied Excluded (Questions) Excluded (Expired) Exc…" at bounding box center [678, 410] width 115 height 22
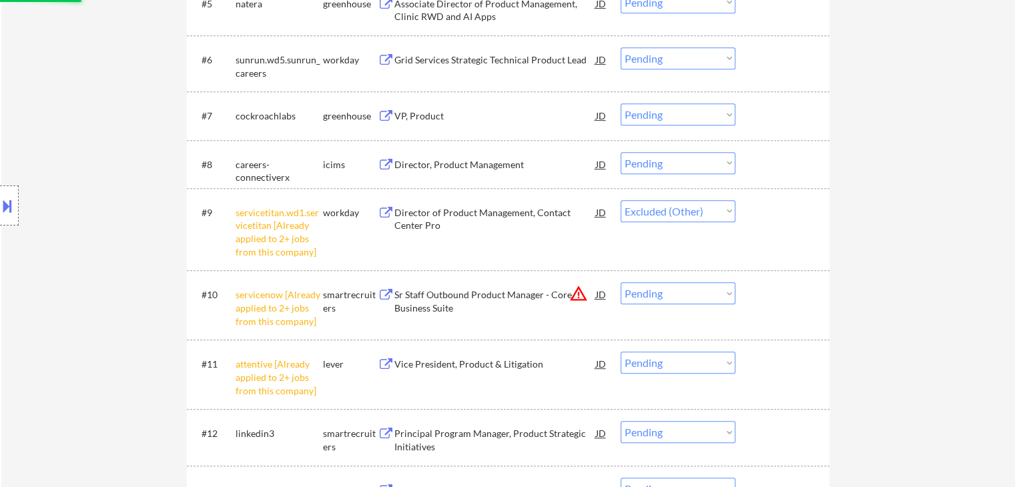
scroll to position [668, 0]
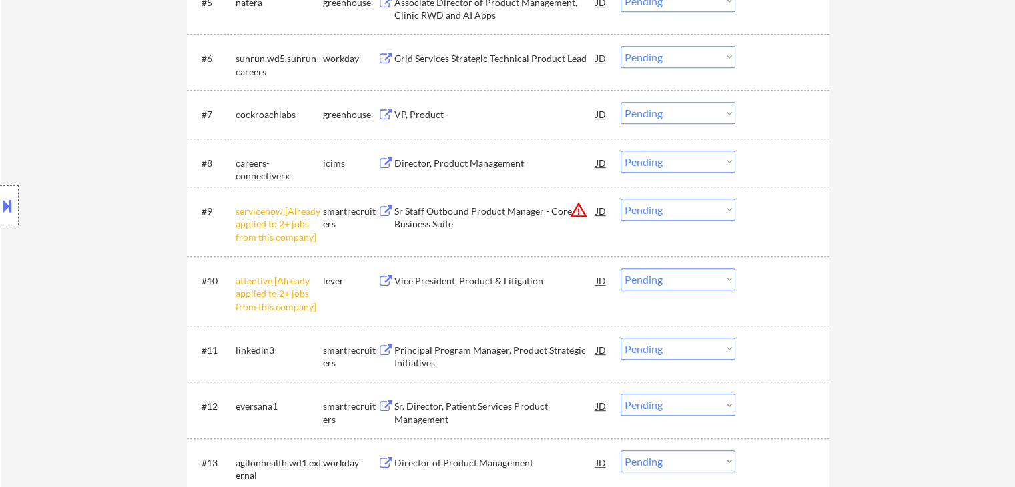
drag, startPoint x: 674, startPoint y: 209, endPoint x: 676, endPoint y: 220, distance: 10.8
click at [674, 210] on select "Choose an option... Pending Applied Excluded (Questions) Excluded (Expired) Exc…" at bounding box center [678, 210] width 115 height 22
click at [621, 199] on select "Choose an option... Pending Applied Excluded (Questions) Excluded (Expired) Exc…" at bounding box center [678, 210] width 115 height 22
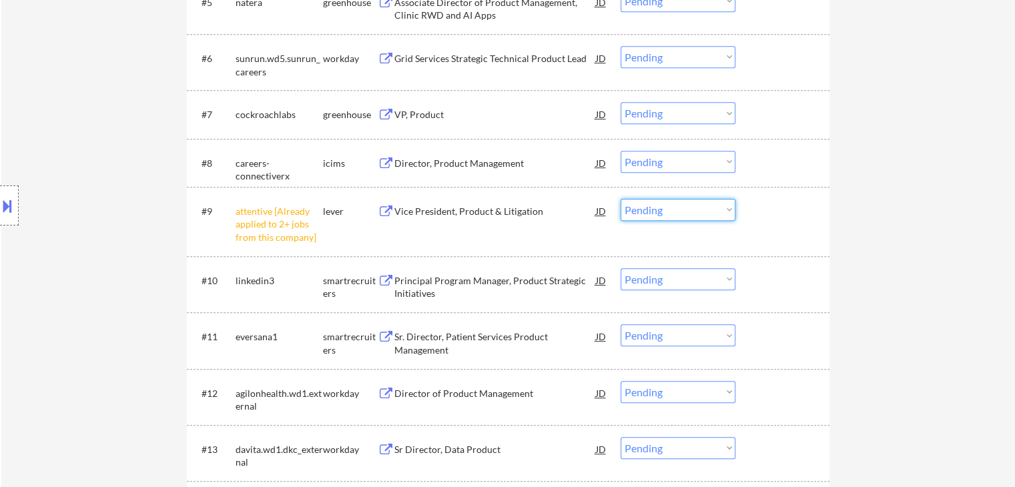
click at [676, 206] on select "Choose an option... Pending Applied Excluded (Questions) Excluded (Expired) Exc…" at bounding box center [678, 210] width 115 height 22
click at [621, 199] on select "Choose an option... Pending Applied Excluded (Questions) Excluded (Expired) Exc…" at bounding box center [678, 210] width 115 height 22
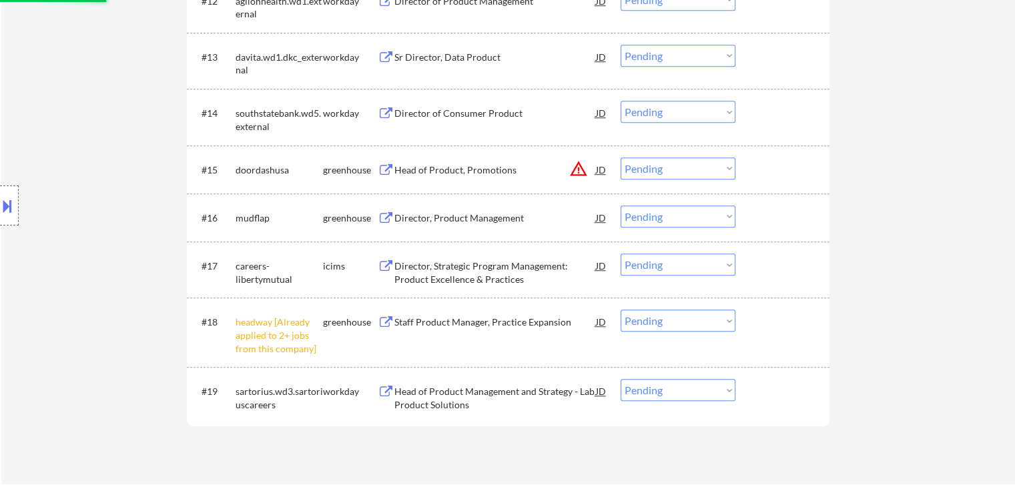
scroll to position [1068, 0]
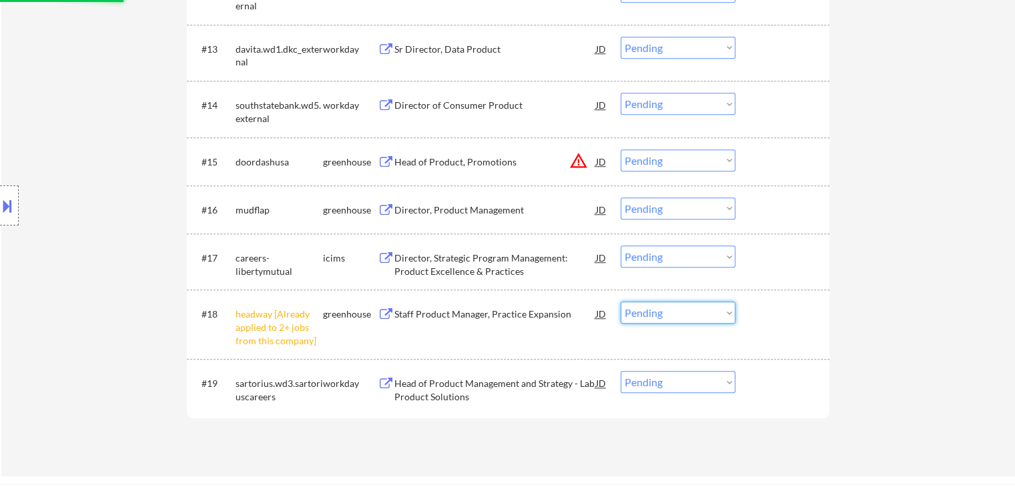
click at [666, 313] on select "Choose an option... Pending Applied Excluded (Questions) Excluded (Expired) Exc…" at bounding box center [678, 313] width 115 height 22
select select ""pending""
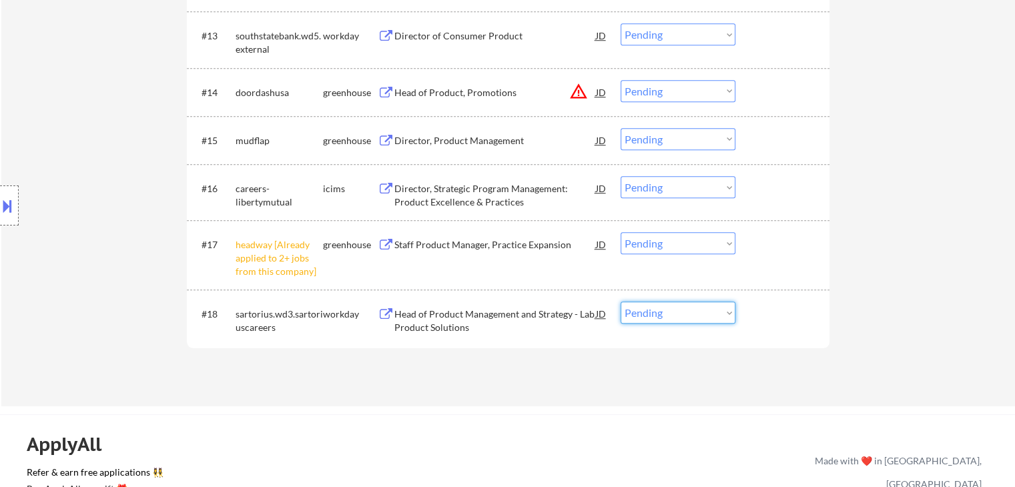
scroll to position [1065, 0]
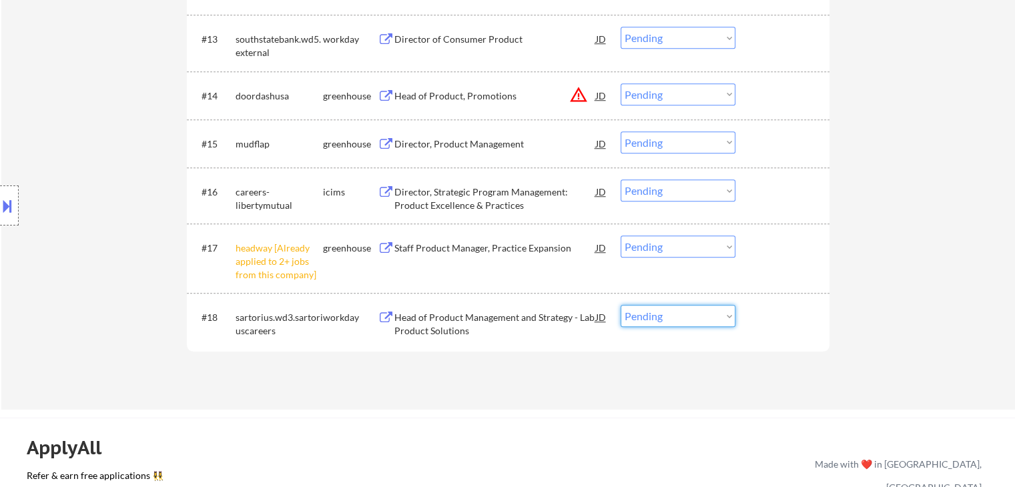
click at [703, 244] on select "Choose an option... Pending Applied Excluded (Questions) Excluded (Expired) Exc…" at bounding box center [678, 247] width 115 height 22
click at [621, 236] on select "Choose an option... Pending Applied Excluded (Questions) Excluded (Expired) Exc…" at bounding box center [678, 247] width 115 height 22
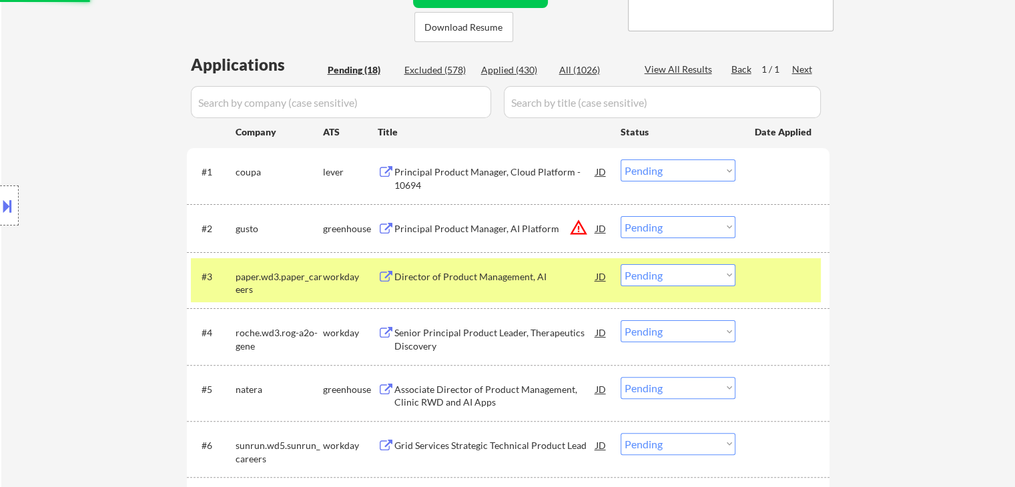
scroll to position [264, 0]
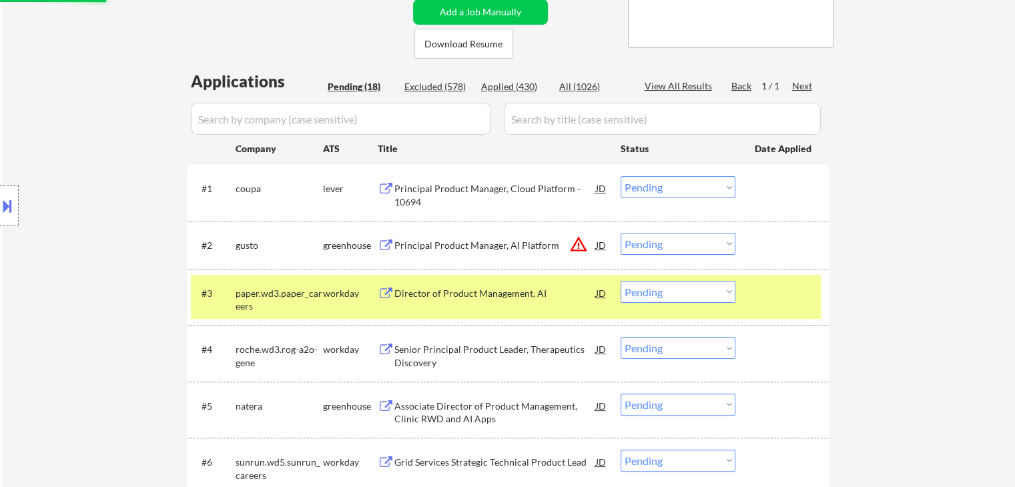
select select ""pending""
click at [521, 291] on div "Director of Product Management, AI" at bounding box center [496, 293] width 202 height 13
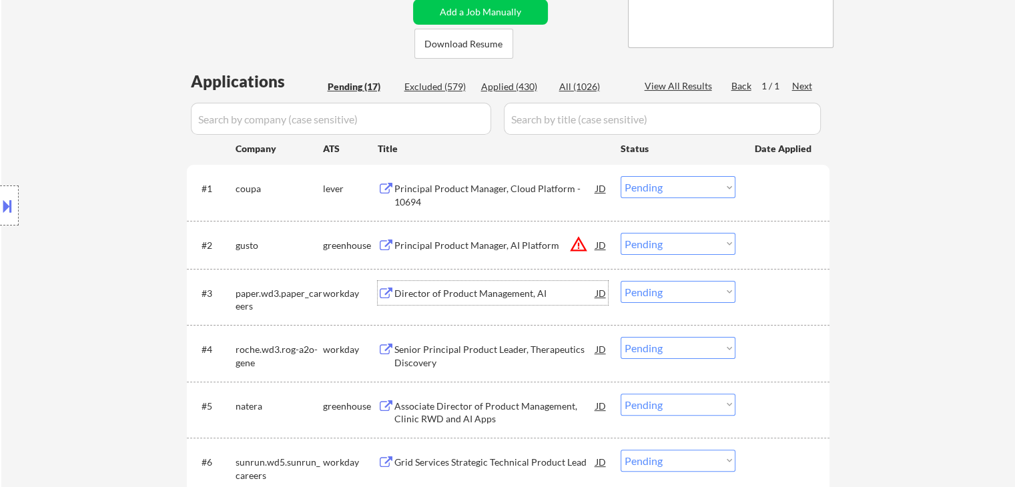
click at [657, 289] on select "Choose an option... Pending Applied Excluded (Questions) Excluded (Expired) Exc…" at bounding box center [678, 292] width 115 height 22
click at [621, 281] on select "Choose an option... Pending Applied Excluded (Questions) Excluded (Expired) Exc…" at bounding box center [678, 292] width 115 height 22
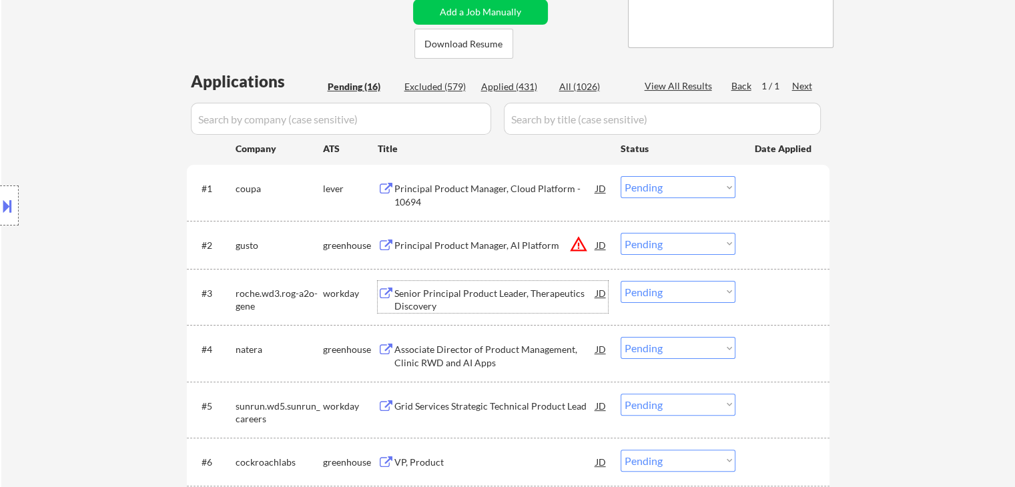
click at [440, 296] on div "Senior Principal Product Leader, Therapeutics Discovery" at bounding box center [496, 300] width 202 height 26
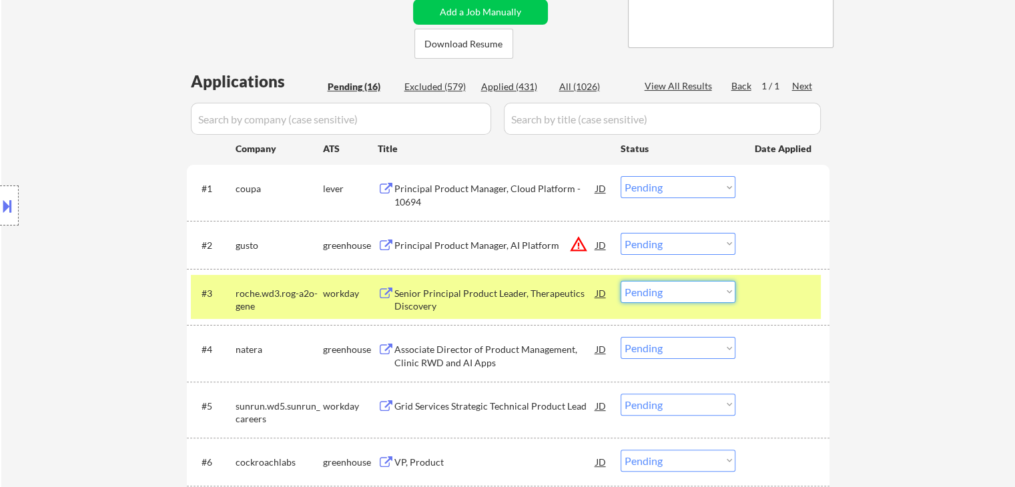
click at [687, 298] on select "Choose an option... Pending Applied Excluded (Questions) Excluded (Expired) Exc…" at bounding box center [678, 292] width 115 height 22
click at [621, 281] on select "Choose an option... Pending Applied Excluded (Questions) Excluded (Expired) Exc…" at bounding box center [678, 292] width 115 height 22
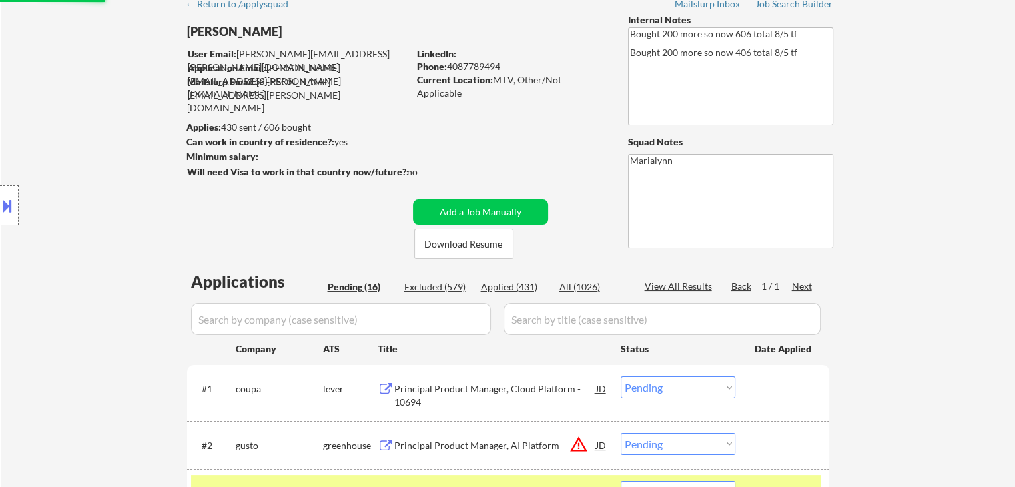
select select ""pending""
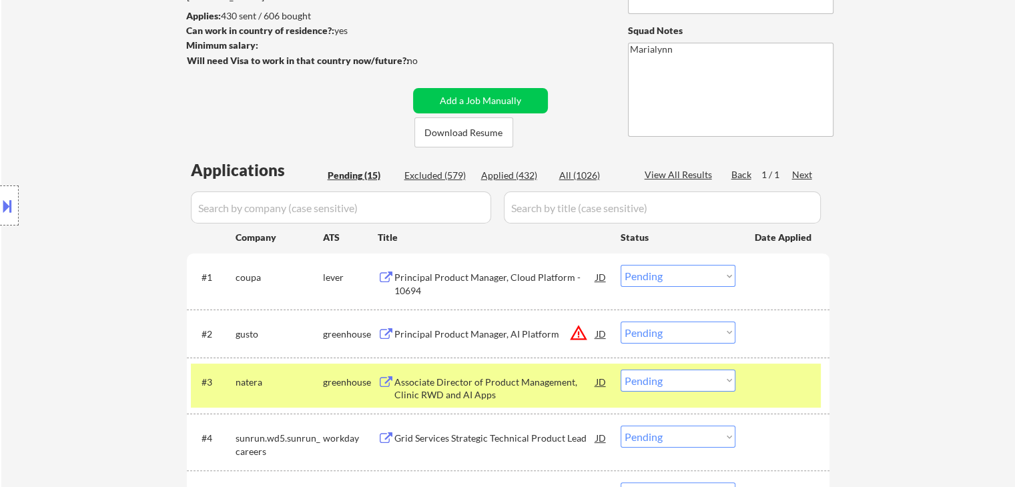
scroll to position [197, 0]
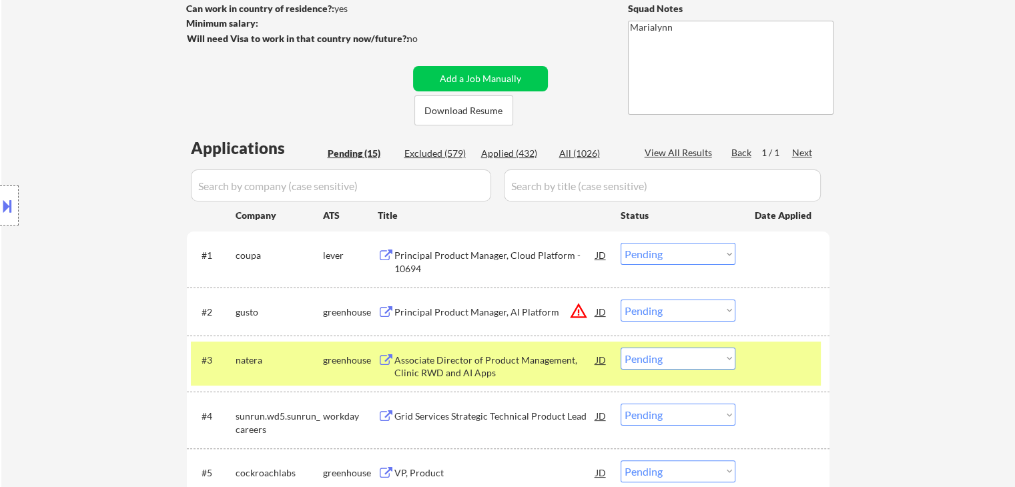
click at [461, 361] on div "Associate Director of Product Management, Clinic RWD and AI Apps" at bounding box center [496, 367] width 202 height 26
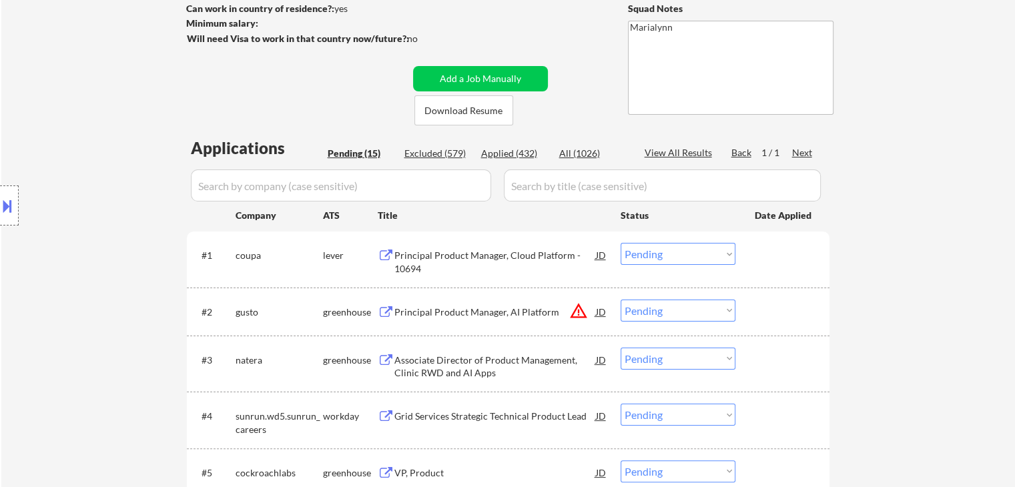
select select ""pending""
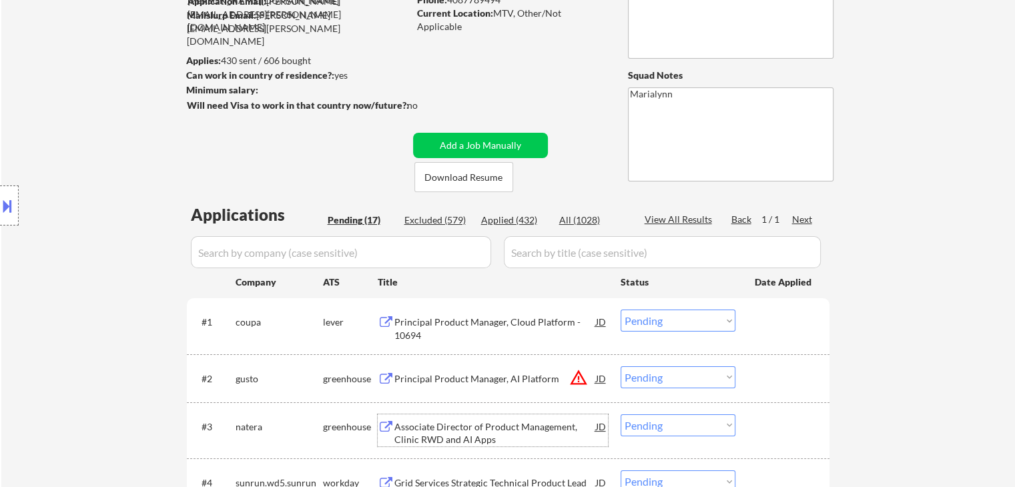
scroll to position [264, 0]
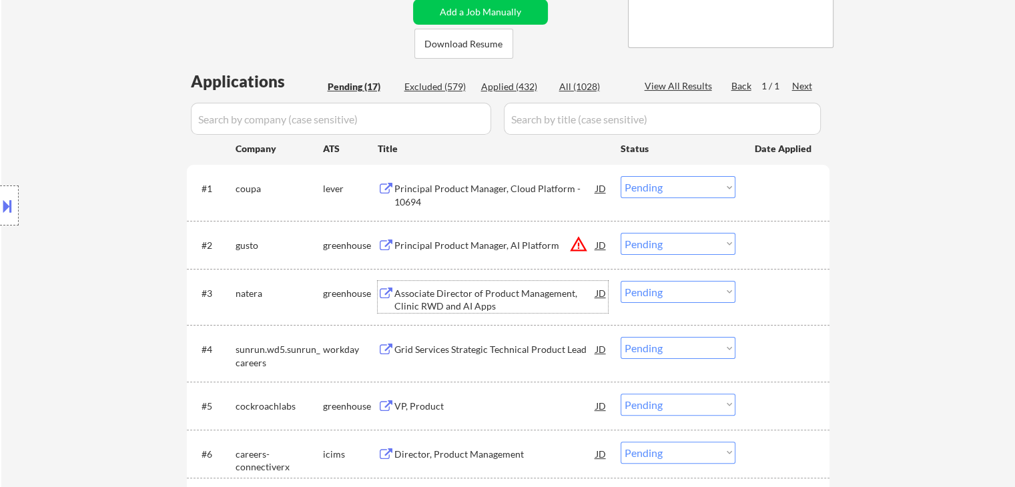
click at [656, 296] on select "Choose an option... Pending Applied Excluded (Questions) Excluded (Expired) Exc…" at bounding box center [678, 292] width 115 height 22
click at [621, 281] on select "Choose an option... Pending Applied Excluded (Questions) Excluded (Expired) Exc…" at bounding box center [678, 292] width 115 height 22
select select ""pending""
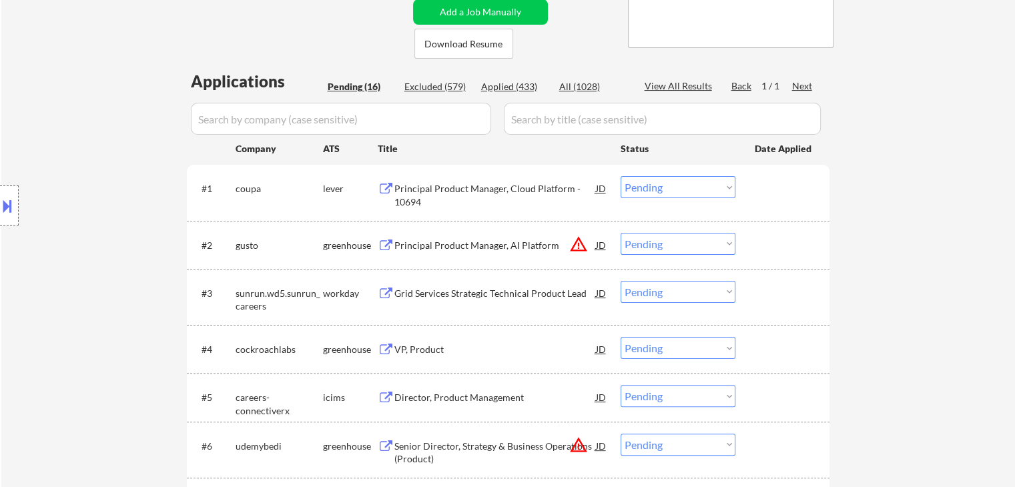
click at [503, 290] on div "Grid Services Strategic Technical Product Lead" at bounding box center [496, 293] width 202 height 13
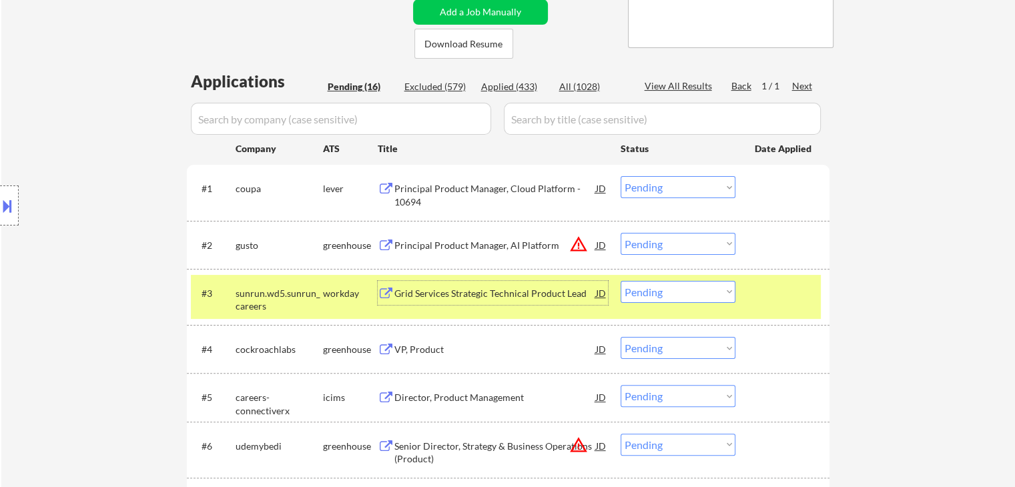
click at [505, 86] on div "Applied (433)" at bounding box center [514, 86] width 67 height 13
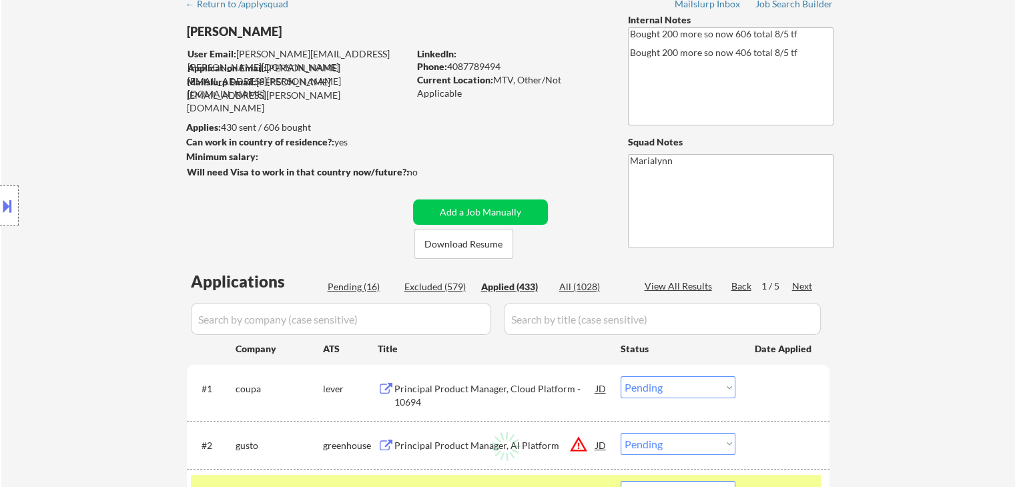
select select ""applied""
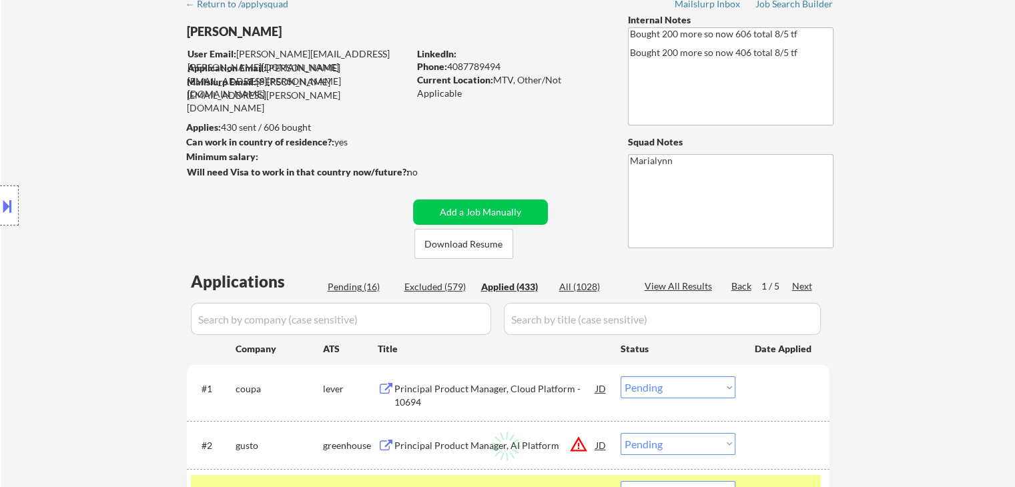
select select ""applied""
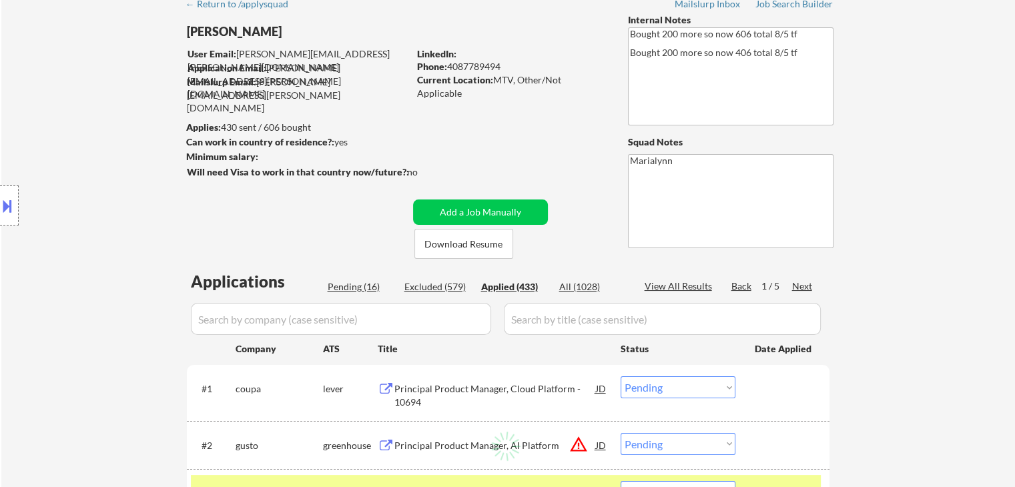
select select ""applied""
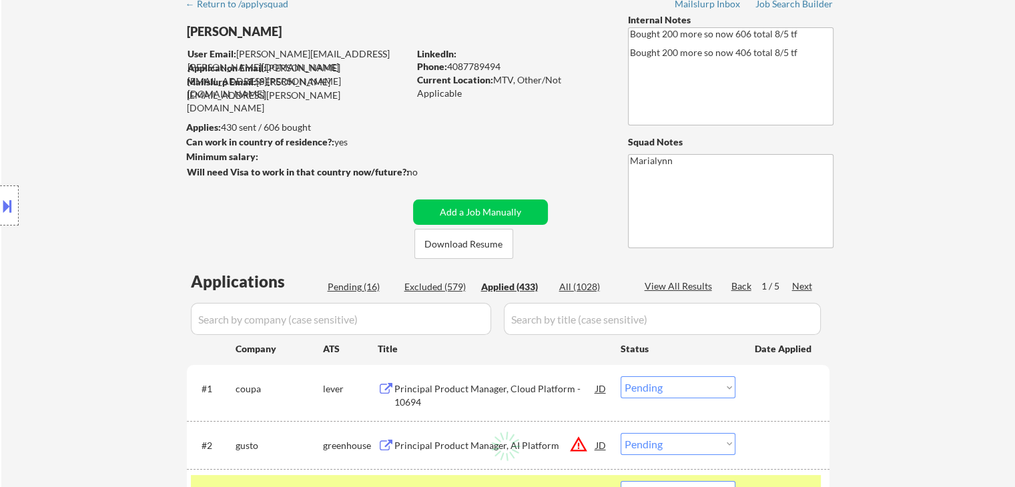
select select ""applied""
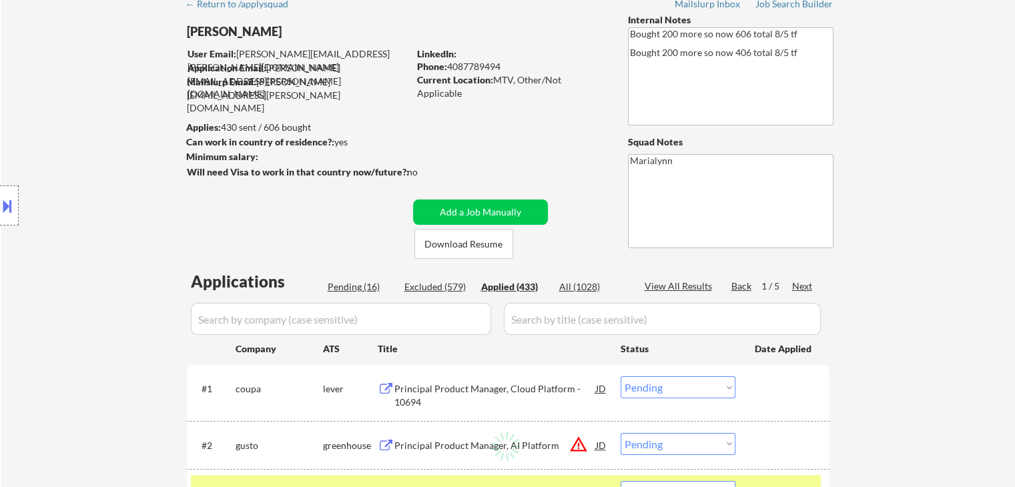
select select ""applied""
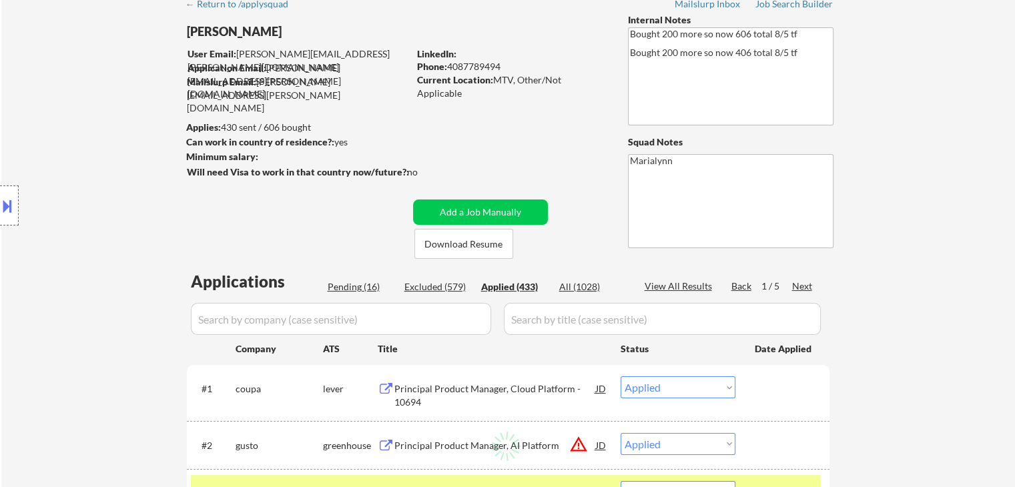
select select ""applied""
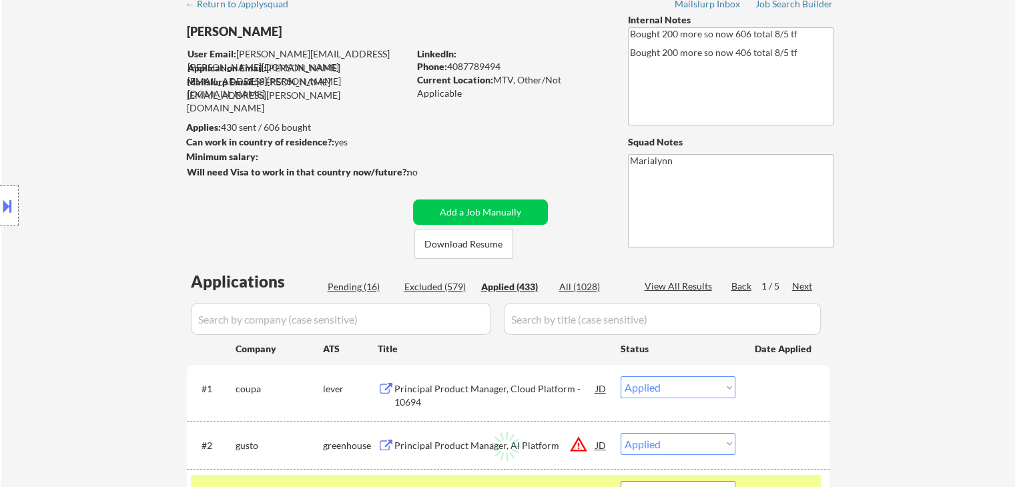
select select ""applied""
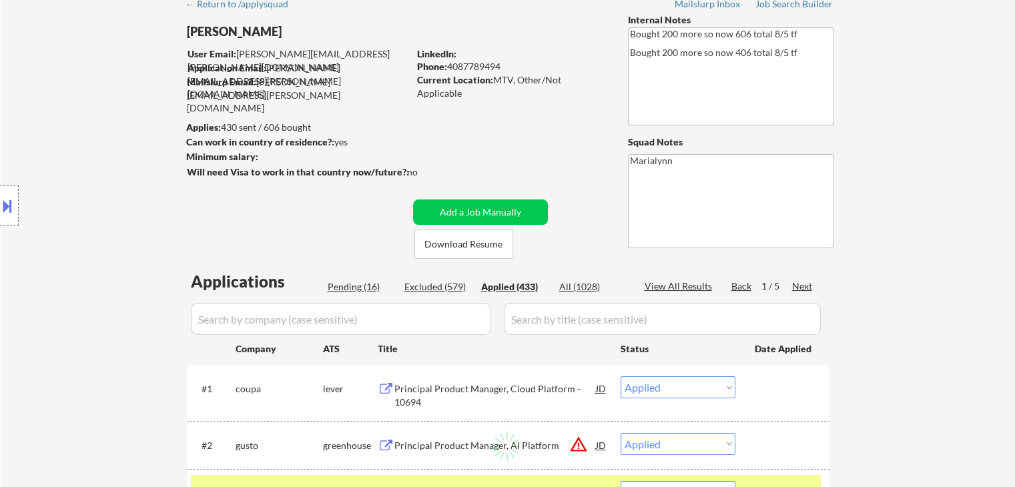
select select ""applied""
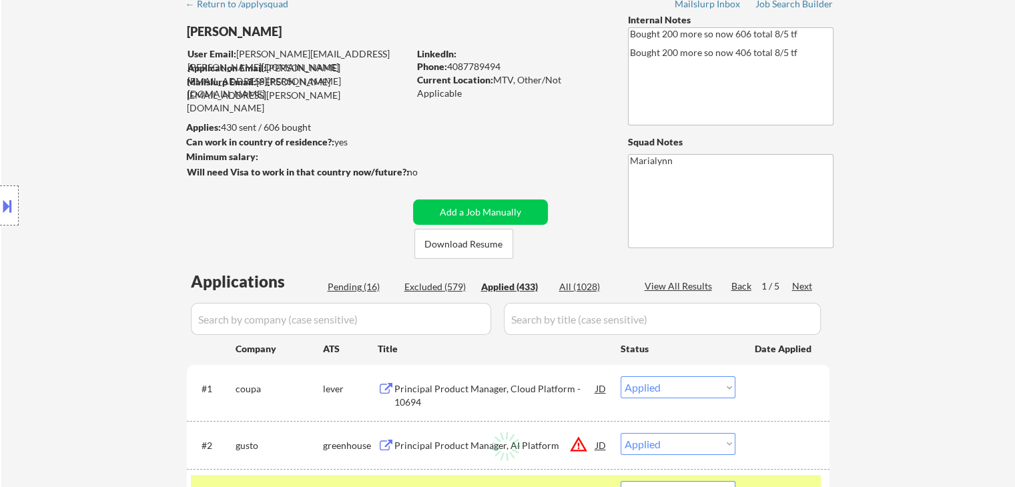
select select ""applied""
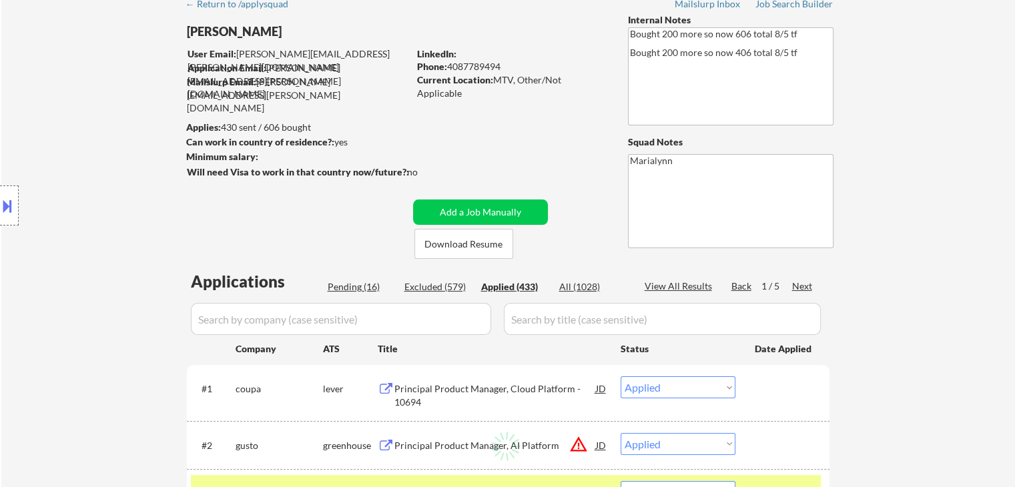
select select ""applied""
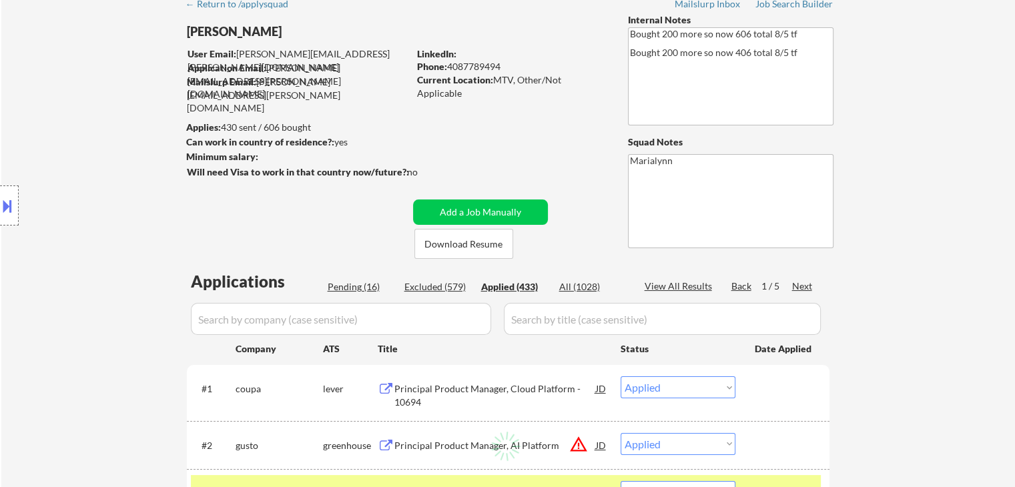
select select ""applied""
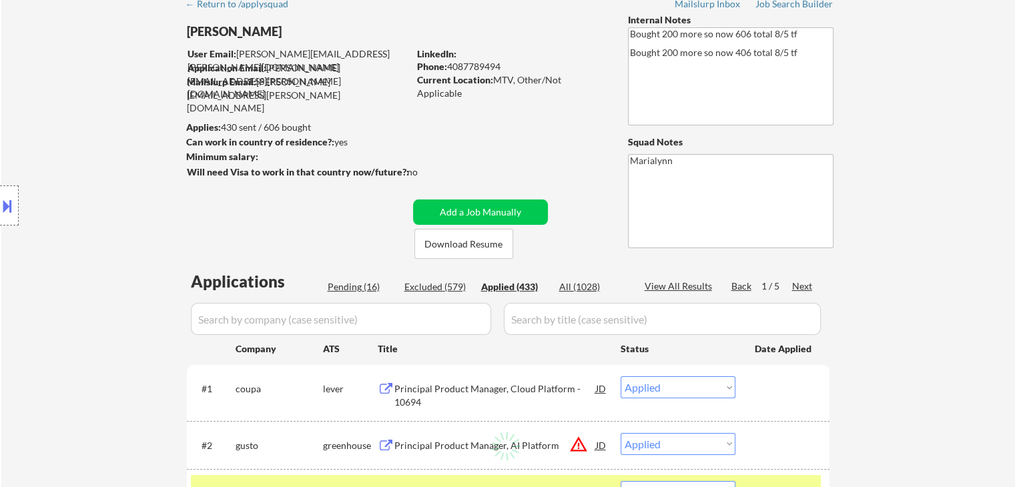
select select ""applied""
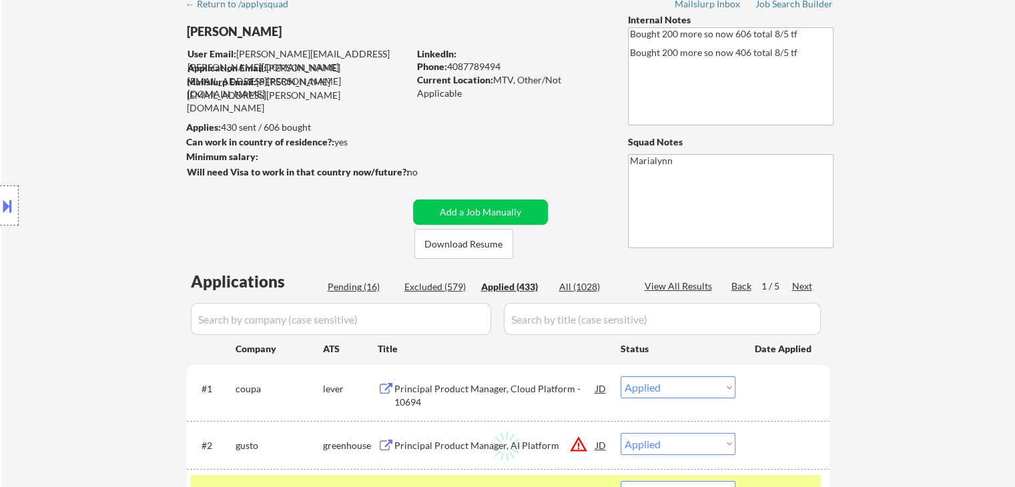
select select ""applied""
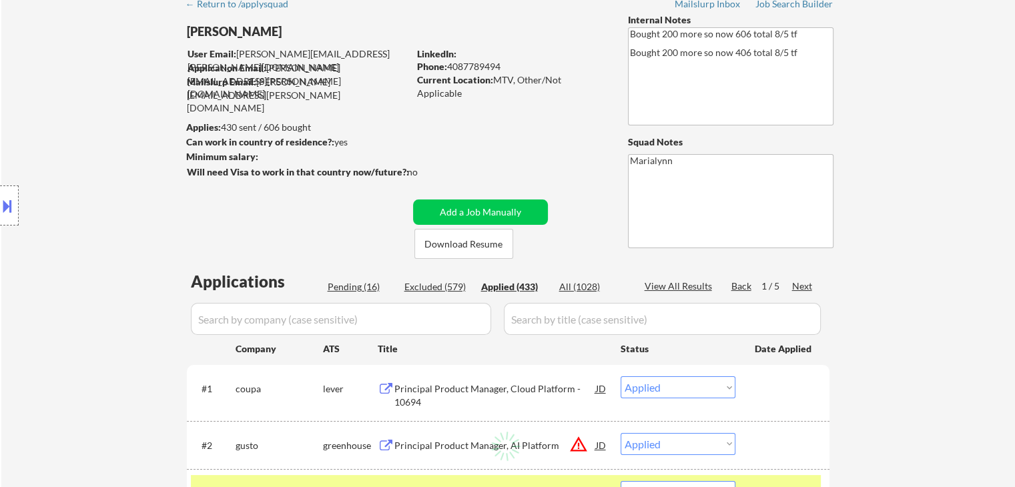
select select ""applied""
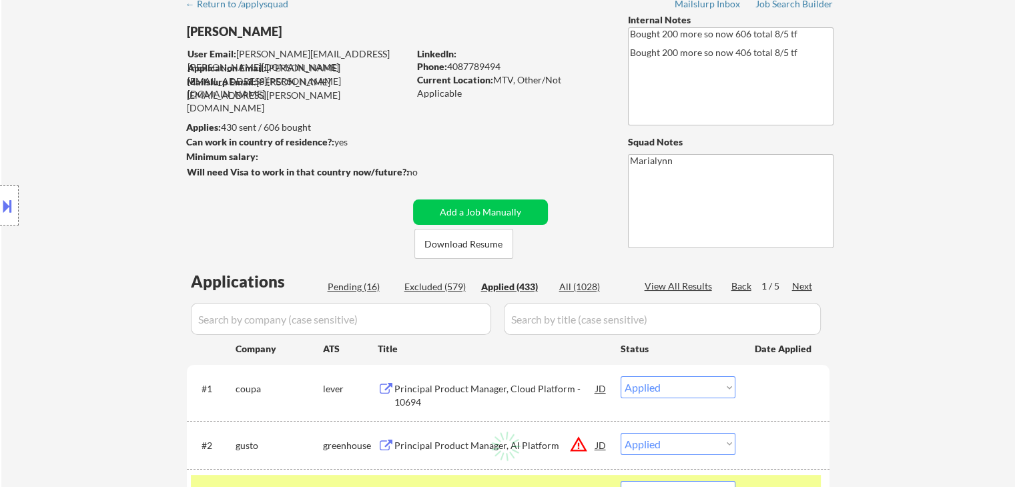
select select ""applied""
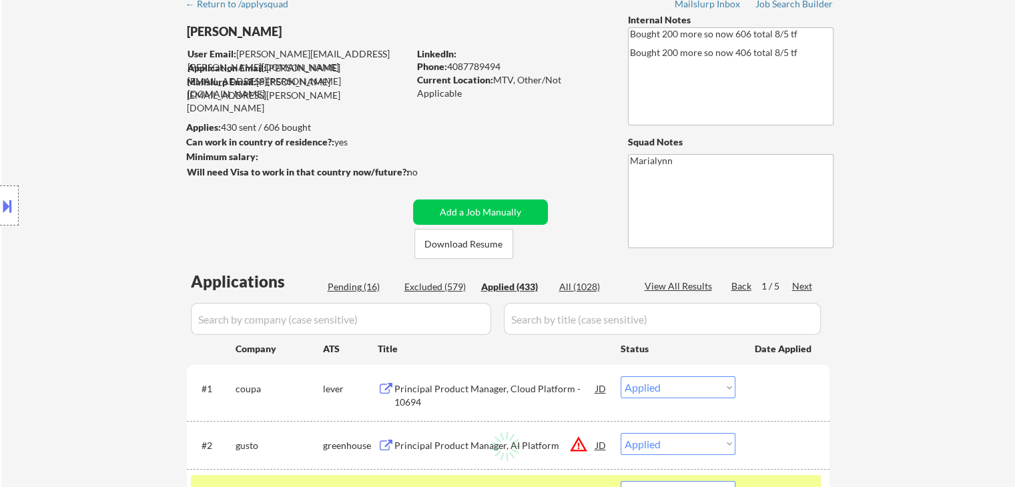
select select ""applied""
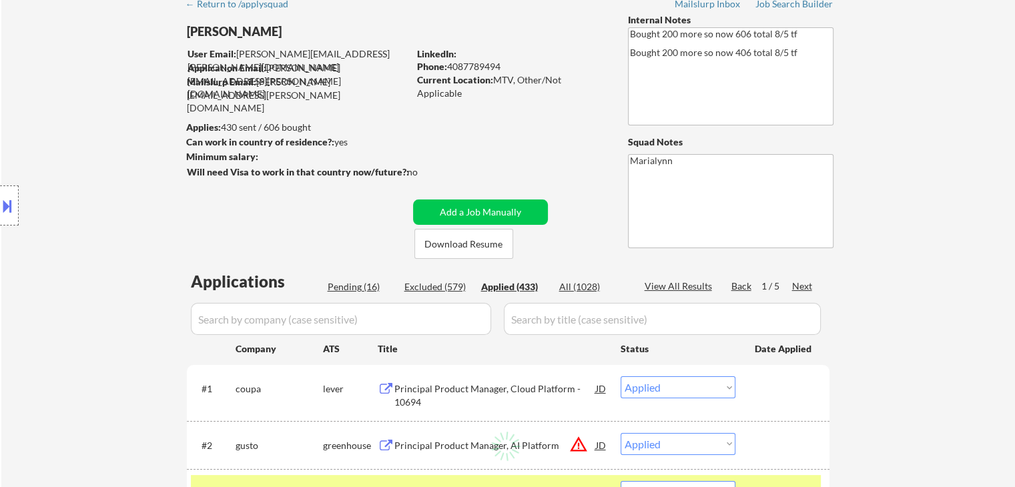
select select ""applied""
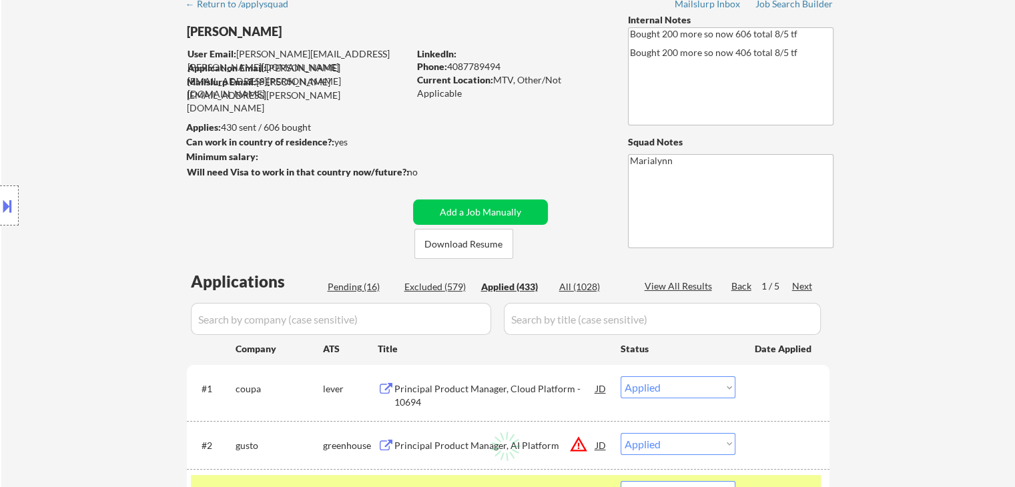
select select ""applied""
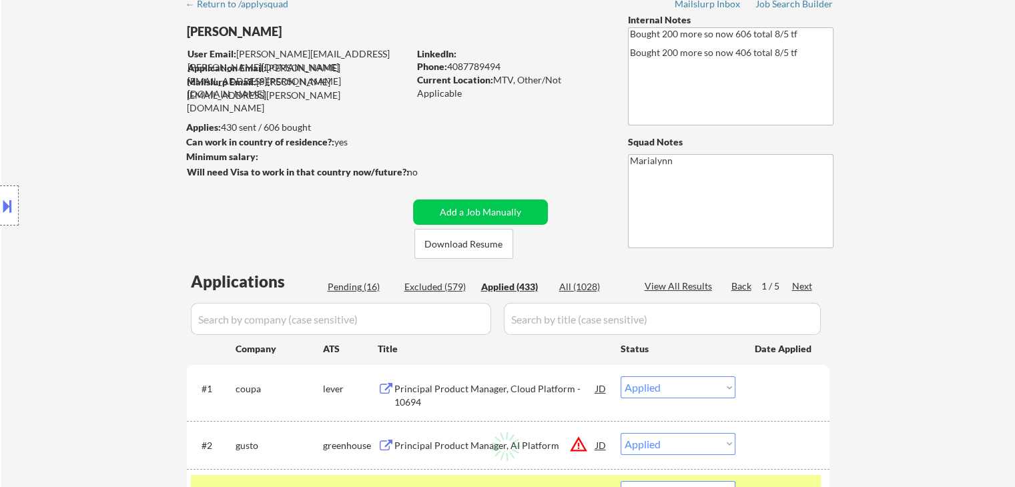
select select ""applied""
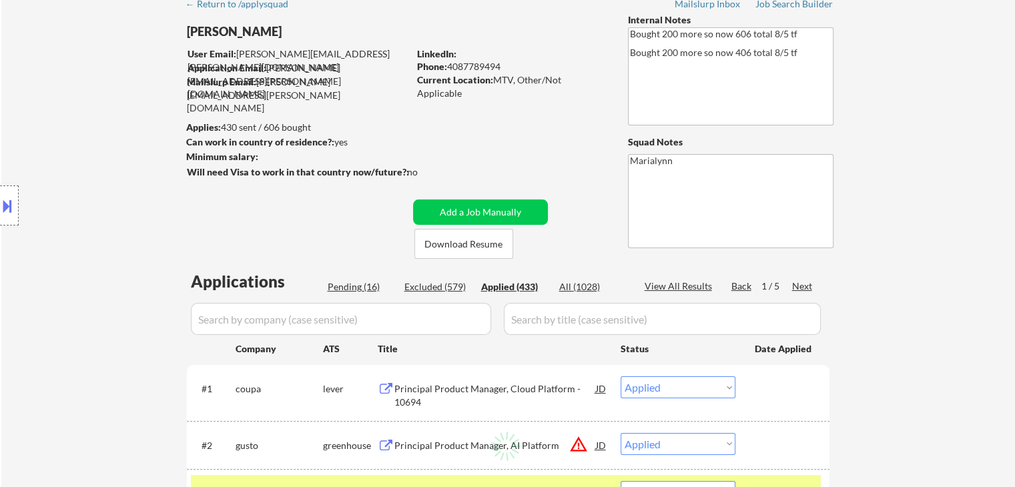
select select ""applied""
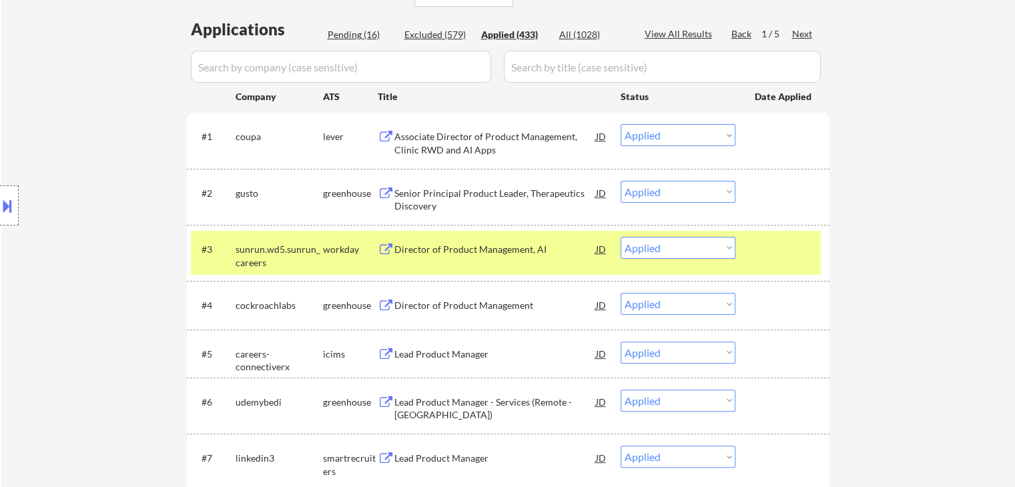
scroll to position [397, 0]
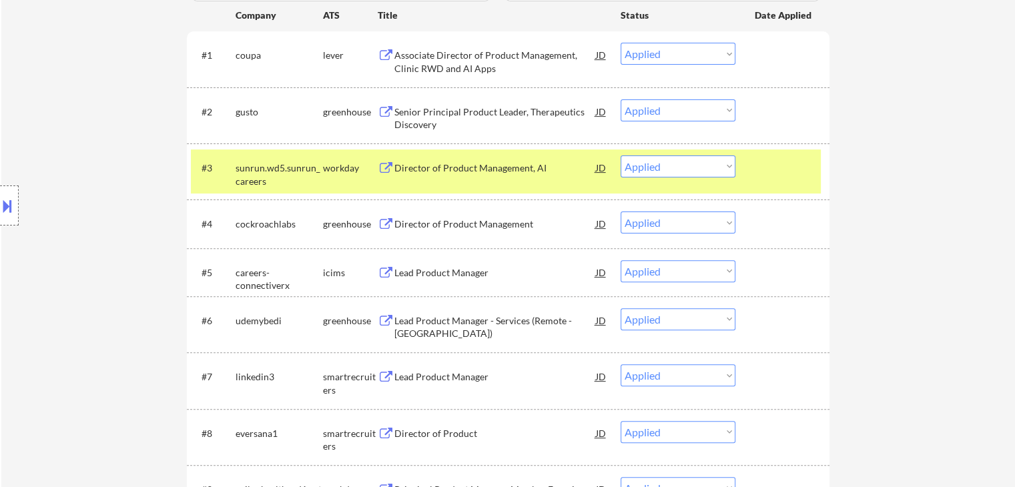
drag, startPoint x: 278, startPoint y: 170, endPoint x: 295, endPoint y: 177, distance: 18.8
click at [278, 171] on div "sunrun.wd5.sunrun_careers" at bounding box center [279, 175] width 87 height 26
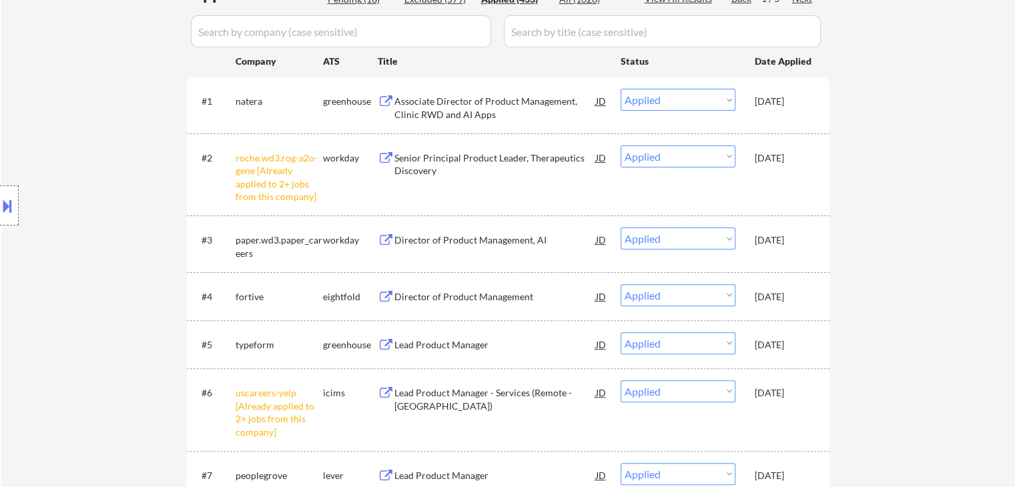
scroll to position [330, 0]
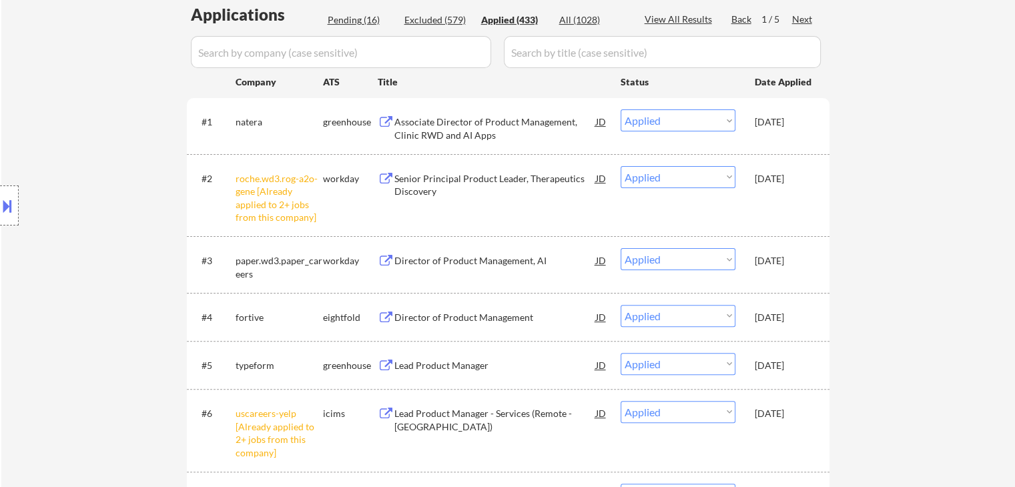
click at [332, 20] on div "Pending (16)" at bounding box center [361, 19] width 67 height 13
select select ""pending""
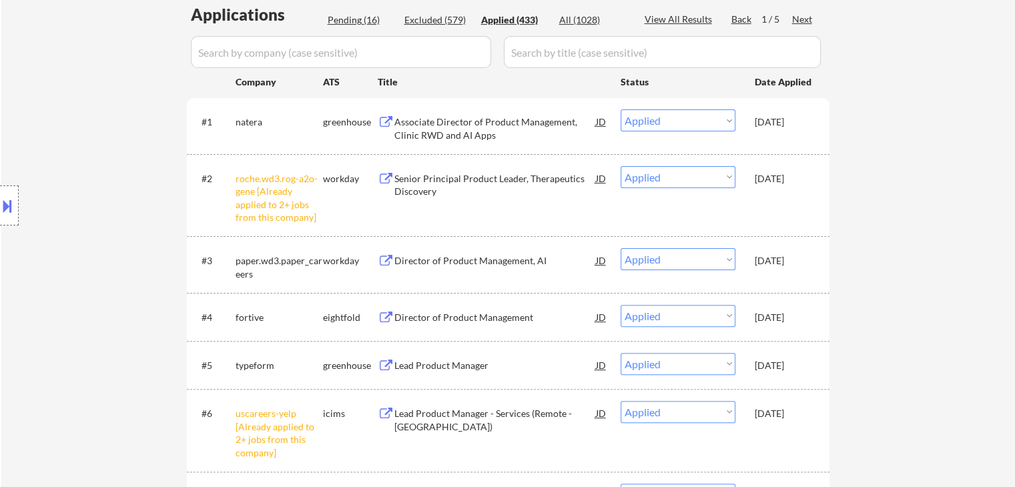
select select ""pending""
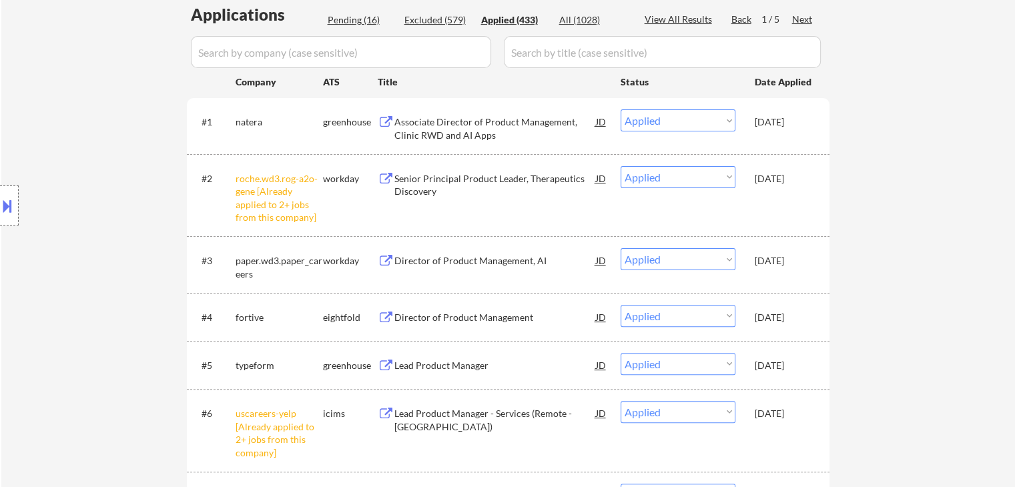
select select ""pending""
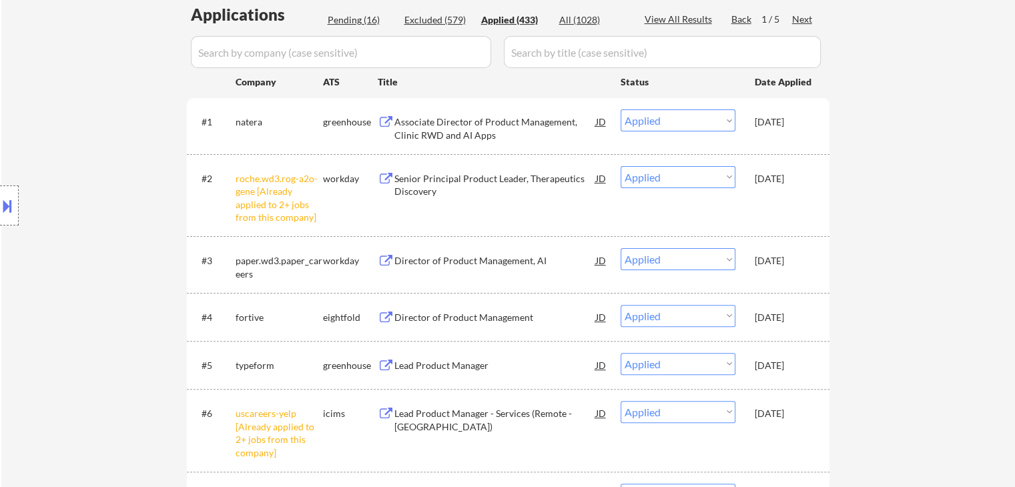
select select ""pending""
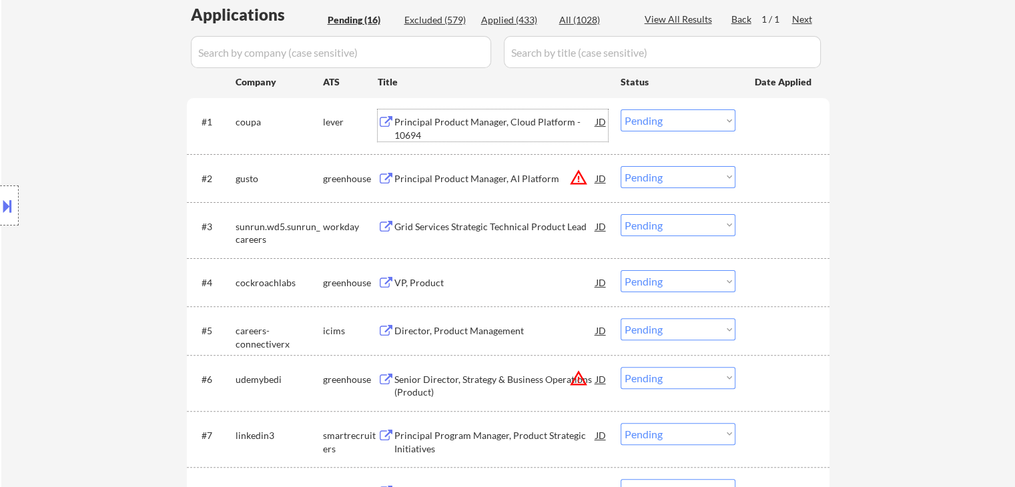
click at [459, 124] on div "Principal Product Manager, Cloud Platform - 10694" at bounding box center [496, 128] width 202 height 26
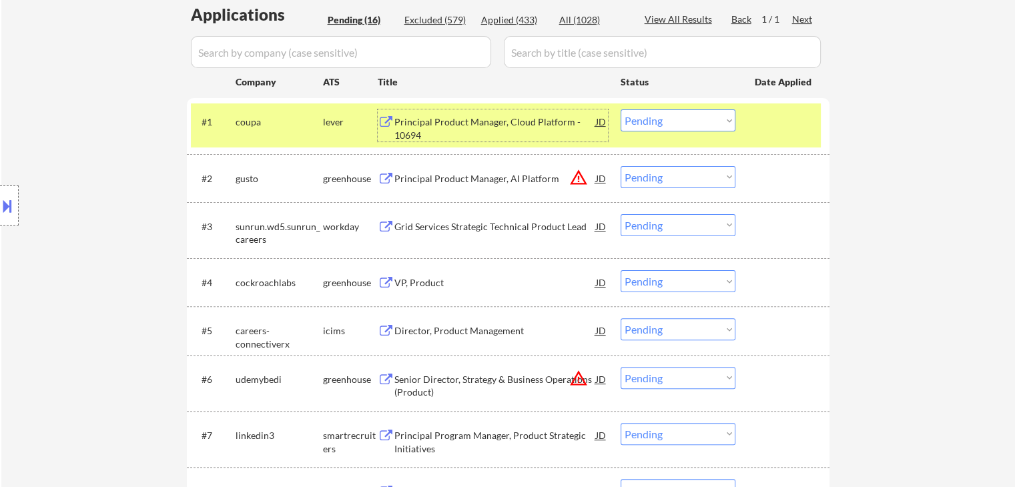
drag, startPoint x: 277, startPoint y: 124, endPoint x: 312, endPoint y: 144, distance: 40.7
click at [283, 126] on div "coupa" at bounding box center [279, 121] width 87 height 13
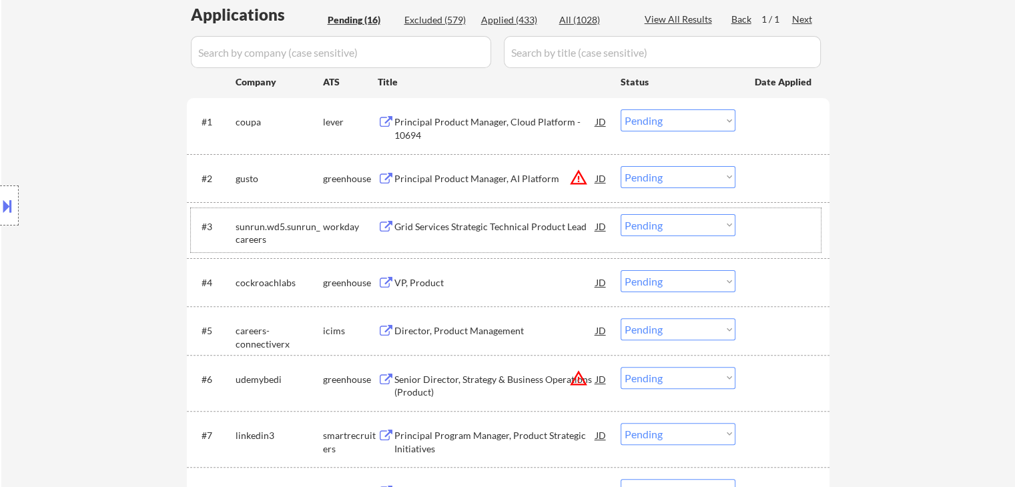
click at [288, 228] on div "sunrun.wd5.sunrun_careers" at bounding box center [279, 233] width 87 height 26
